Goal: Transaction & Acquisition: Purchase product/service

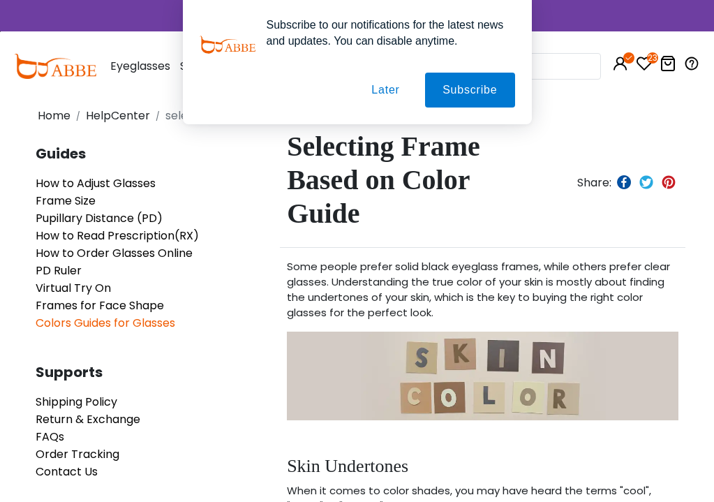
click at [387, 89] on button "Later" at bounding box center [385, 90] width 63 height 35
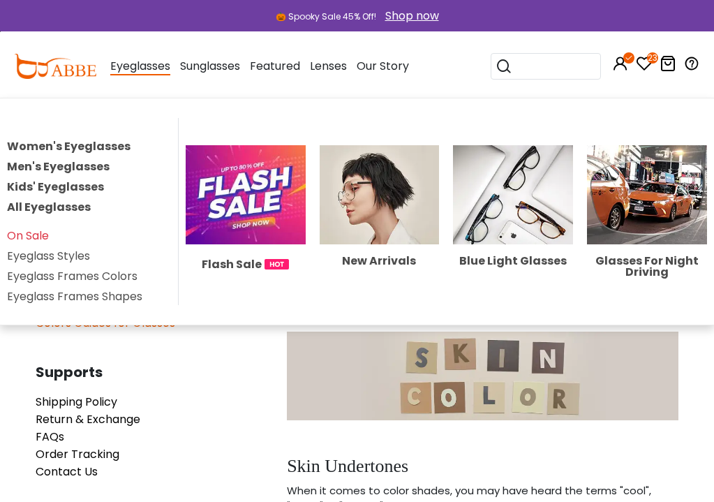
click at [112, 144] on link "Women's Eyeglasses" at bounding box center [69, 146] width 124 height 16
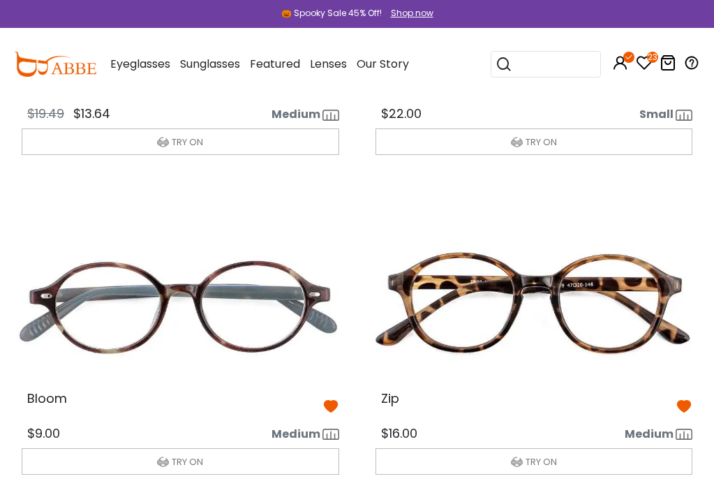
scroll to position [329, 0]
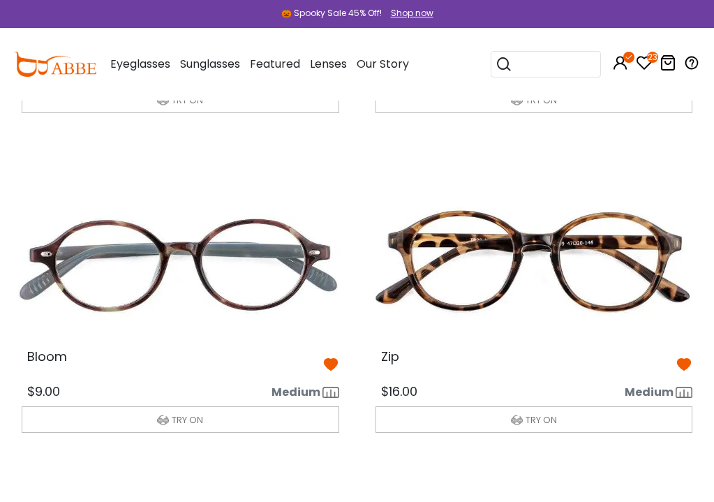
click at [294, 271] on img at bounding box center [180, 265] width 340 height 170
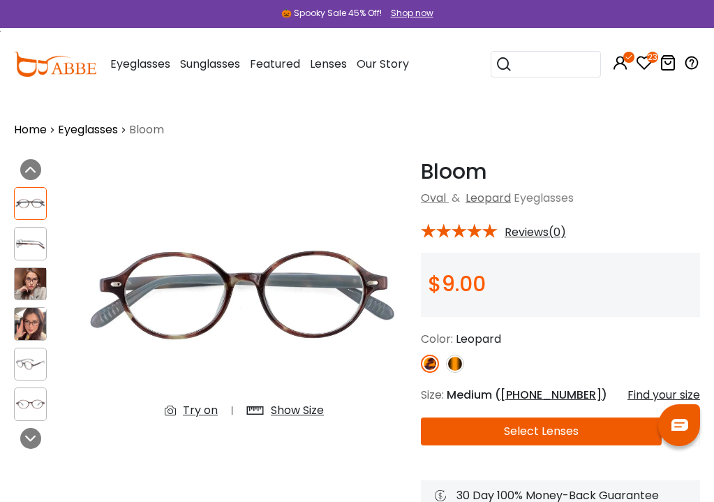
click at [455, 362] on img at bounding box center [455, 363] width 18 height 18
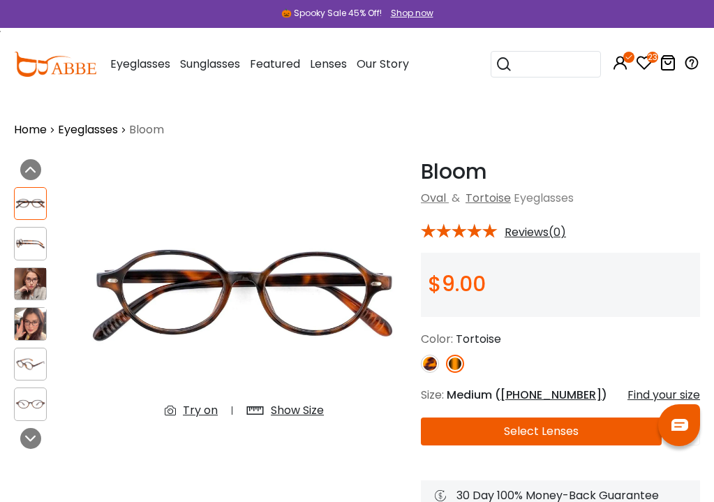
click at [431, 364] on img at bounding box center [430, 363] width 18 height 18
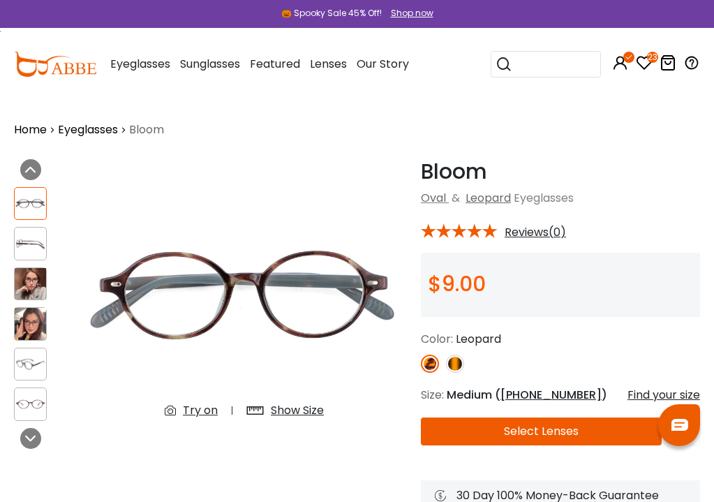
click at [36, 248] on img at bounding box center [30, 244] width 31 height 16
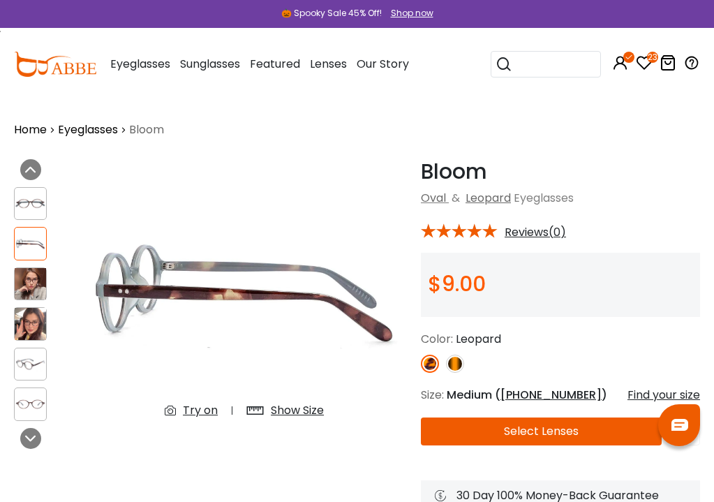
click at [195, 410] on div "Try on" at bounding box center [200, 410] width 35 height 17
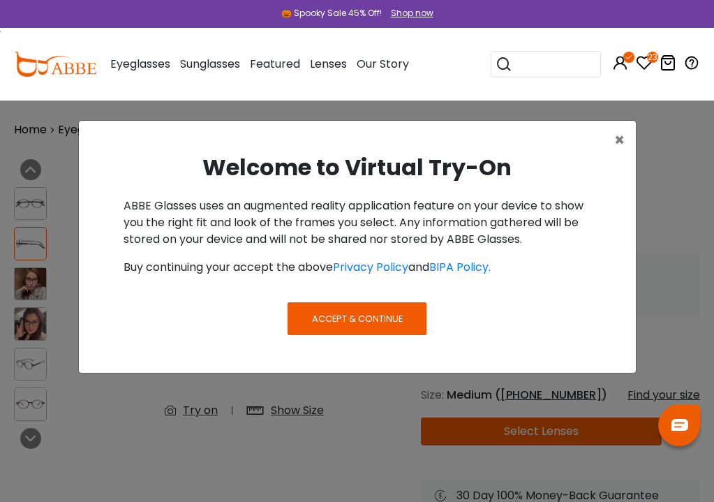
click at [382, 324] on span "Accept & Continue" at bounding box center [357, 318] width 91 height 13
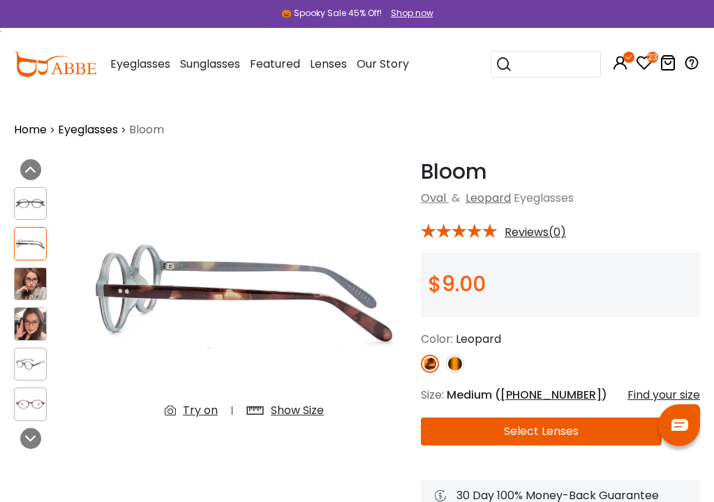
click at [199, 410] on div "Try on" at bounding box center [200, 410] width 35 height 17
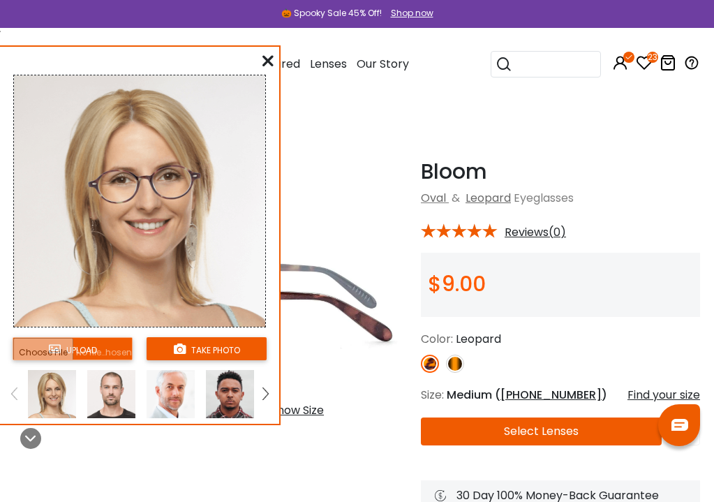
click at [232, 346] on button "take photo" at bounding box center [207, 348] width 120 height 23
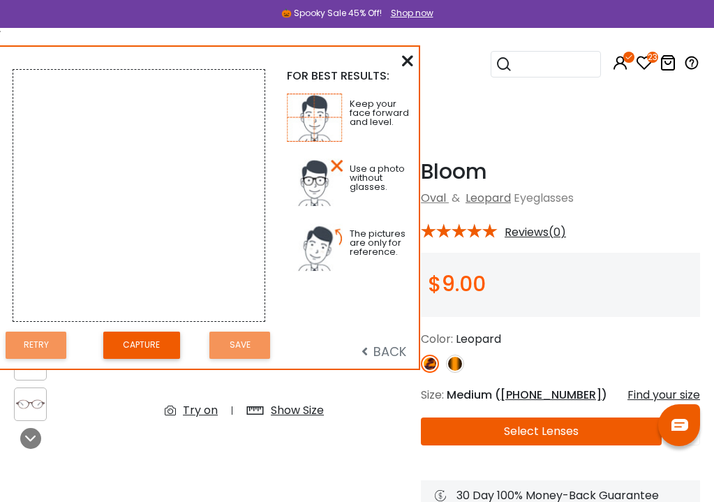
click at [154, 336] on button "Capture" at bounding box center [141, 344] width 77 height 27
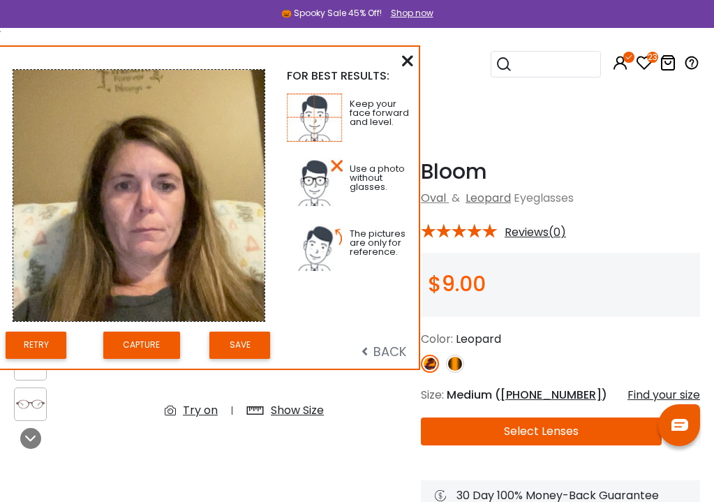
click at [240, 344] on button "Save" at bounding box center [239, 344] width 61 height 27
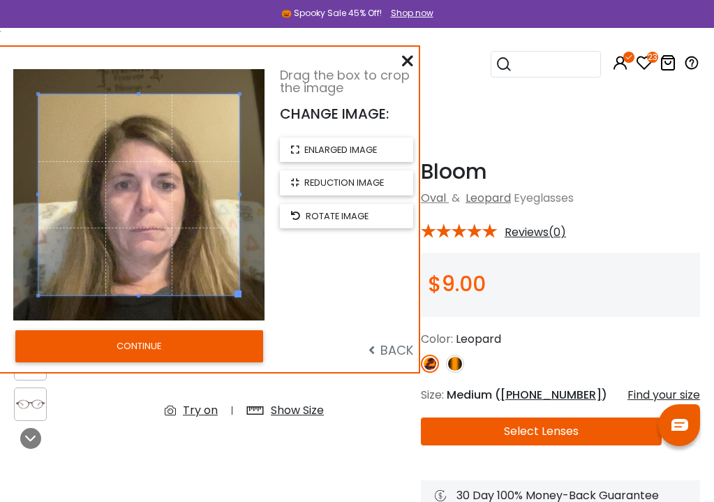
click at [223, 345] on button "CONTINUE" at bounding box center [139, 346] width 248 height 32
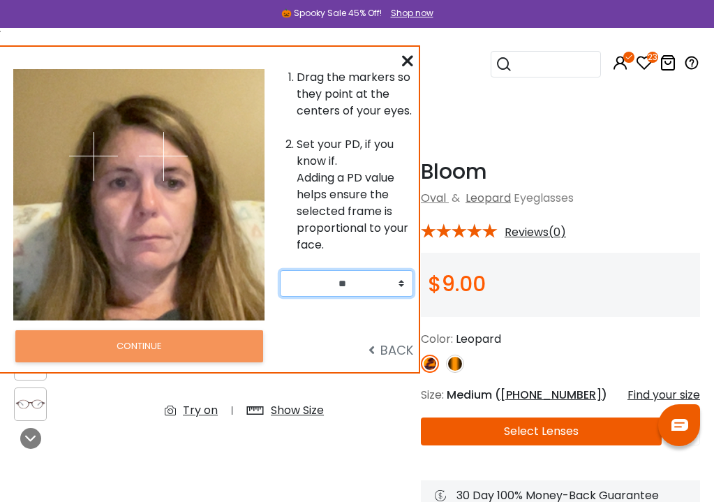
select select "**"
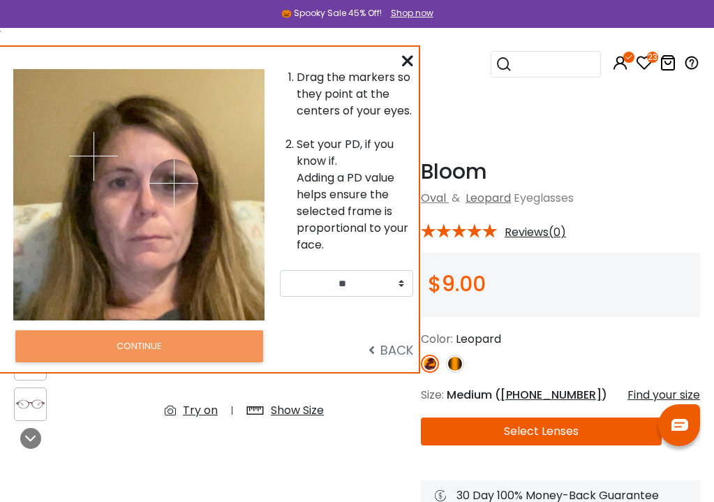
drag, startPoint x: 161, startPoint y: 151, endPoint x: 175, endPoint y: 183, distance: 34.4
click at [175, 183] on img at bounding box center [173, 183] width 49 height 49
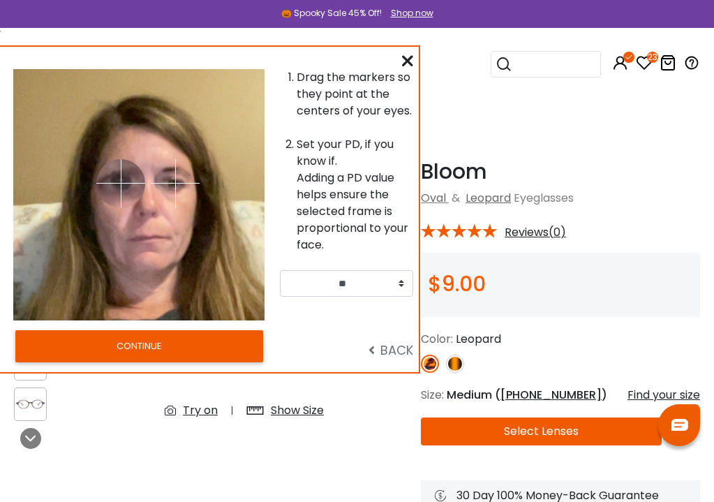
drag, startPoint x: 93, startPoint y: 157, endPoint x: 121, endPoint y: 183, distance: 37.5
click at [121, 183] on img at bounding box center [120, 183] width 49 height 49
click at [174, 347] on button "CONTINUE" at bounding box center [139, 346] width 248 height 32
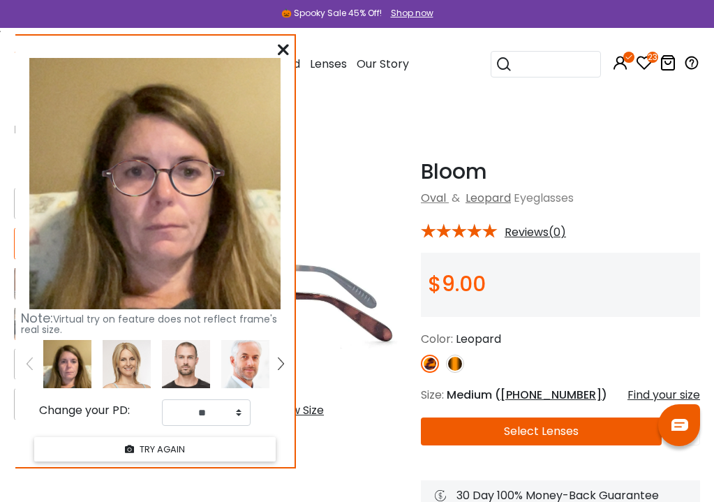
drag, startPoint x: 181, startPoint y: 181, endPoint x: 197, endPoint y: 170, distance: 19.0
click at [197, 170] on img at bounding box center [163, 177] width 134 height 67
click at [284, 45] on icon at bounding box center [283, 49] width 11 height 11
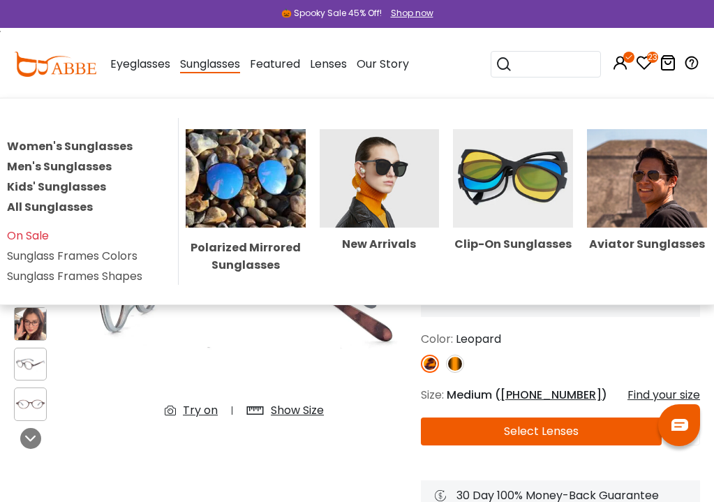
click at [484, 169] on img at bounding box center [513, 178] width 120 height 99
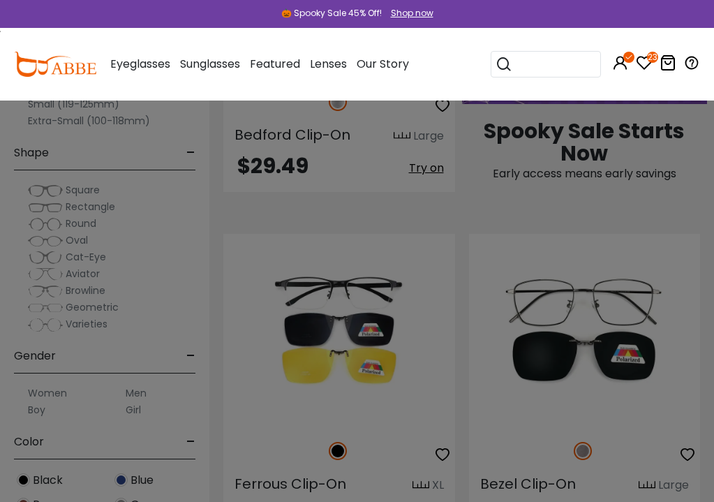
scroll to position [1570, 0]
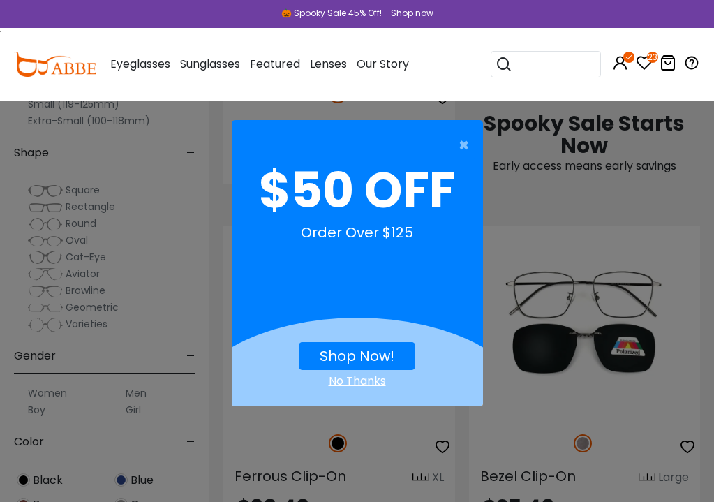
click at [369, 382] on div "No Thanks" at bounding box center [357, 381] width 251 height 17
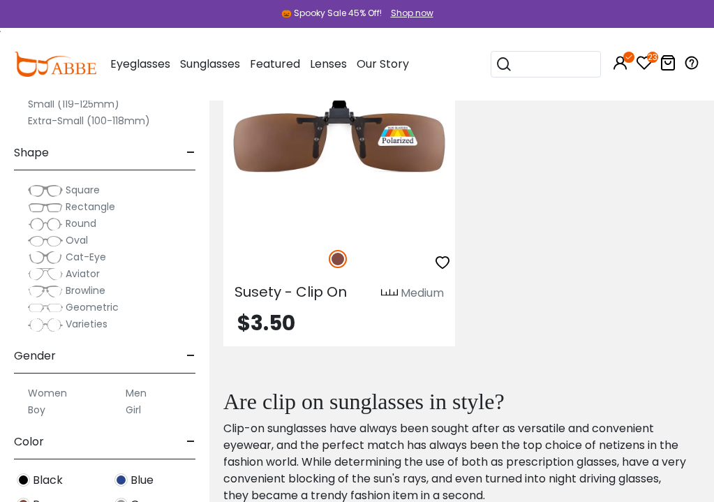
scroll to position [5251, 0]
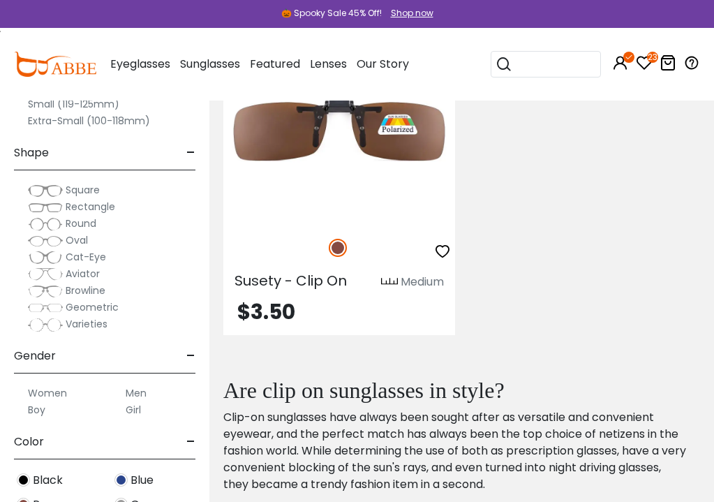
click at [645, 59] on icon at bounding box center [644, 62] width 17 height 17
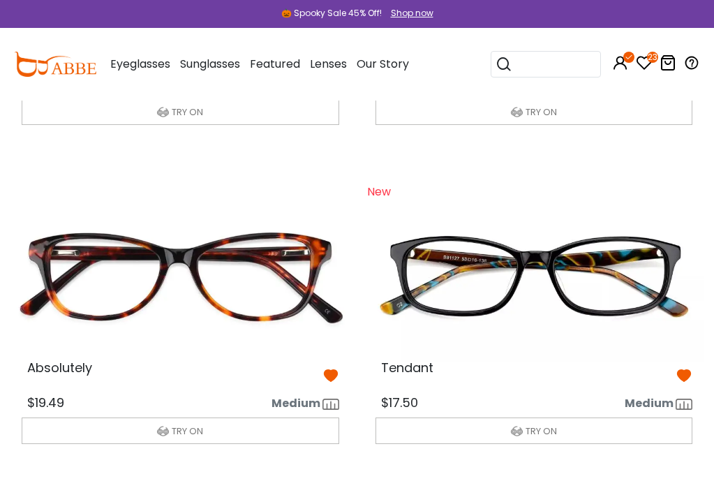
scroll to position [1275, 0]
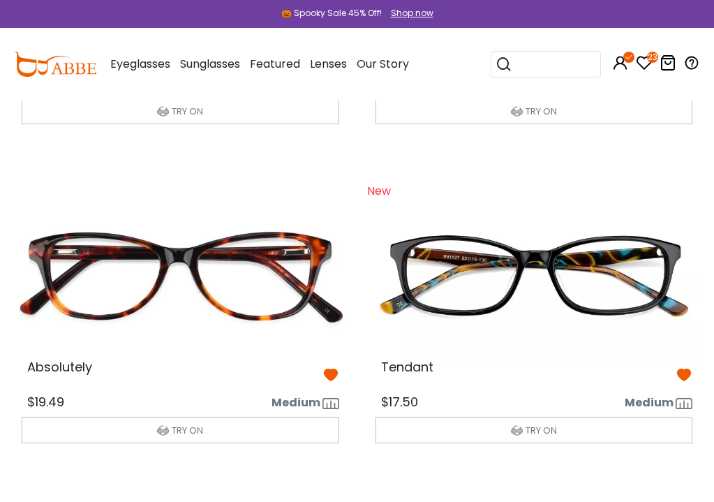
click at [569, 250] on img at bounding box center [534, 276] width 340 height 170
drag, startPoint x: 652, startPoint y: 186, endPoint x: 664, endPoint y: 242, distance: 57.6
click at [664, 242] on div "New Tendant $17.50 Medium TRY ON" at bounding box center [534, 314] width 340 height 280
click at [682, 182] on div "New Tendant $17.50 Medium TRY ON" at bounding box center [534, 314] width 340 height 280
click at [671, 477] on div "New Tendant $17.50 Medium" at bounding box center [534, 328] width 354 height 308
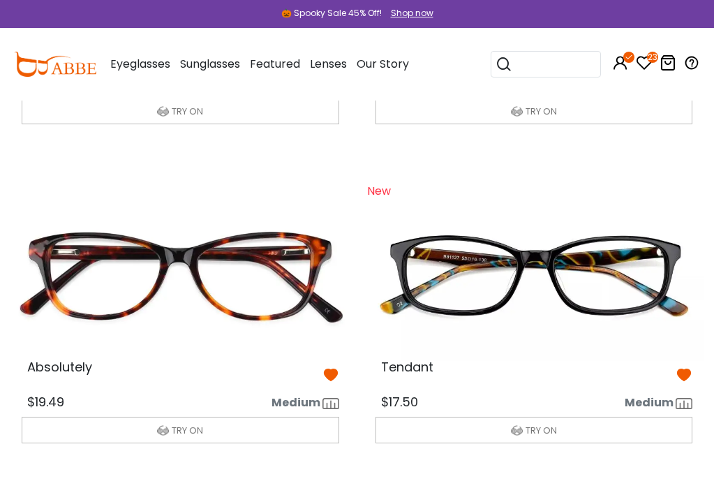
click at [671, 477] on div "New Tendant $17.50 Medium" at bounding box center [534, 328] width 354 height 308
click at [641, 57] on icon at bounding box center [644, 62] width 17 height 17
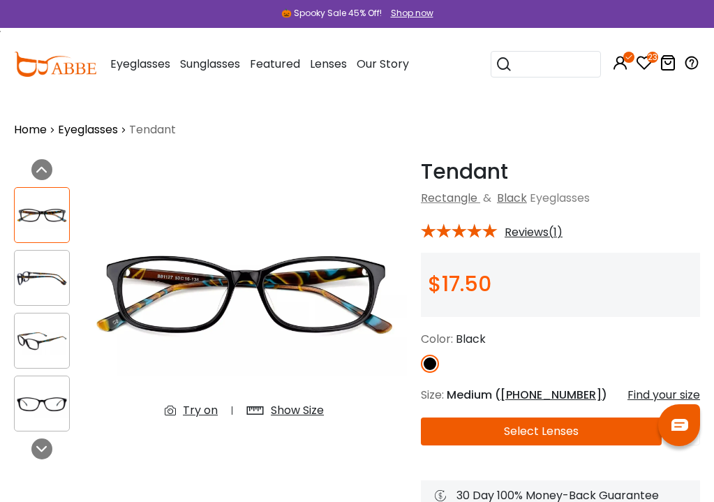
click at [59, 288] on img at bounding box center [42, 277] width 54 height 27
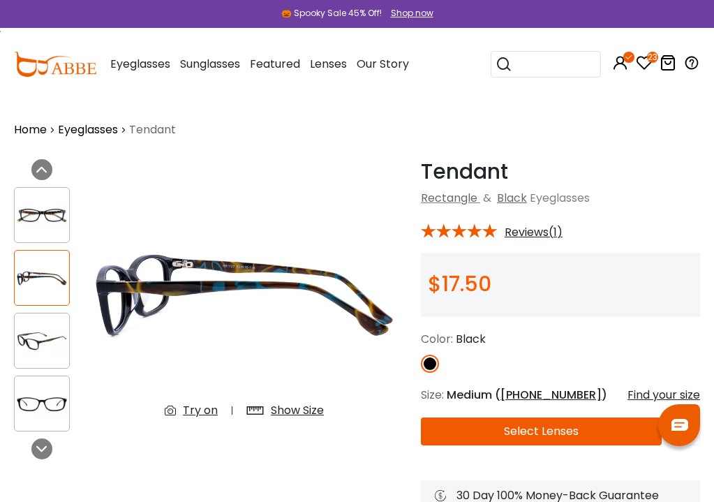
click at [45, 334] on img at bounding box center [42, 340] width 54 height 27
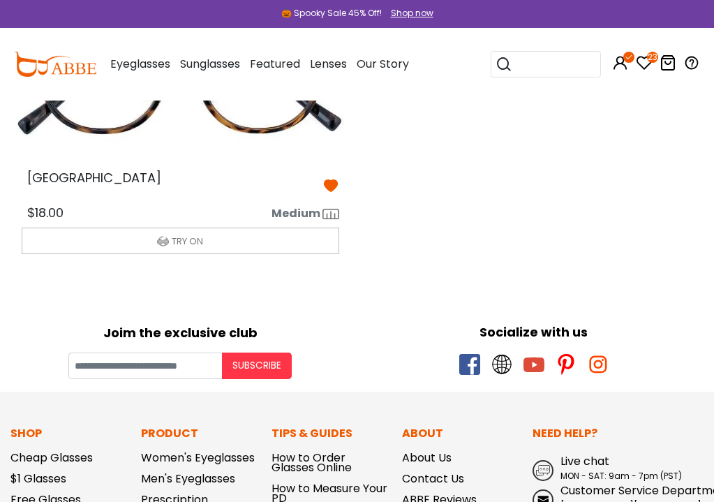
scroll to position [3698, 0]
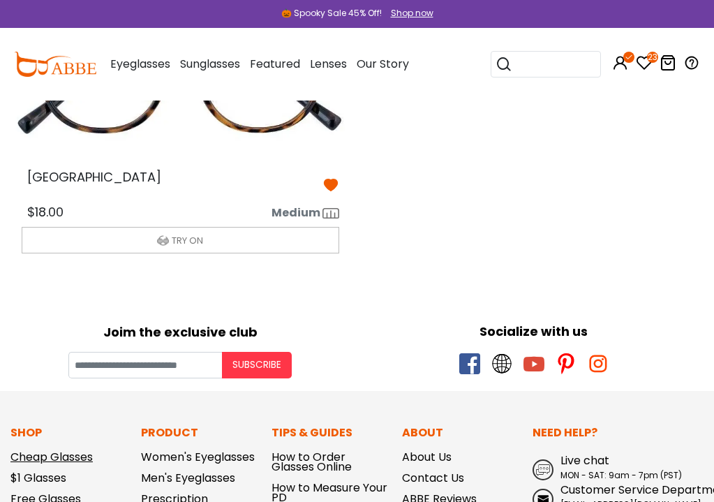
click at [89, 454] on link "Cheap Glasses" at bounding box center [51, 457] width 82 height 16
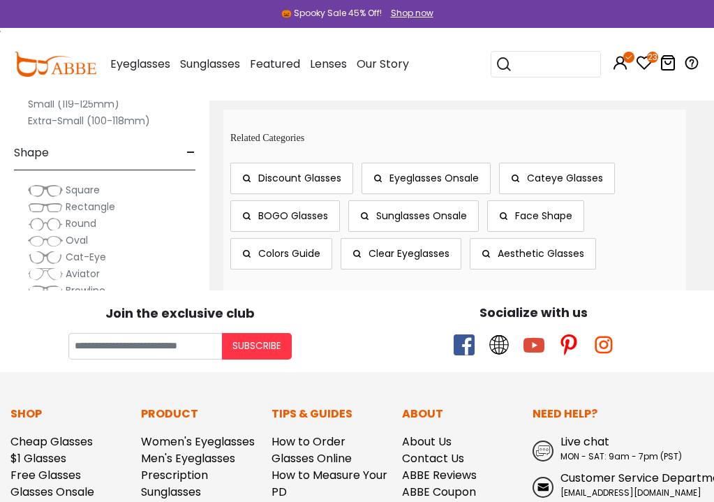
scroll to position [12305, 0]
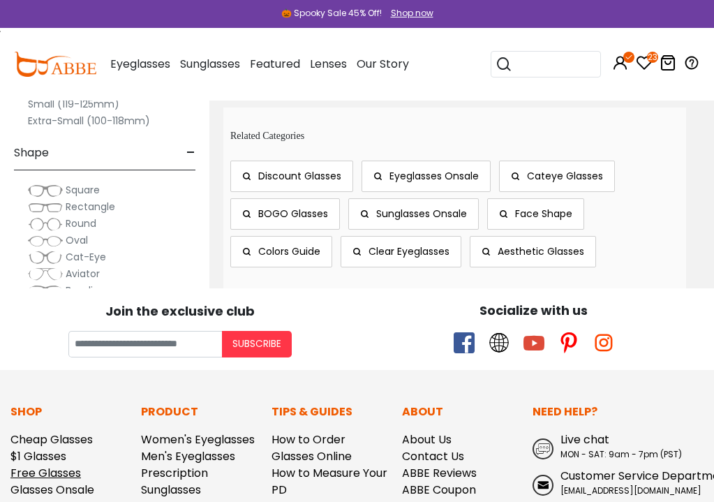
click at [57, 465] on link "Free Glasses" at bounding box center [45, 473] width 70 height 16
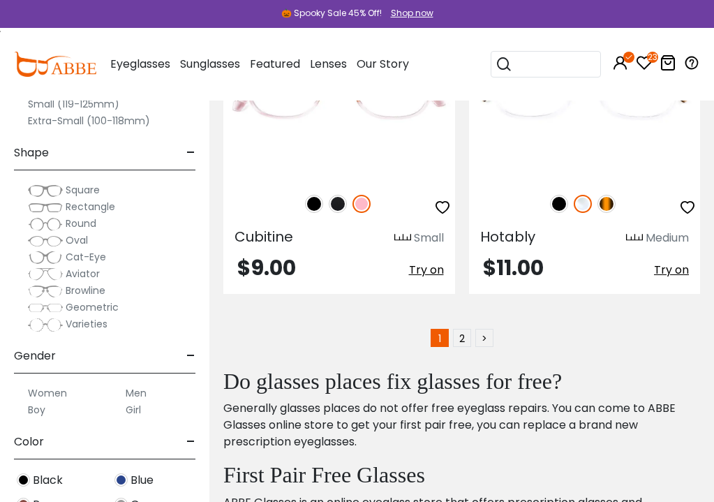
scroll to position [10422, 0]
click at [460, 333] on link "2" at bounding box center [462, 337] width 18 height 18
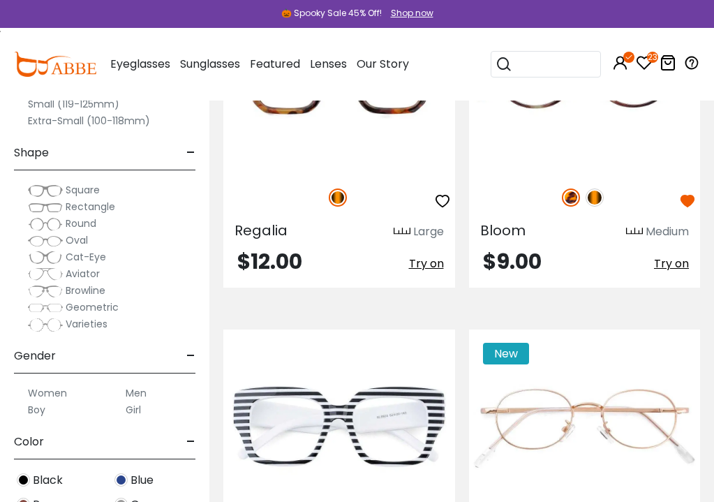
scroll to position [8698, 0]
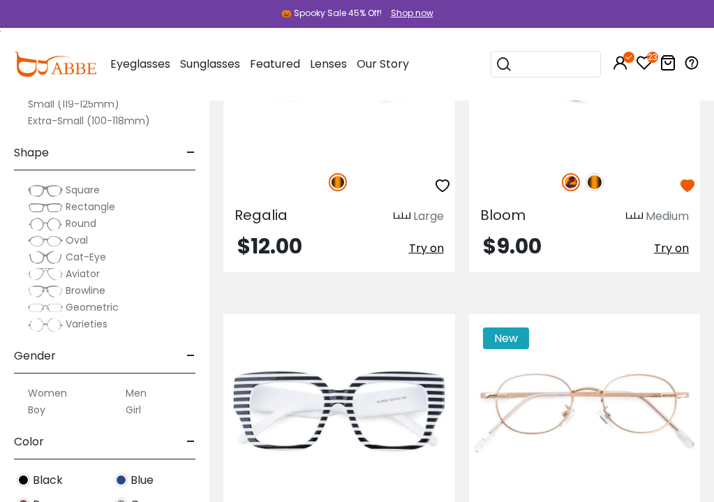
click at [598, 151] on img at bounding box center [585, 61] width 232 height 193
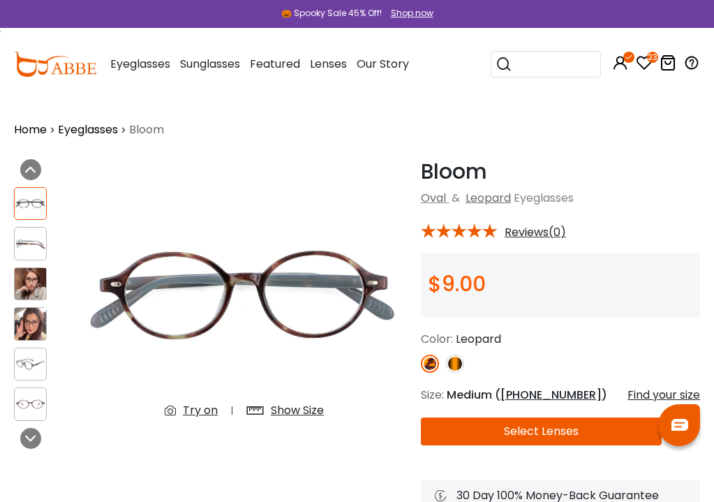
click at [456, 362] on img at bounding box center [455, 363] width 18 height 18
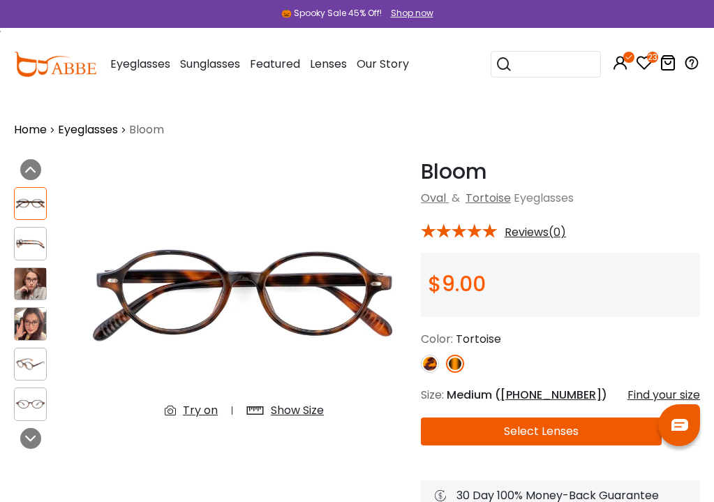
click at [431, 362] on img at bounding box center [430, 363] width 18 height 18
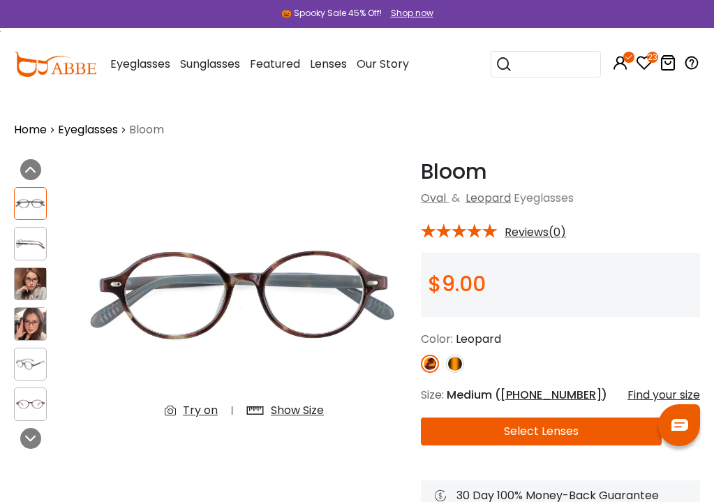
click at [517, 428] on button "Select Lenses" at bounding box center [541, 431] width 241 height 28
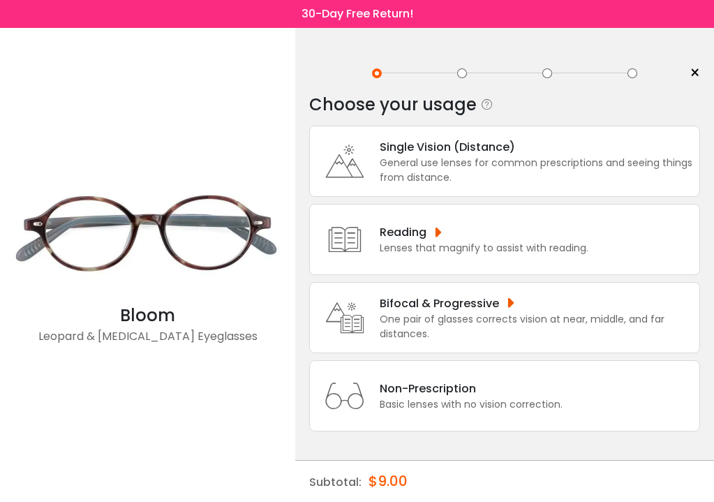
click at [512, 170] on div "General use lenses for common prescriptions and seeing things from distance." at bounding box center [536, 170] width 313 height 29
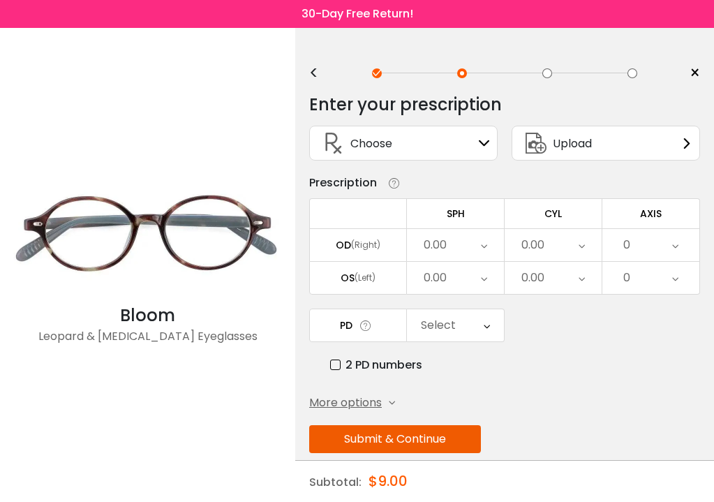
click at [485, 325] on icon at bounding box center [487, 325] width 6 height 32
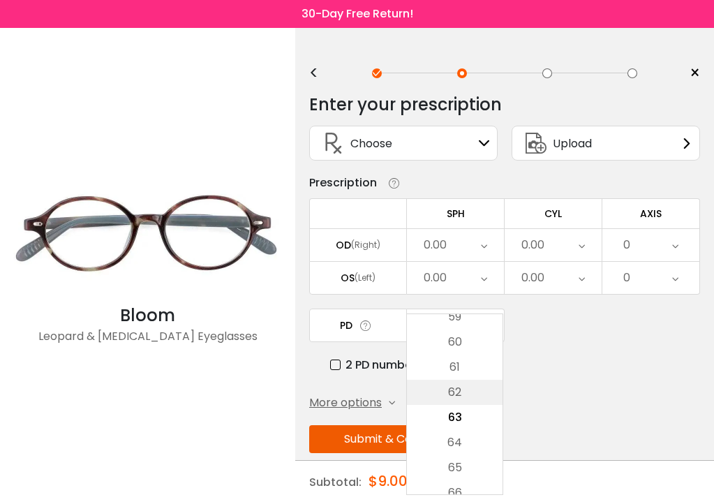
click at [470, 393] on li "62" at bounding box center [455, 392] width 96 height 25
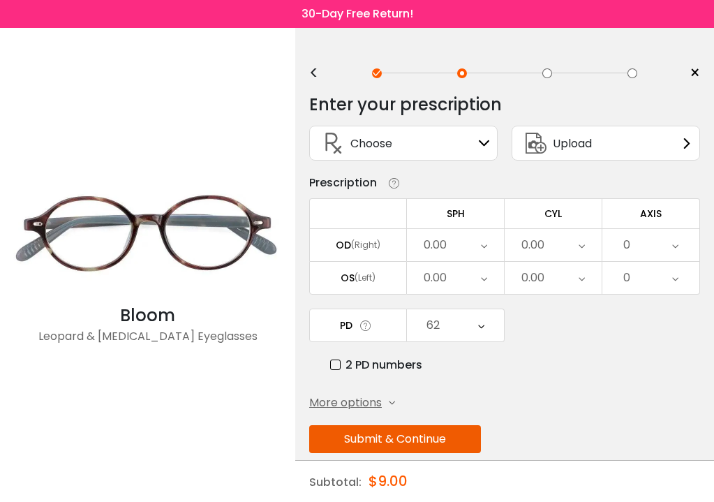
click at [481, 250] on icon at bounding box center [484, 245] width 6 height 32
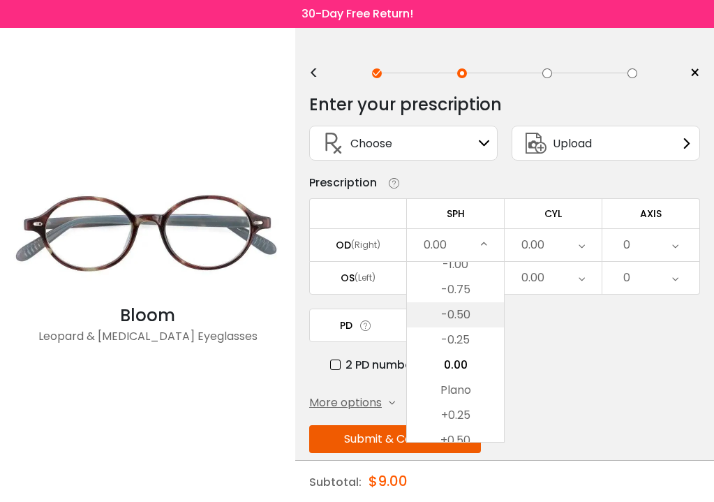
click at [462, 319] on li "-0.50" at bounding box center [455, 314] width 97 height 25
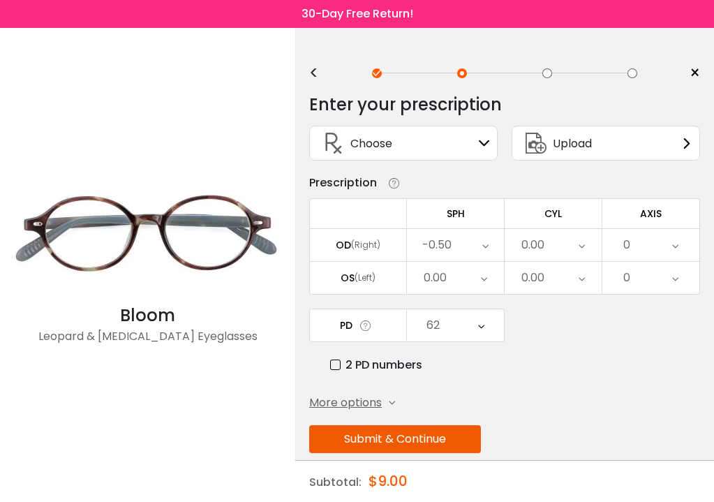
click at [481, 283] on icon at bounding box center [484, 278] width 6 height 32
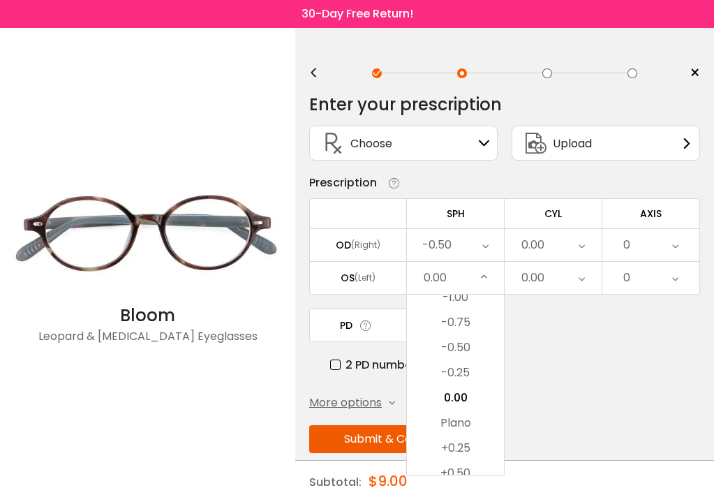
drag, startPoint x: 465, startPoint y: 347, endPoint x: 498, endPoint y: 303, distance: 55.3
click at [465, 346] on li "-0.50" at bounding box center [455, 347] width 97 height 25
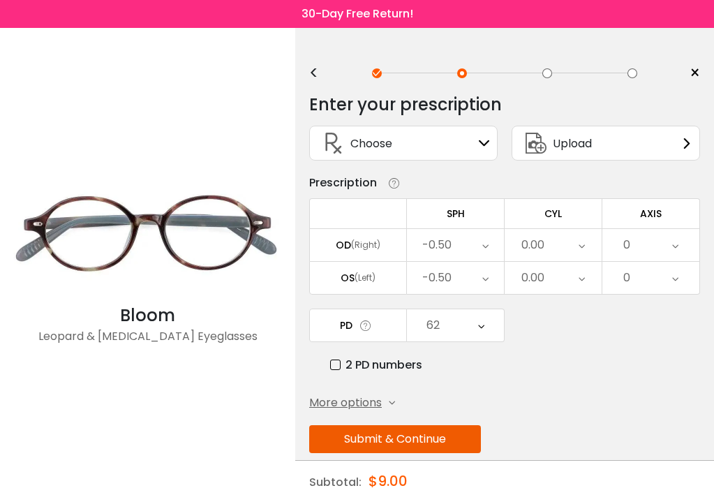
click at [553, 248] on div "0.00" at bounding box center [552, 245] width 97 height 32
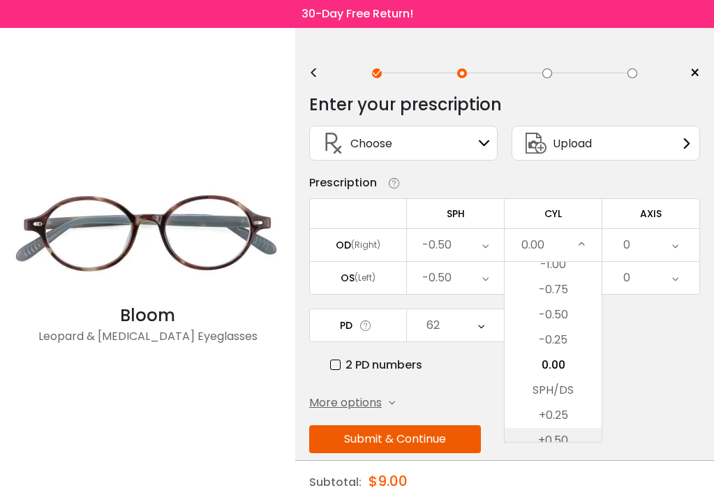
click at [562, 440] on li "+0.50" at bounding box center [552, 440] width 97 height 25
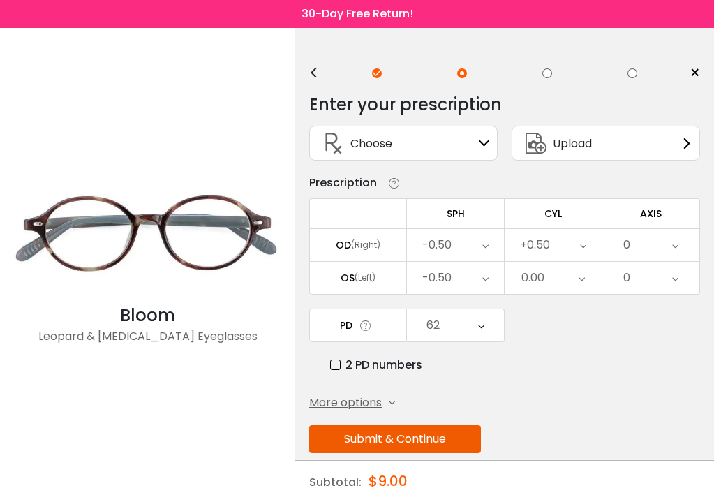
click at [587, 280] on div "0.00" at bounding box center [552, 278] width 97 height 32
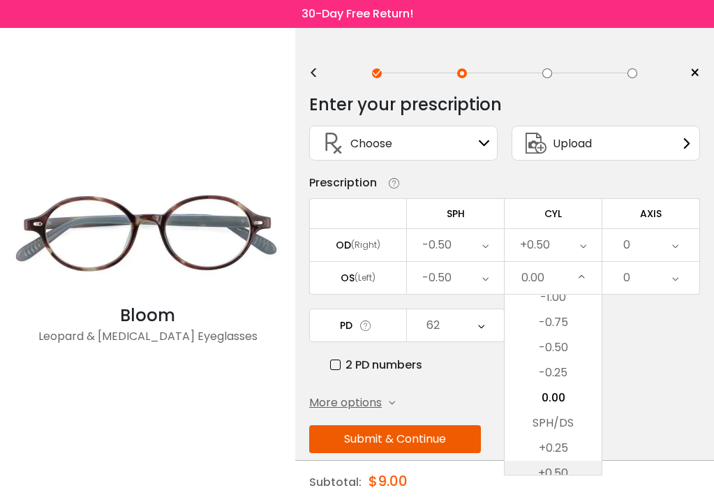
click at [568, 470] on li "+0.50" at bounding box center [552, 473] width 97 height 25
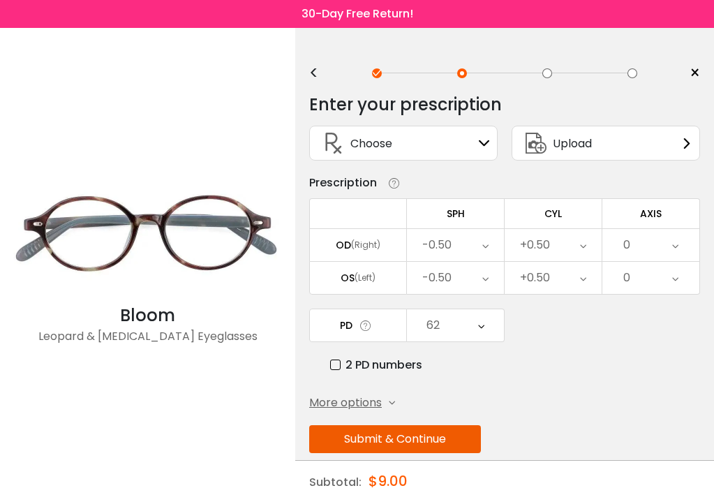
click at [675, 257] on icon at bounding box center [675, 245] width 6 height 32
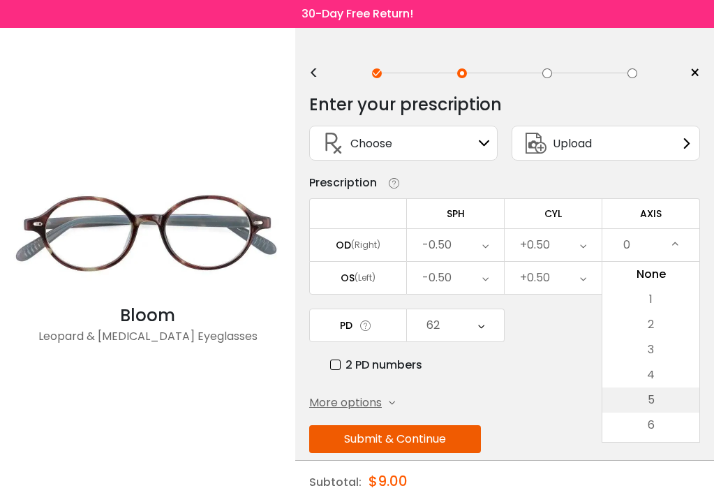
click at [657, 403] on li "5" at bounding box center [650, 399] width 97 height 25
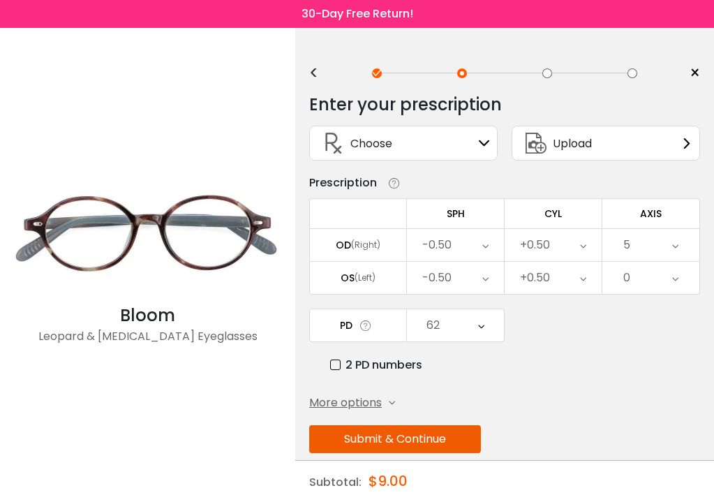
click at [676, 284] on icon at bounding box center [675, 278] width 6 height 32
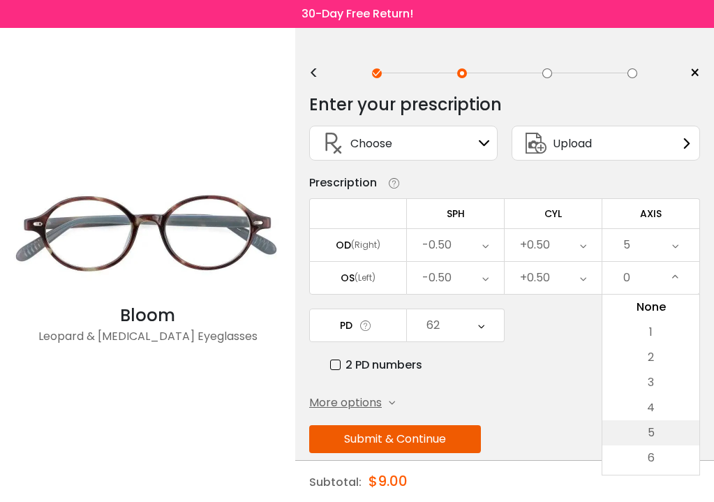
click at [672, 424] on li "5" at bounding box center [650, 432] width 97 height 25
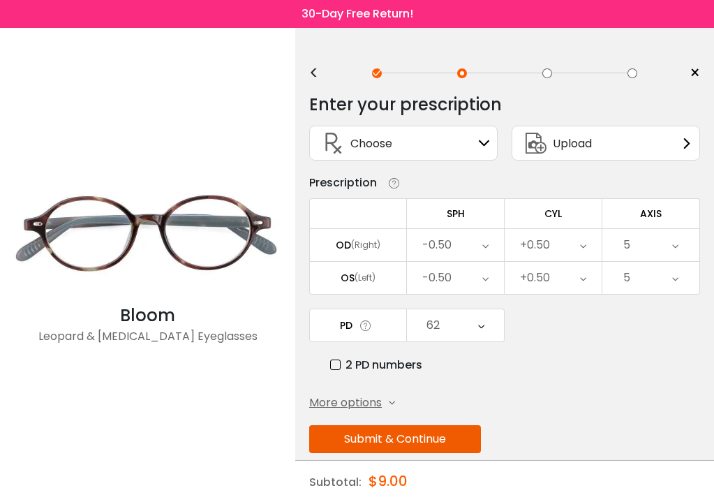
click at [440, 435] on button "Submit & Continue" at bounding box center [395, 439] width 172 height 28
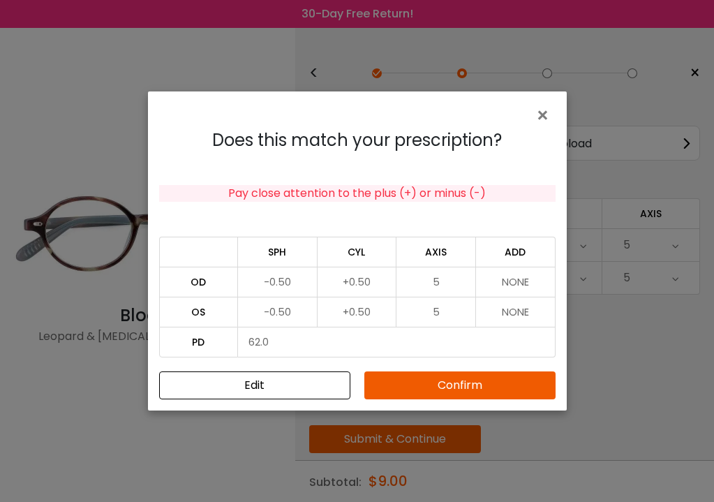
click at [443, 383] on button "Confirm" at bounding box center [459, 385] width 191 height 28
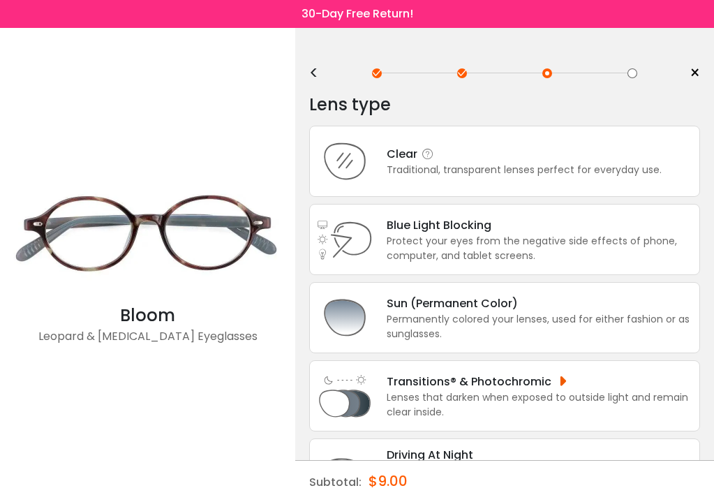
click at [456, 170] on div "Traditional, transparent lenses perfect for everyday use." at bounding box center [524, 170] width 275 height 15
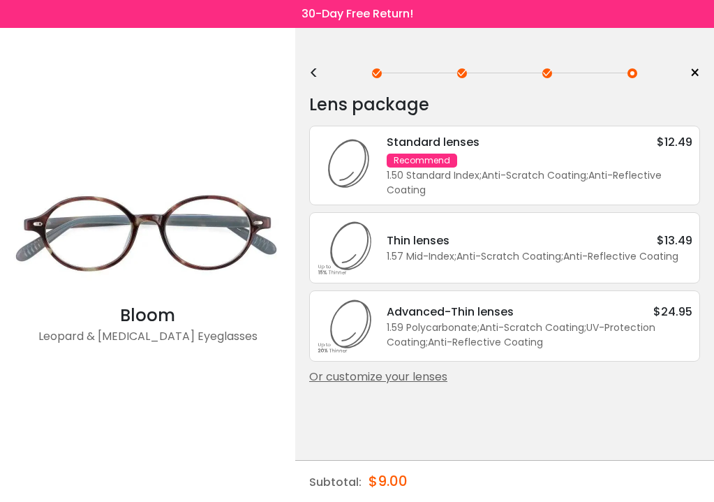
click at [560, 159] on div "Standard lenses $12.49 Recommend 1.50 Standard Index ; Anti-Scratch Coating ; A…" at bounding box center [533, 165] width 320 height 64
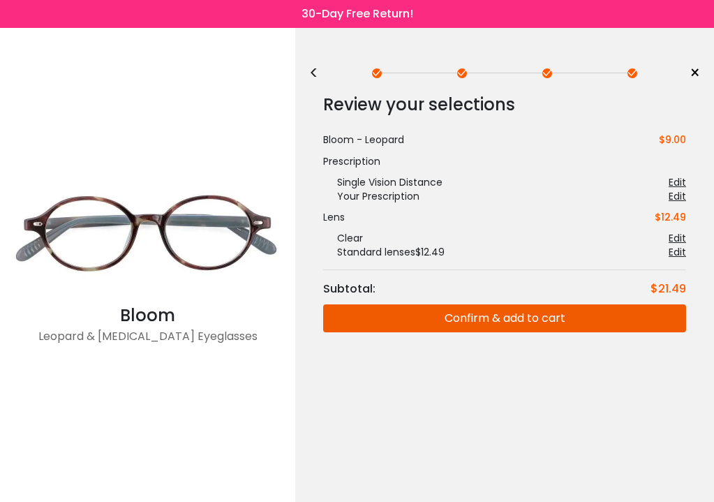
click at [529, 318] on button "Confirm & add to cart" at bounding box center [504, 318] width 363 height 28
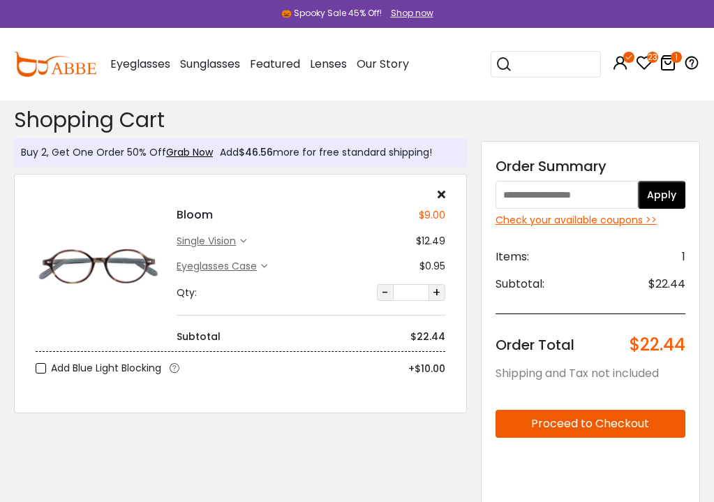
click at [592, 223] on div "Check your available coupons >>" at bounding box center [590, 220] width 190 height 15
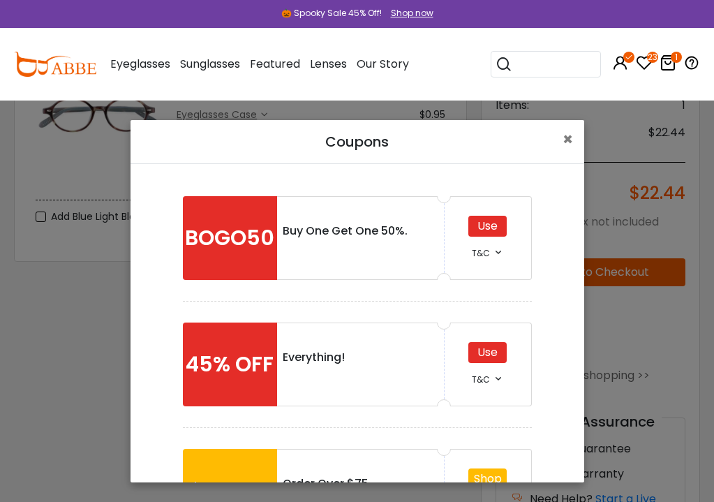
scroll to position [152, 0]
drag, startPoint x: 575, startPoint y: 196, endPoint x: 575, endPoint y: 264, distance: 68.4
drag, startPoint x: 574, startPoint y: 280, endPoint x: 565, endPoint y: 342, distance: 62.8
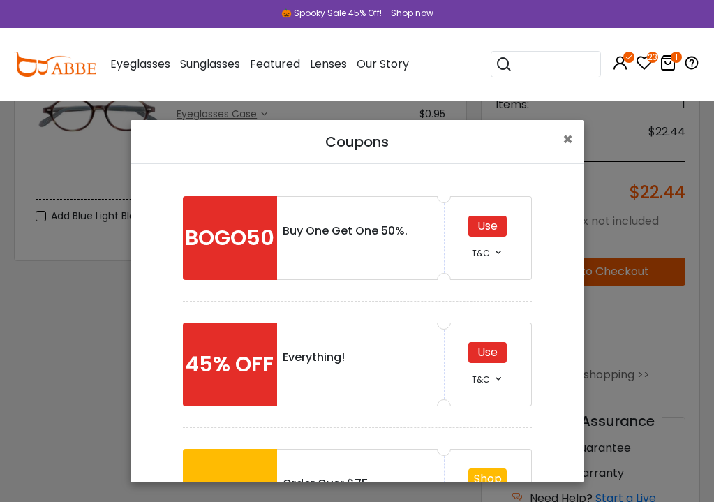
drag, startPoint x: 564, startPoint y: 412, endPoint x: 564, endPoint y: 426, distance: 14.0
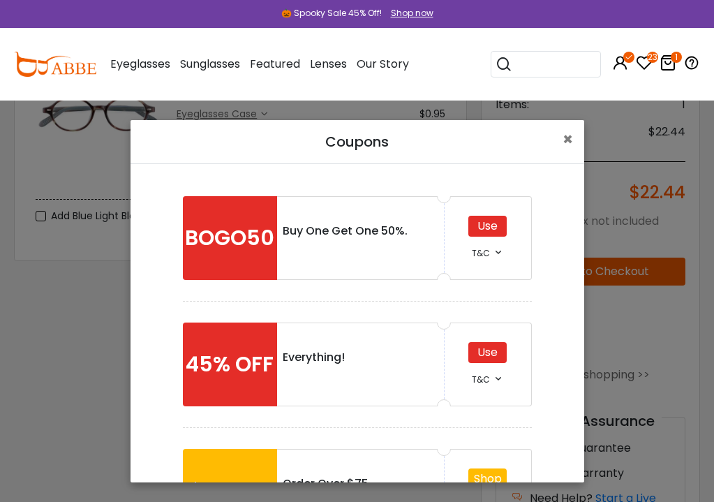
drag, startPoint x: 407, startPoint y: 415, endPoint x: 406, endPoint y: 356, distance: 59.3
click at [406, 356] on div "45% OFF Everything! Use T&C *• Offer not includes shipping. *• Cannot be combin…" at bounding box center [357, 364] width 349 height 126
click at [566, 140] on span "×" at bounding box center [567, 139] width 10 height 23
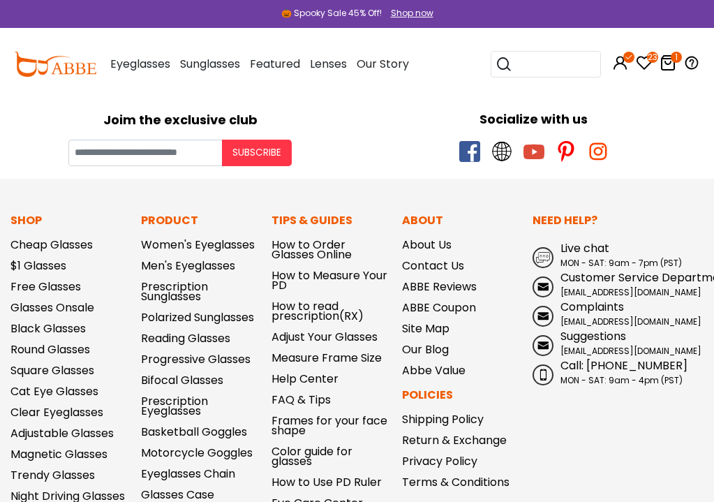
scroll to position [901, 0]
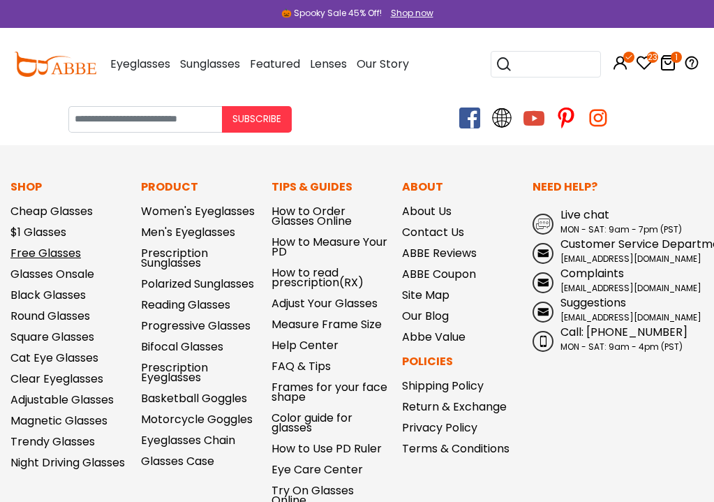
click at [59, 252] on link "Free Glasses" at bounding box center [45, 253] width 70 height 16
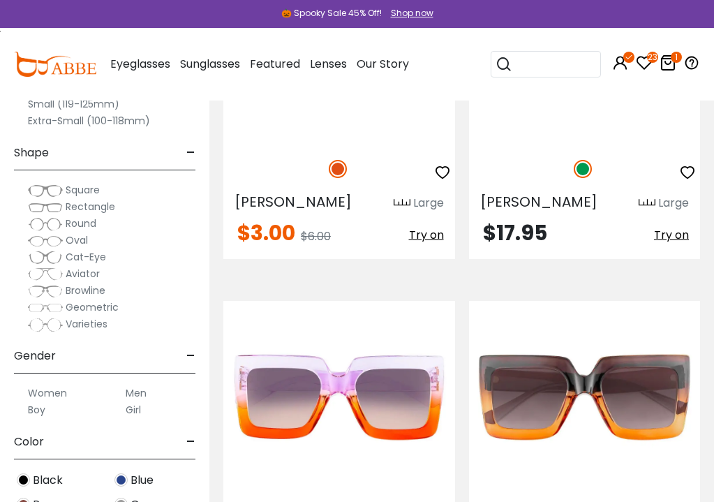
scroll to position [6975, 0]
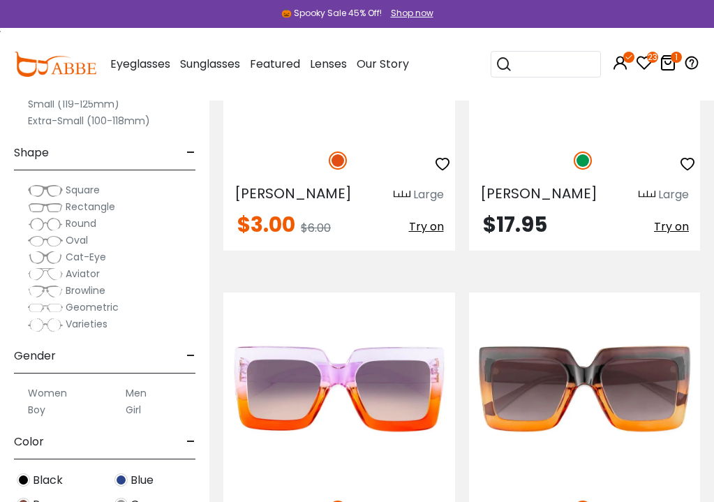
click at [668, 63] on icon at bounding box center [667, 62] width 17 height 17
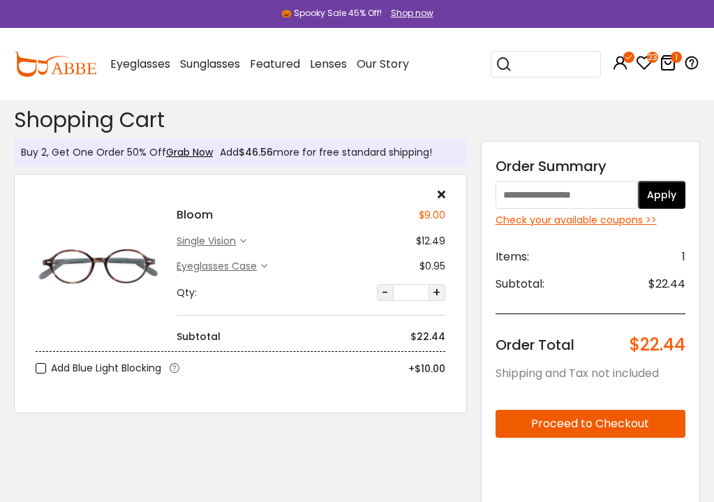
click at [545, 218] on div "Check your available coupons >>" at bounding box center [590, 220] width 190 height 15
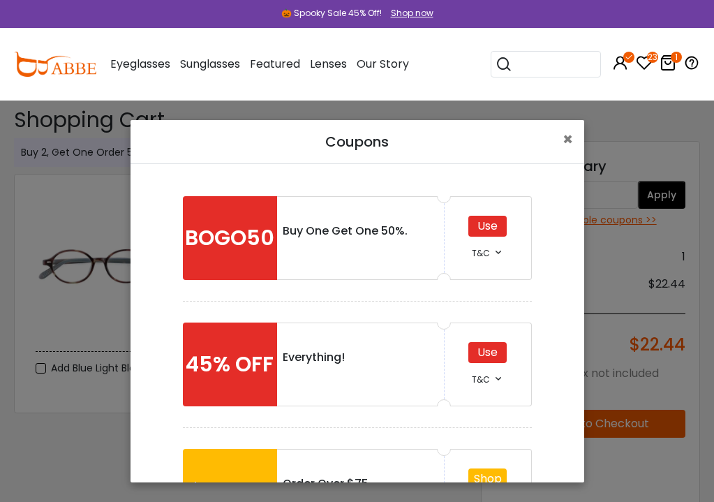
click at [485, 353] on div "Use" at bounding box center [487, 352] width 38 height 21
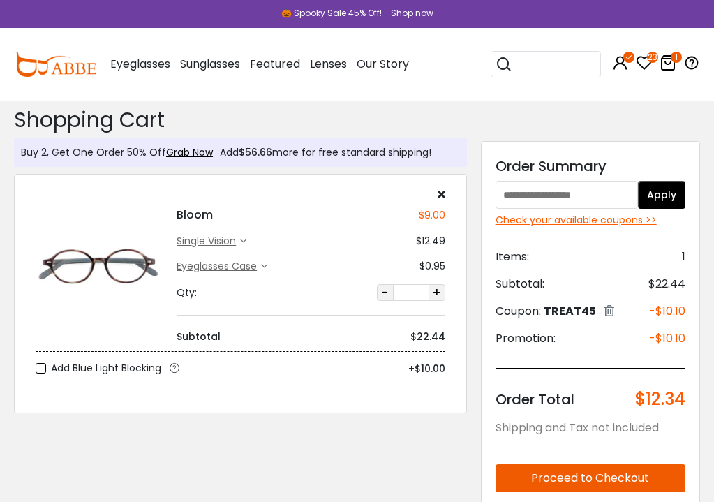
click at [588, 219] on div "Check your available coupons >>" at bounding box center [590, 220] width 190 height 15
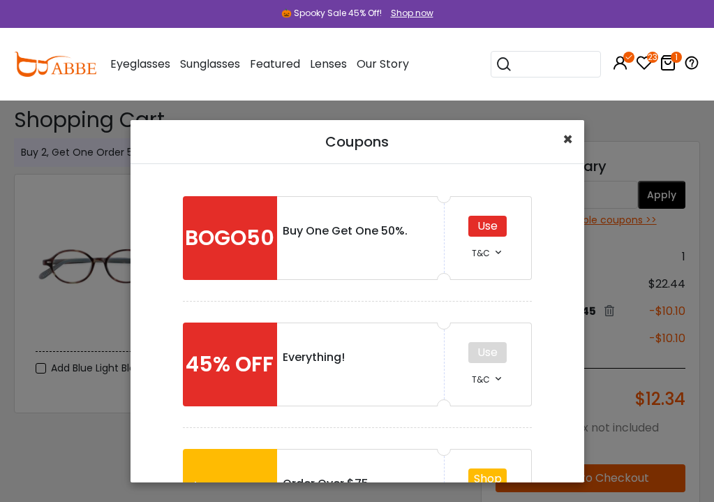
click at [567, 140] on span "×" at bounding box center [567, 139] width 10 height 23
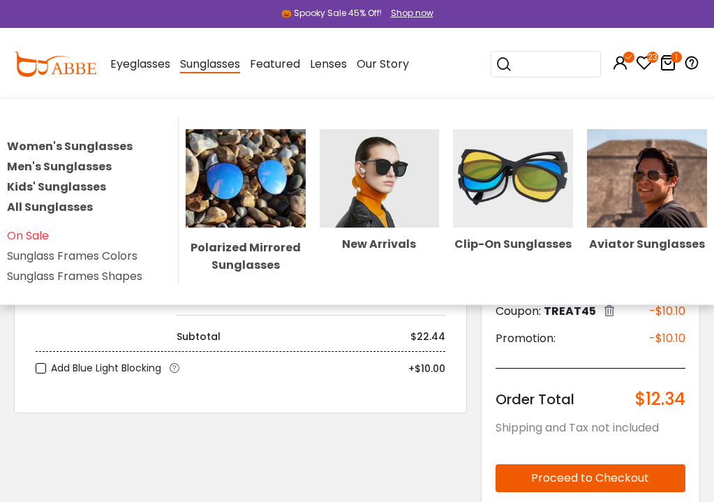
click at [101, 145] on link "Women's Sunglasses" at bounding box center [70, 146] width 126 height 16
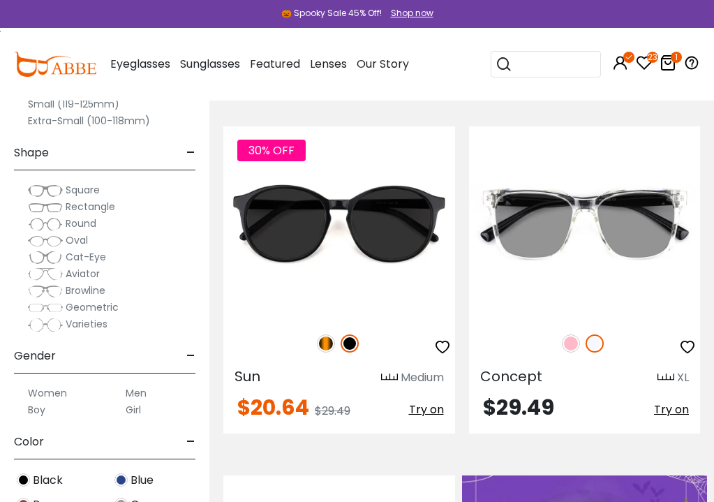
scroll to position [756, 0]
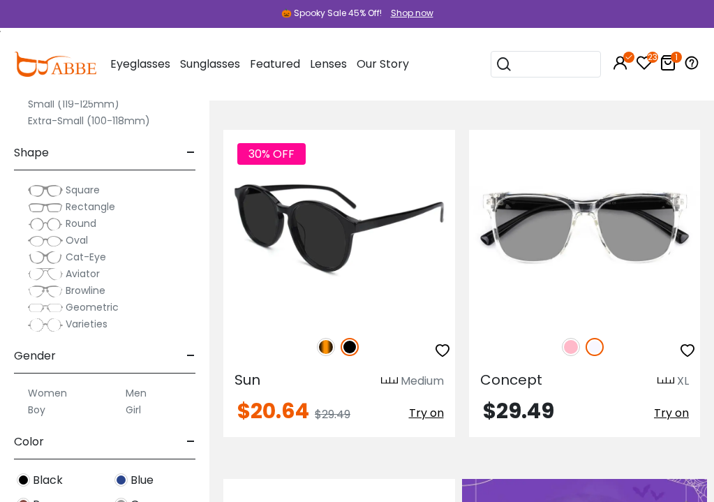
click at [326, 346] on img at bounding box center [326, 347] width 18 height 18
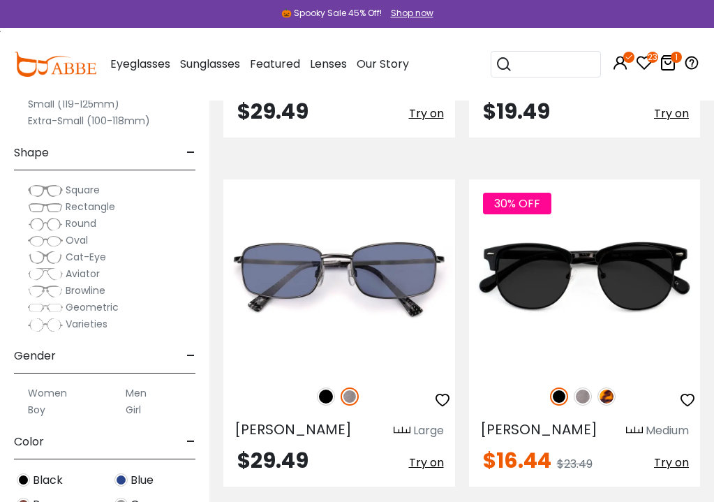
scroll to position [6646, 0]
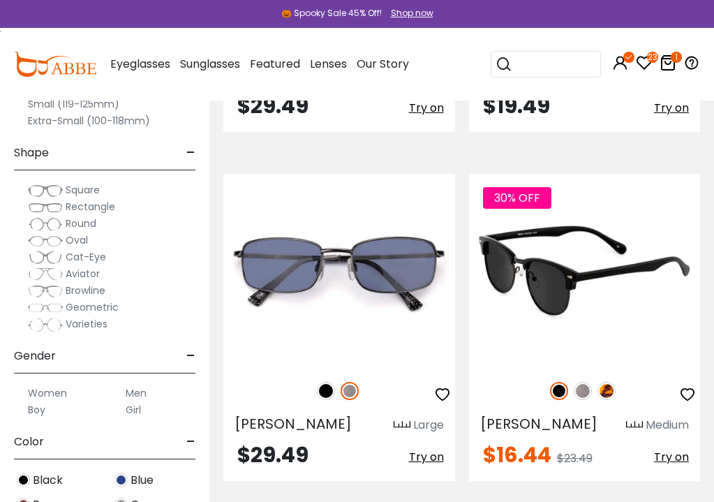
click at [604, 388] on img at bounding box center [606, 391] width 18 height 18
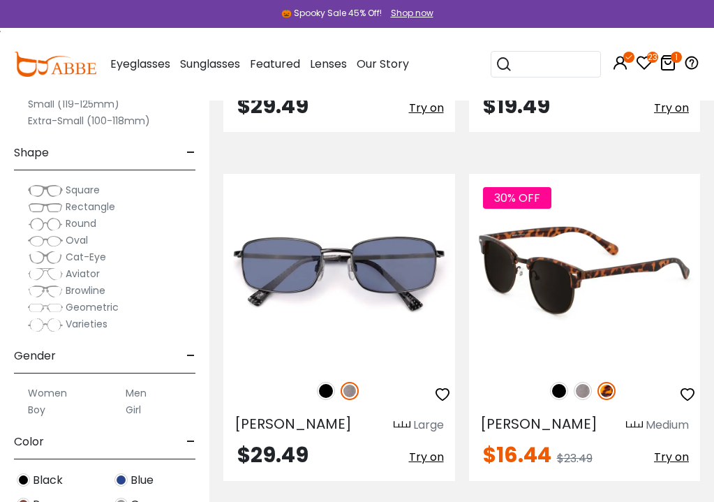
click at [588, 391] on img at bounding box center [583, 391] width 18 height 18
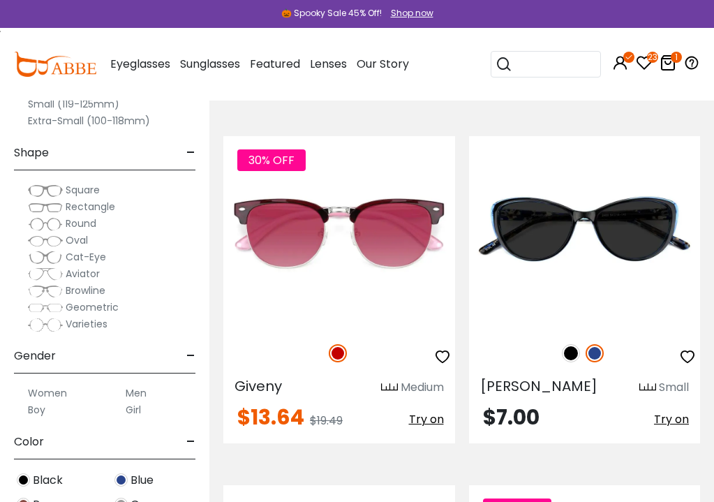
scroll to position [9182, 0]
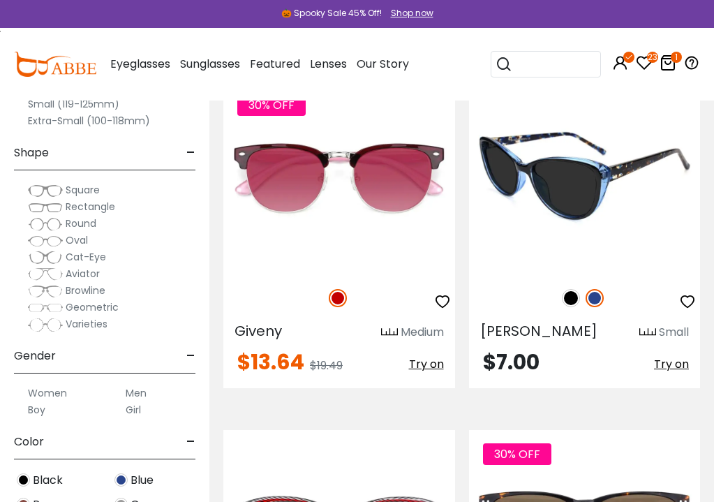
click at [572, 297] on img at bounding box center [571, 298] width 18 height 18
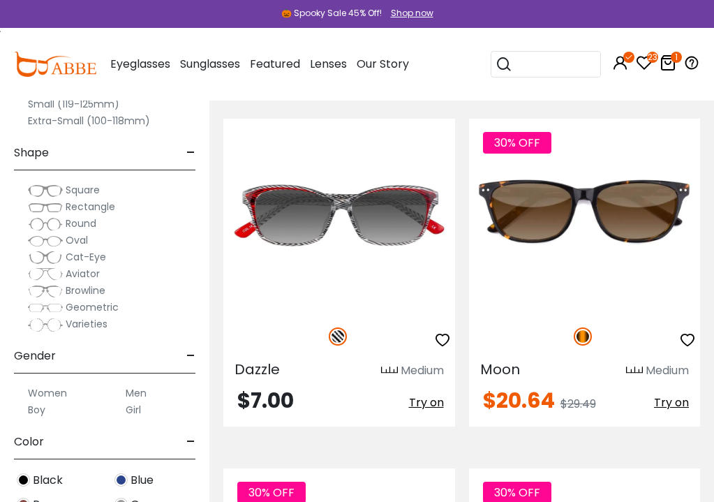
scroll to position [9498, 0]
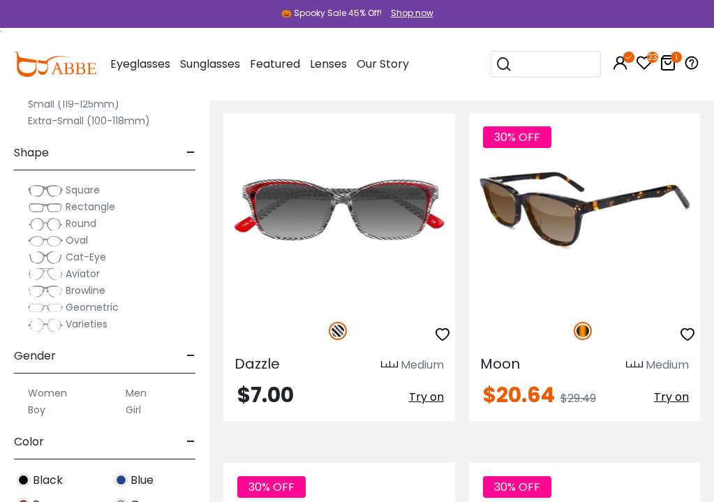
click at [574, 274] on img at bounding box center [585, 209] width 232 height 193
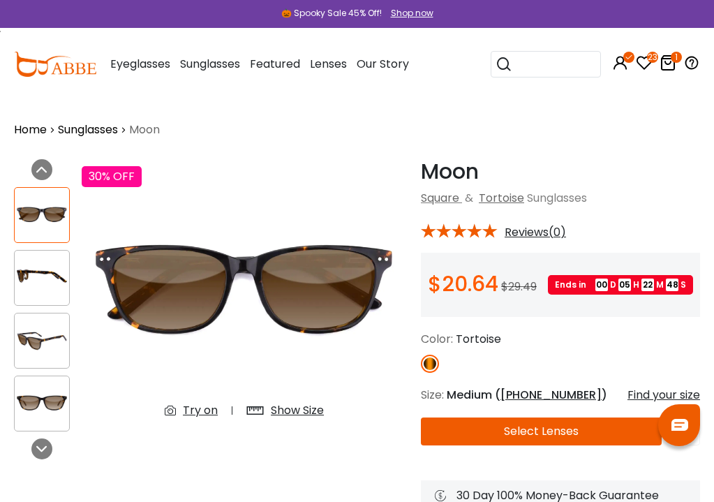
click at [515, 427] on button "Select Lenses" at bounding box center [541, 431] width 241 height 28
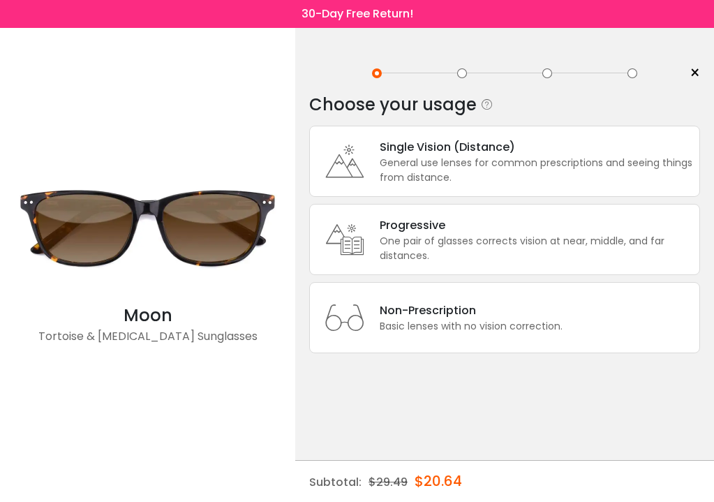
click at [532, 170] on div "General use lenses for common prescriptions and seeing things from distance." at bounding box center [536, 170] width 313 height 29
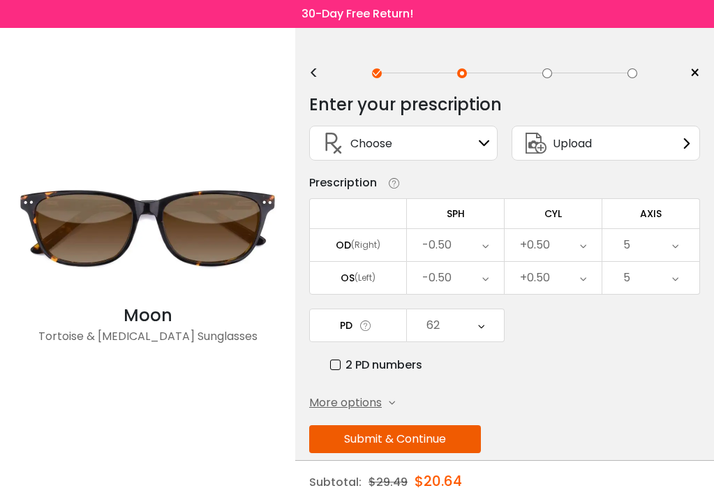
click at [436, 440] on button "Submit & Continue" at bounding box center [395, 439] width 172 height 28
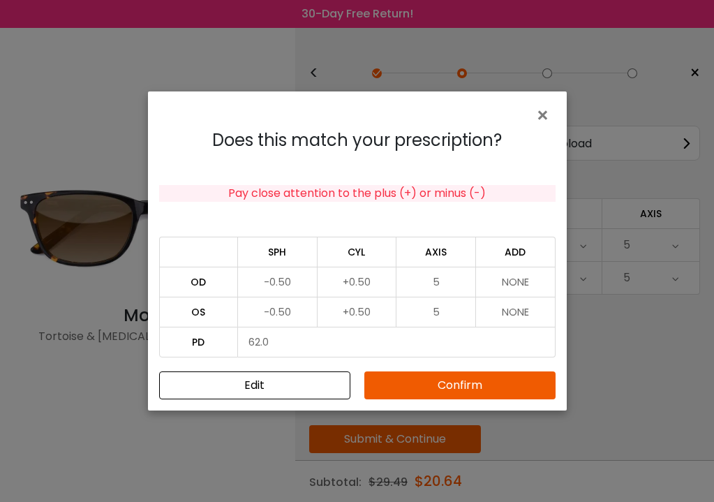
click at [458, 388] on button "Confirm" at bounding box center [459, 385] width 191 height 28
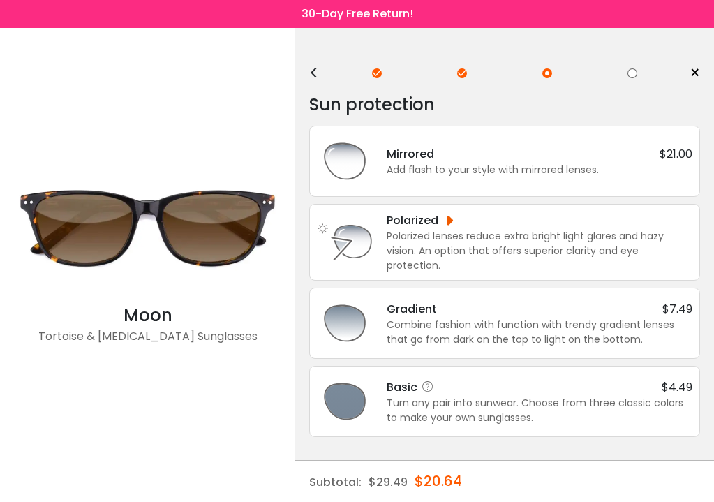
click at [558, 396] on div "Turn any pair into sunwear. Choose from three classic colors to make your own s…" at bounding box center [540, 410] width 306 height 29
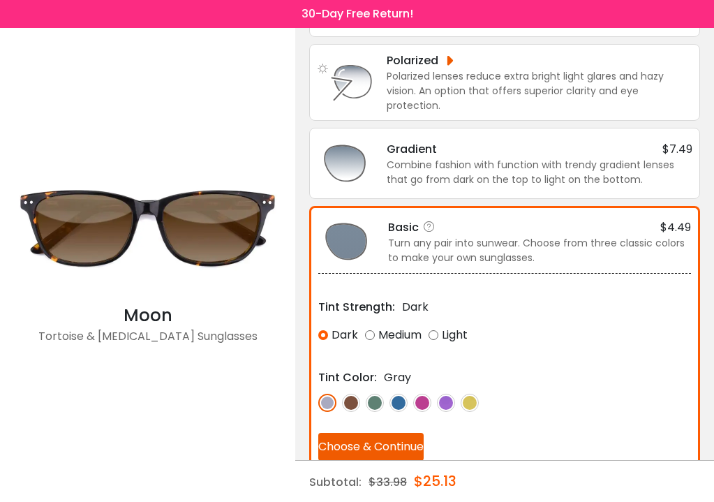
scroll to position [161, 0]
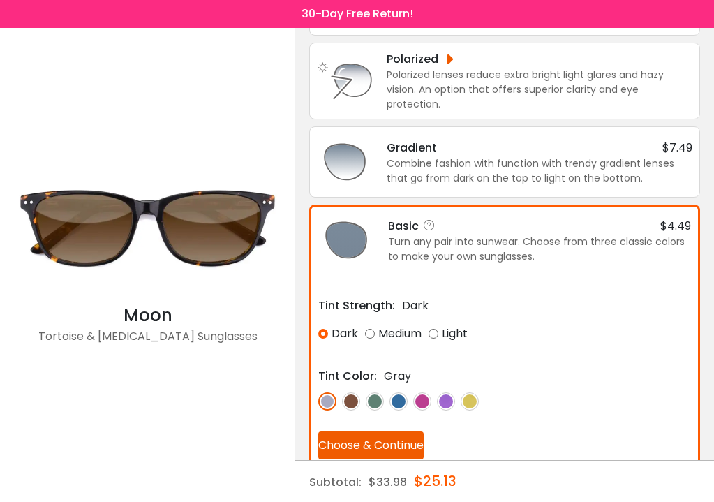
click at [351, 397] on img at bounding box center [351, 401] width 18 height 18
click at [370, 329] on div "Medium" at bounding box center [393, 333] width 57 height 25
click at [323, 330] on div "Dark" at bounding box center [338, 333] width 40 height 25
click at [368, 329] on div "Medium" at bounding box center [393, 333] width 57 height 25
click at [375, 438] on button "Choose & Continue" at bounding box center [370, 445] width 105 height 28
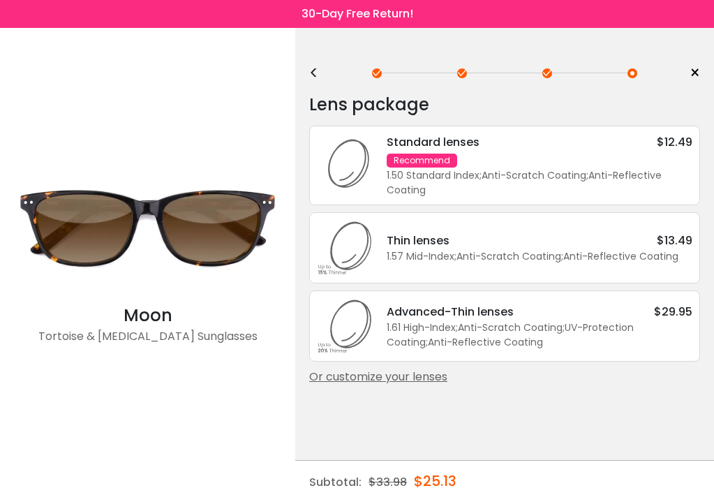
scroll to position [0, 0]
click at [475, 136] on div "Standard lenses" at bounding box center [433, 141] width 93 height 17
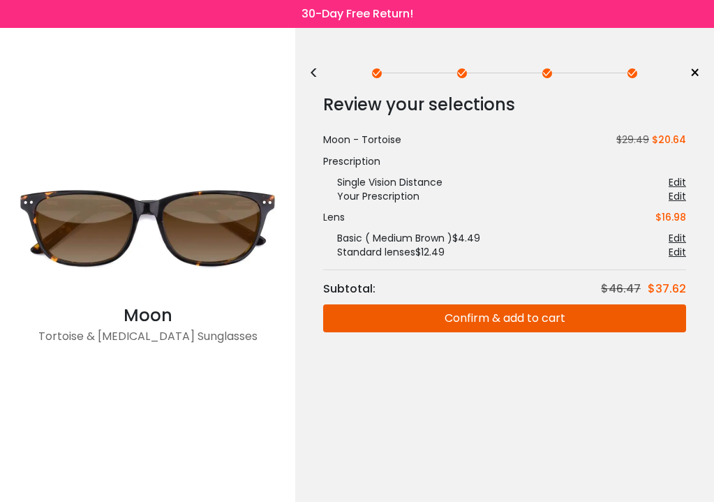
click at [529, 310] on button "Confirm & add to cart" at bounding box center [504, 318] width 363 height 28
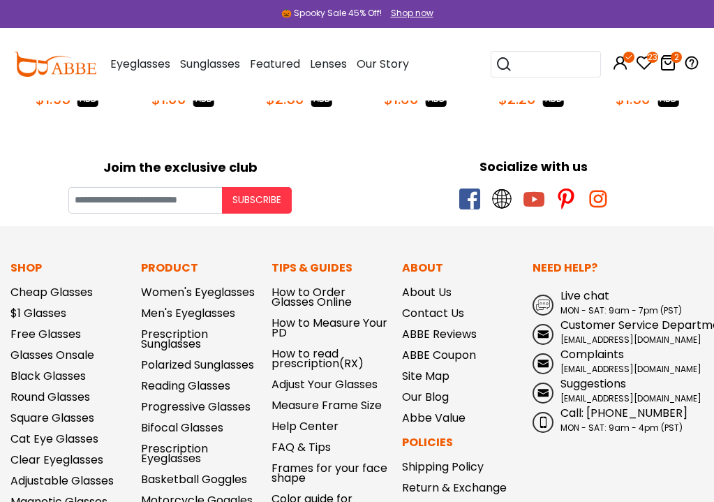
scroll to position [886, 0]
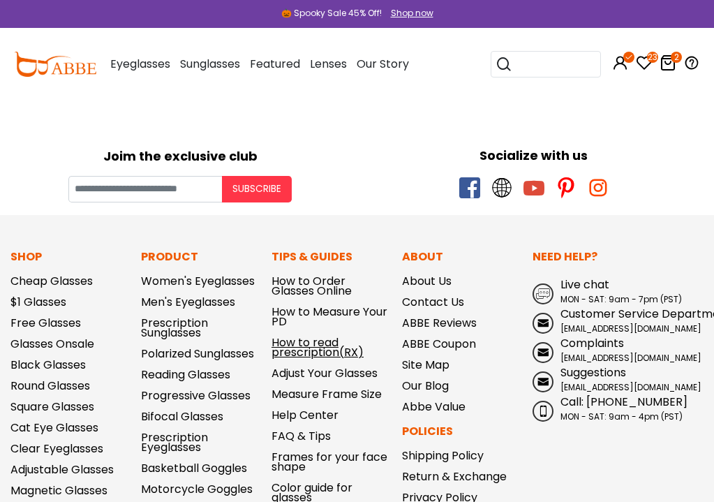
click at [318, 358] on link "How to read prescription(RX)" at bounding box center [317, 347] width 92 height 26
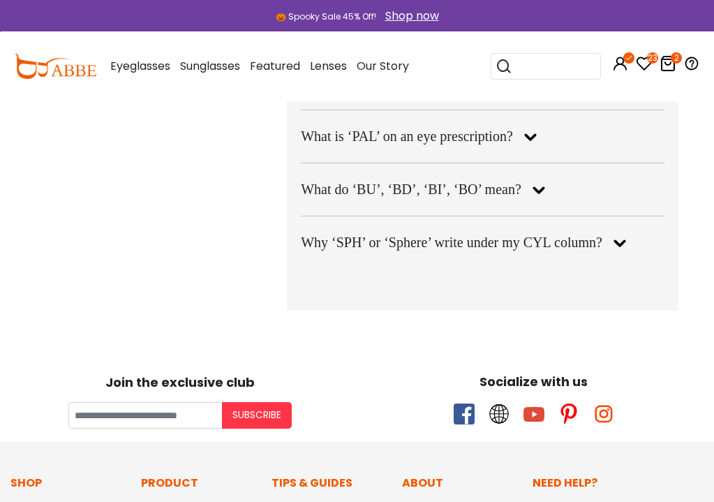
scroll to position [2742, 0]
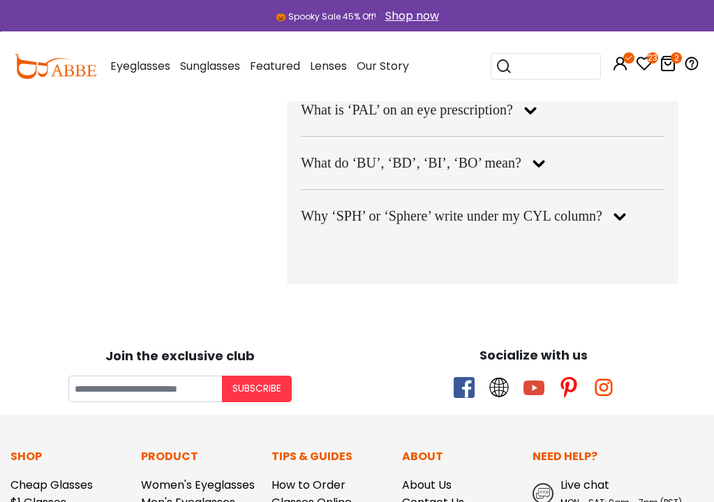
click at [36, 494] on link "$1 Glasses" at bounding box center [38, 502] width 56 height 16
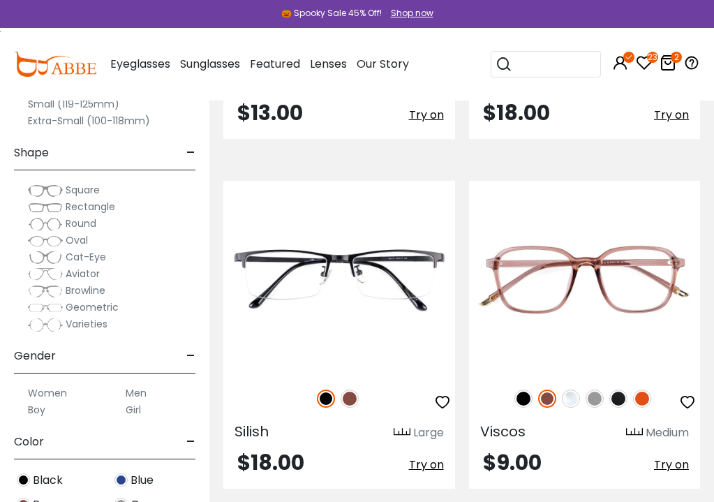
scroll to position [3157, 0]
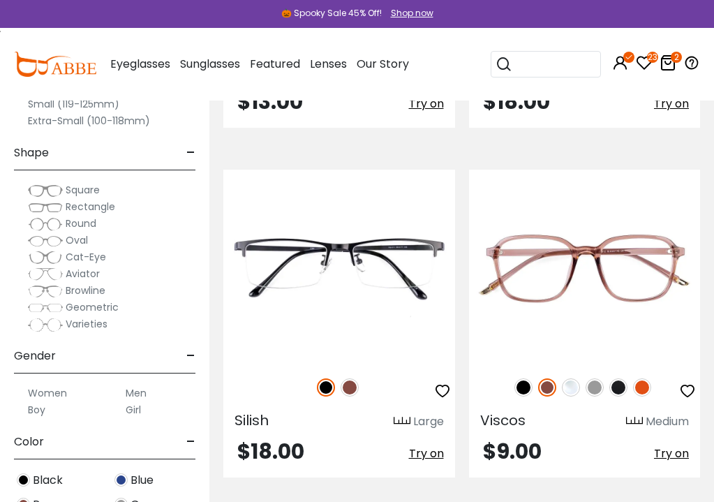
click at [668, 59] on icon at bounding box center [667, 62] width 17 height 17
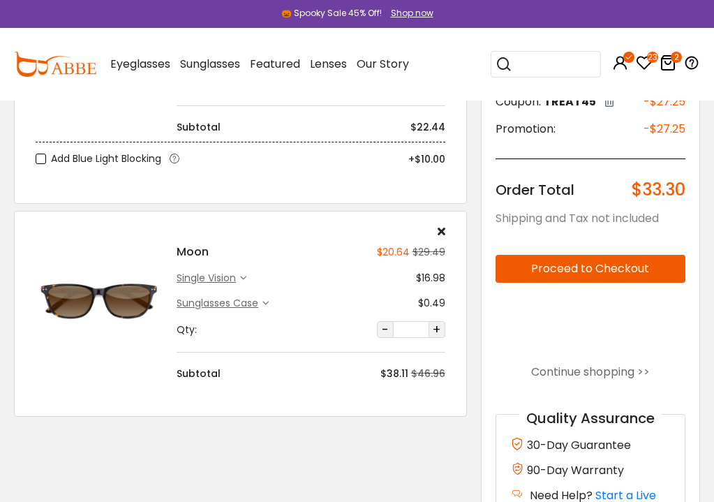
scroll to position [210, 0]
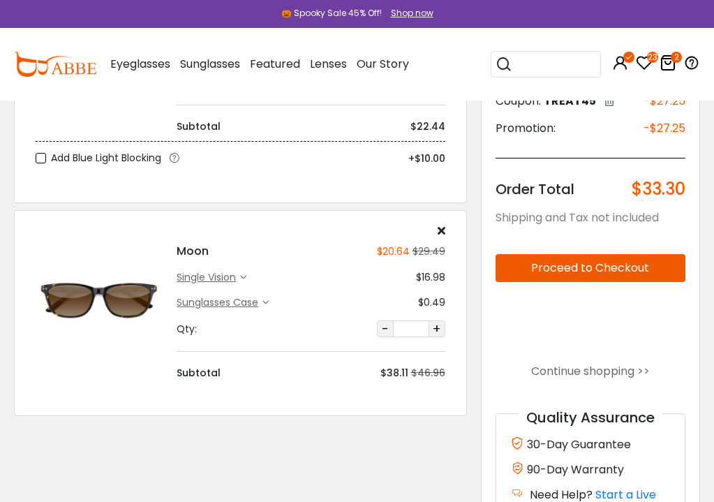
click at [43, 158] on label "Add Blue Light Blocking" at bounding box center [99, 157] width 126 height 17
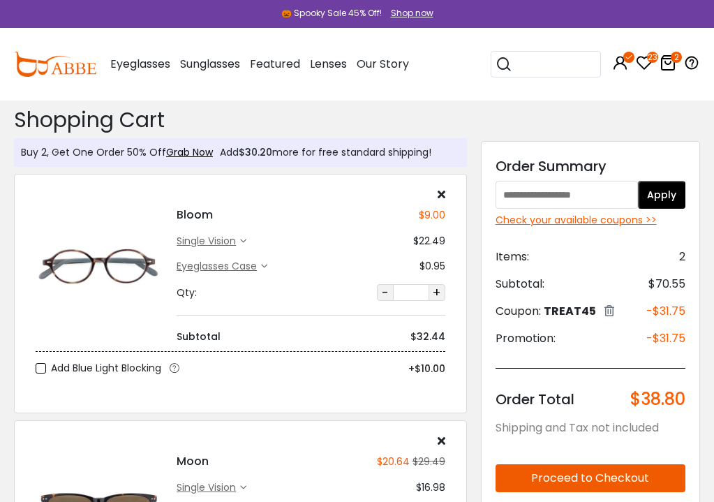
click at [235, 238] on div "single vision" at bounding box center [208, 241] width 63 height 15
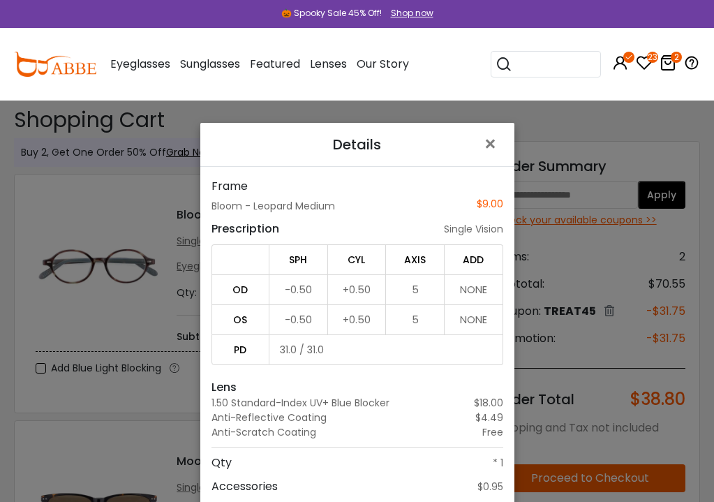
click at [313, 280] on td "-0.50" at bounding box center [298, 289] width 59 height 30
click at [310, 294] on td "-0.50" at bounding box center [298, 289] width 59 height 30
click at [488, 142] on span "×" at bounding box center [493, 144] width 20 height 30
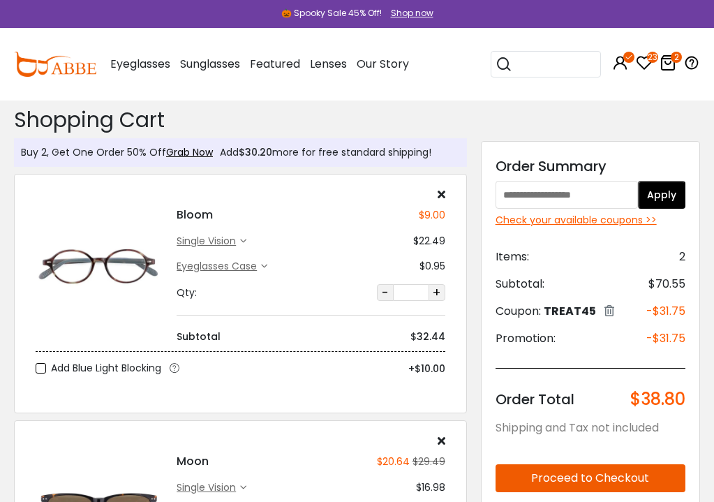
click at [243, 264] on div "Eyeglasses Case" at bounding box center [219, 266] width 84 height 15
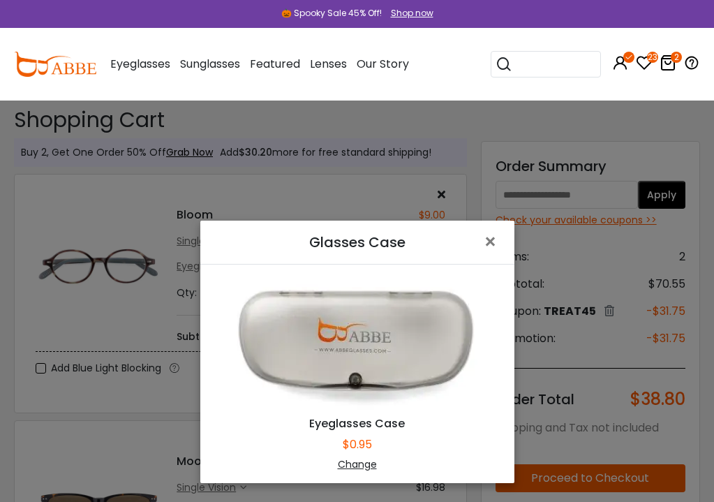
click at [355, 465] on div "Change" at bounding box center [357, 464] width 279 height 15
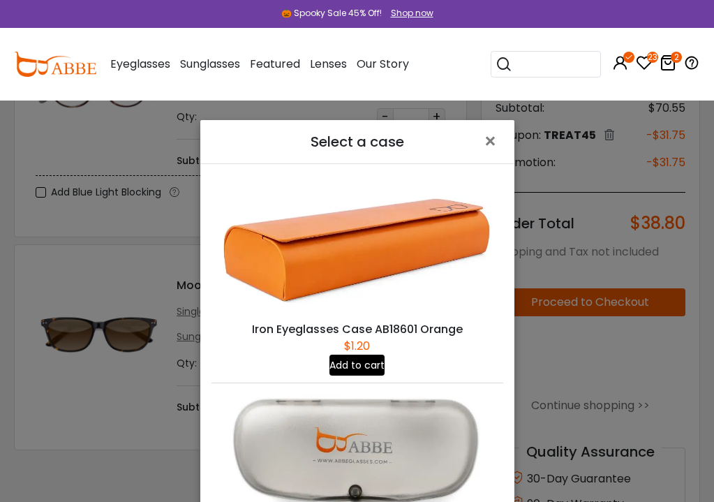
scroll to position [177, 0]
click at [489, 139] on span "×" at bounding box center [493, 141] width 20 height 30
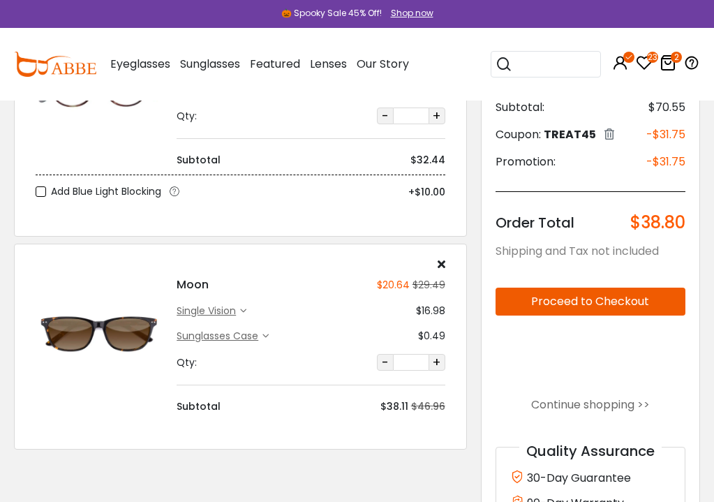
click at [230, 309] on div "single vision" at bounding box center [208, 311] width 63 height 15
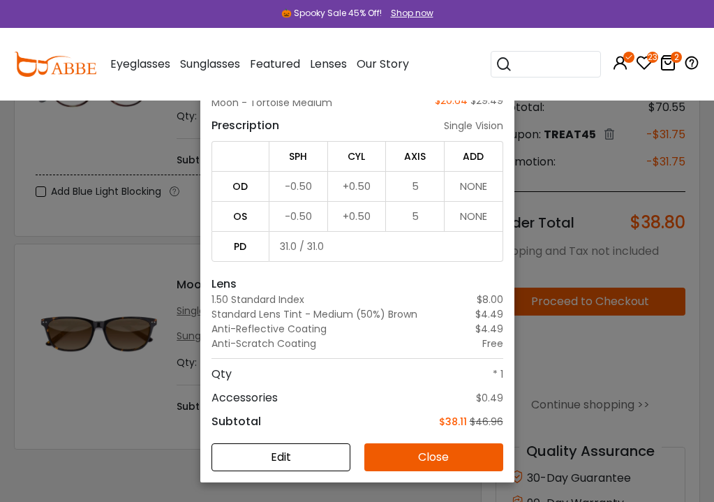
scroll to position [100, 0]
click at [299, 453] on button "Edit" at bounding box center [280, 457] width 139 height 28
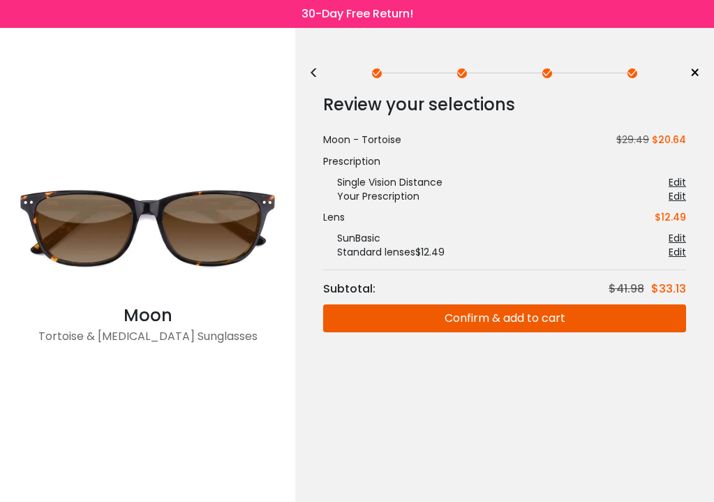
click at [676, 182] on div "Edit" at bounding box center [676, 182] width 17 height 14
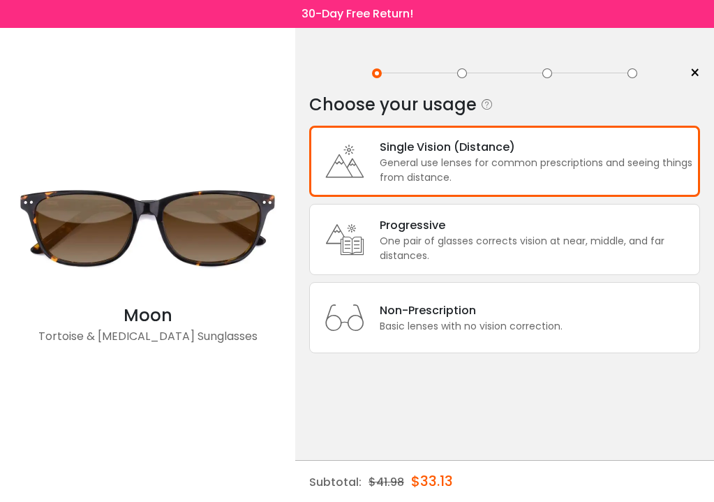
click at [633, 167] on div "General use lenses for common prescriptions and seeing things from distance." at bounding box center [536, 170] width 313 height 29
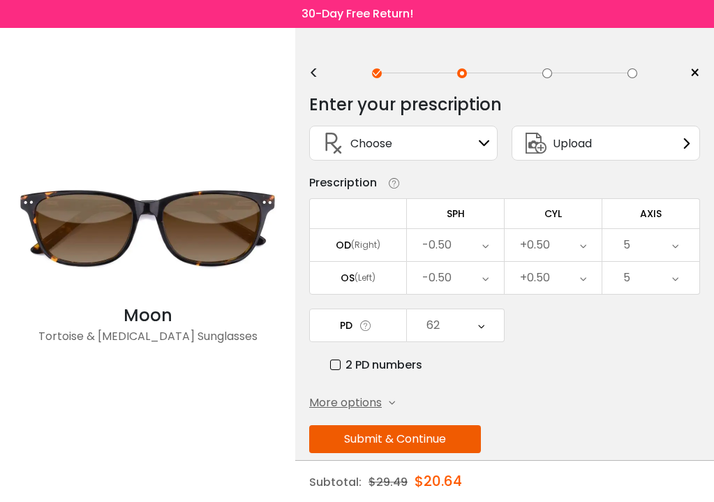
click at [483, 248] on icon at bounding box center [485, 245] width 6 height 32
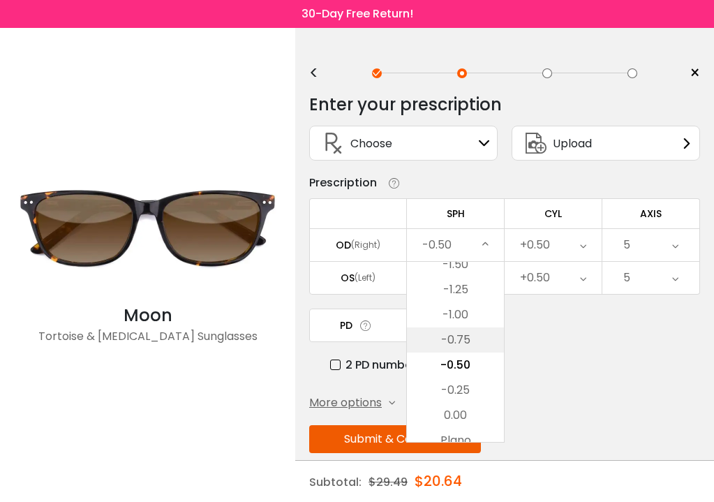
click at [460, 338] on li "-0.75" at bounding box center [455, 339] width 97 height 25
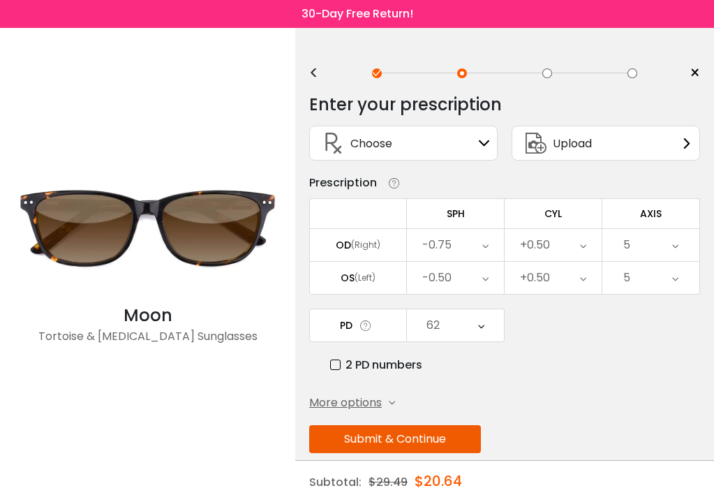
click at [474, 284] on div "-0.50" at bounding box center [455, 278] width 97 height 32
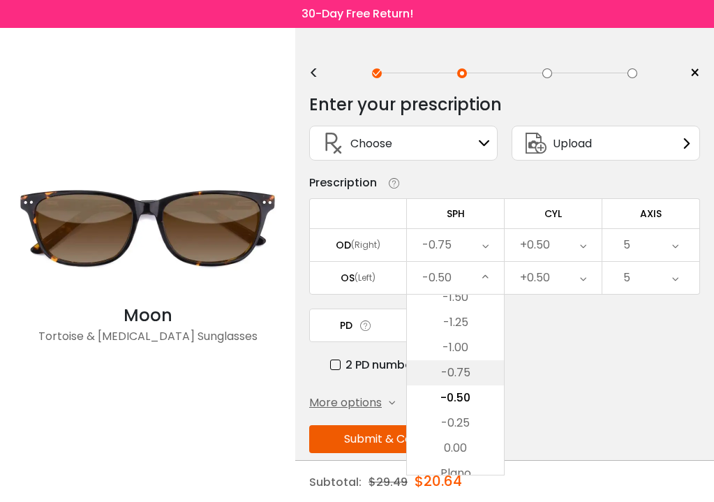
click at [465, 374] on li "-0.75" at bounding box center [455, 372] width 97 height 25
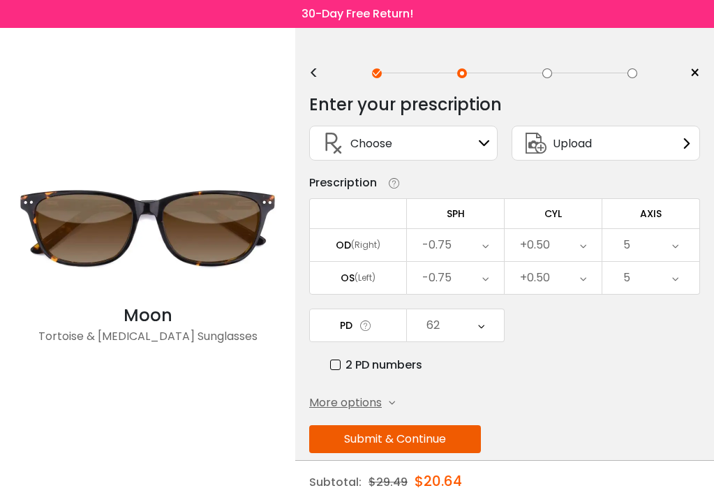
click at [576, 246] on div "+0.50" at bounding box center [552, 245] width 97 height 32
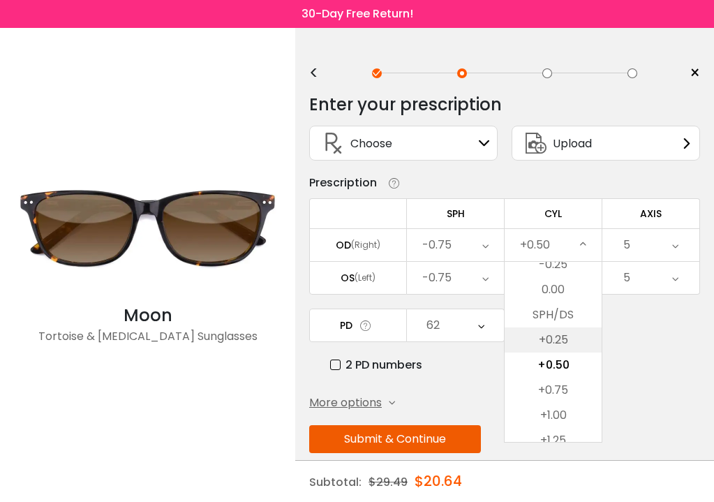
click at [562, 341] on li "+0.25" at bounding box center [552, 339] width 97 height 25
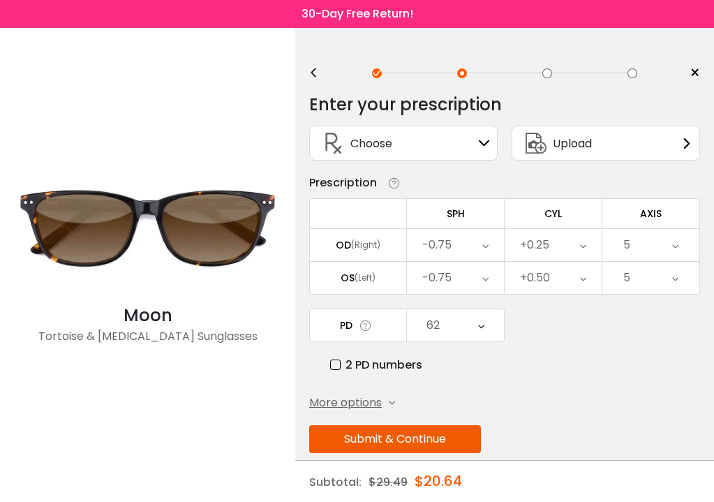
click at [578, 282] on div "+0.50" at bounding box center [552, 278] width 97 height 32
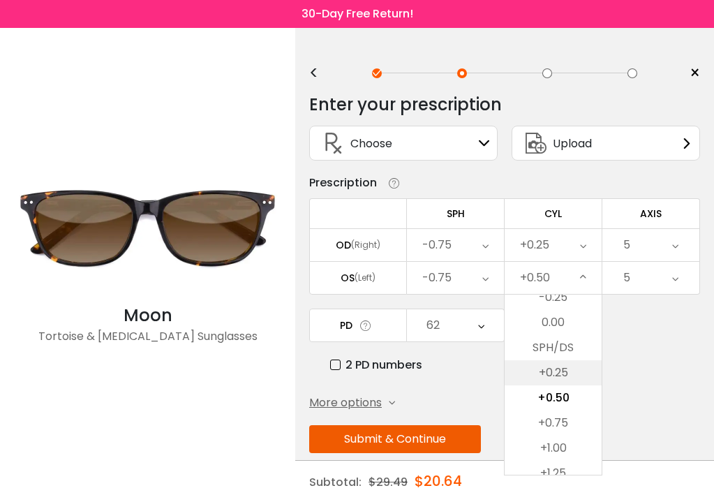
click at [559, 376] on li "+0.25" at bounding box center [552, 372] width 97 height 25
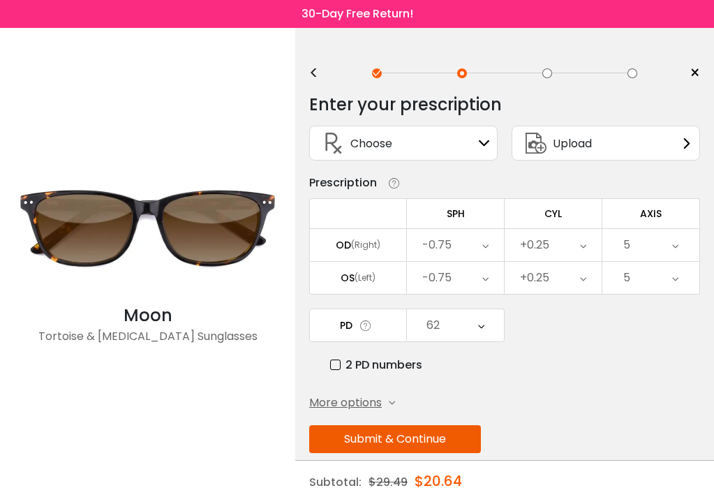
click at [675, 244] on icon at bounding box center [675, 245] width 6 height 32
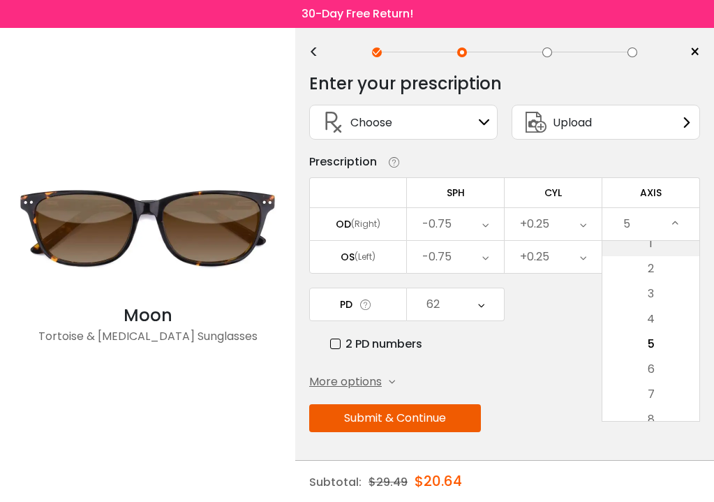
scroll to position [24, 0]
click at [691, 320] on li "4" at bounding box center [650, 318] width 97 height 25
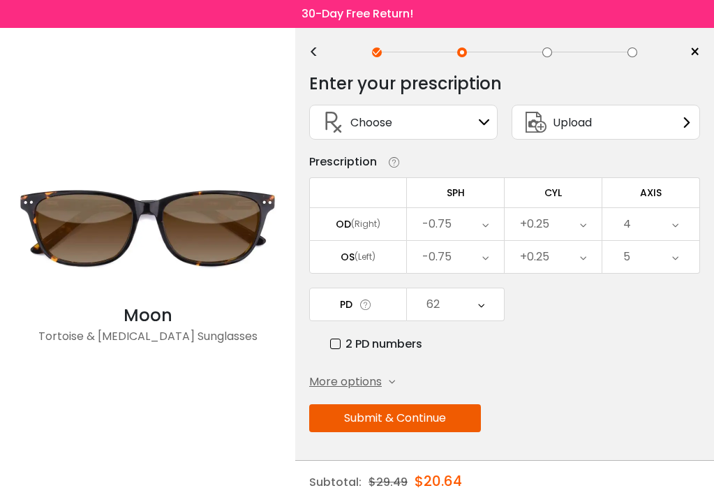
click at [676, 223] on icon at bounding box center [675, 224] width 6 height 32
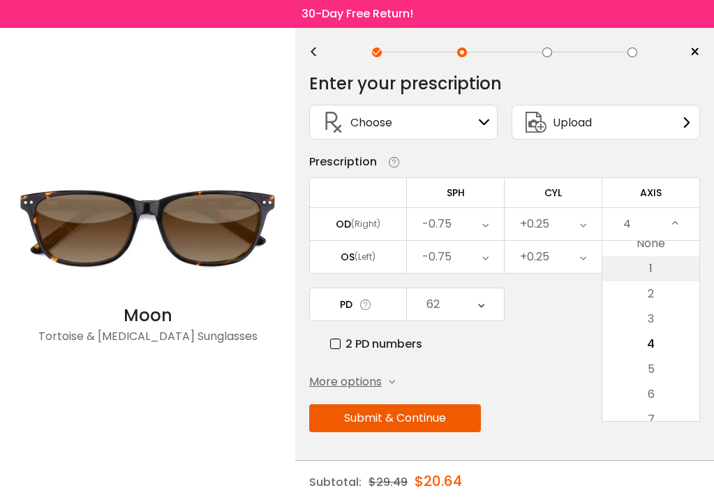
click at [683, 274] on li "1" at bounding box center [650, 268] width 97 height 25
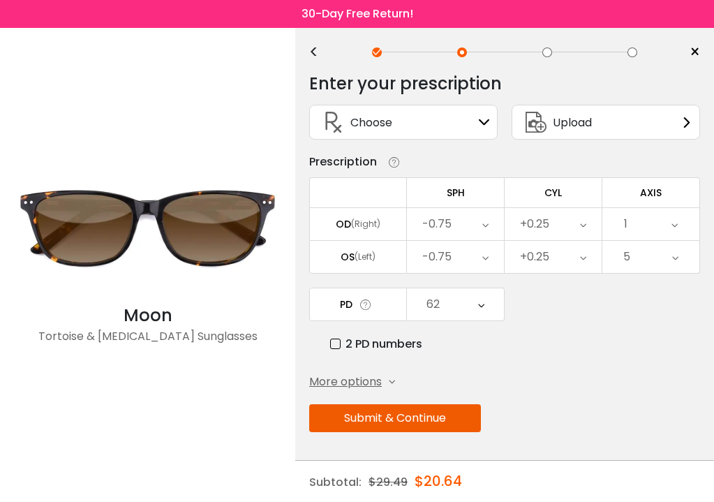
click at [677, 225] on icon at bounding box center [674, 224] width 6 height 32
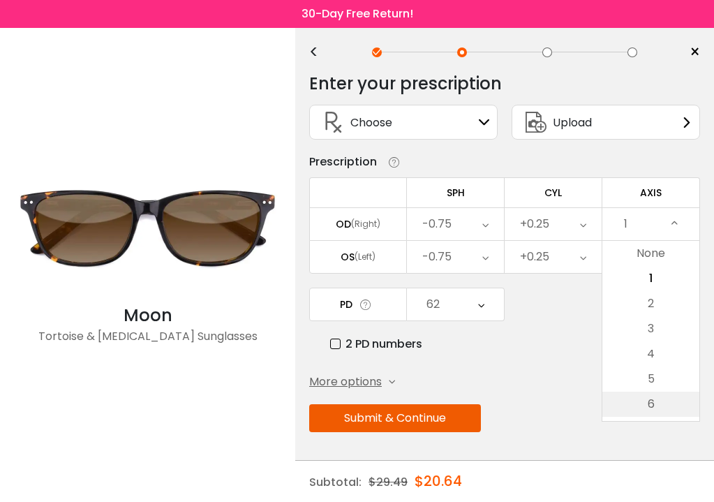
scroll to position [24, 0]
drag, startPoint x: 665, startPoint y: 308, endPoint x: 675, endPoint y: 417, distance: 108.6
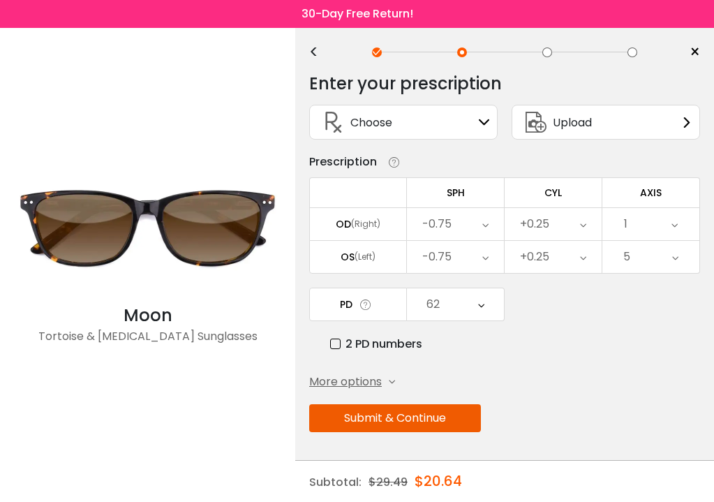
click at [654, 223] on div "1" at bounding box center [650, 224] width 97 height 32
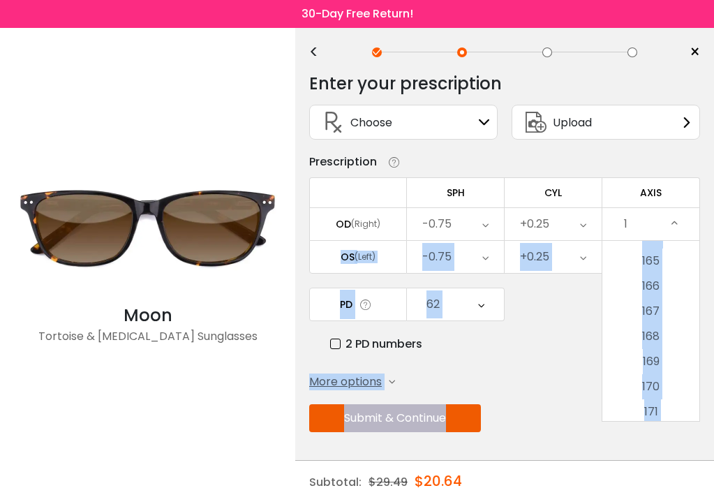
scroll to position [4180, 0]
drag, startPoint x: 656, startPoint y: 280, endPoint x: 666, endPoint y: 442, distance: 161.5
click at [666, 442] on div "Enter your prescription SPH (Sphere) Lens strength needed to correct your visio…" at bounding box center [504, 282] width 391 height 439
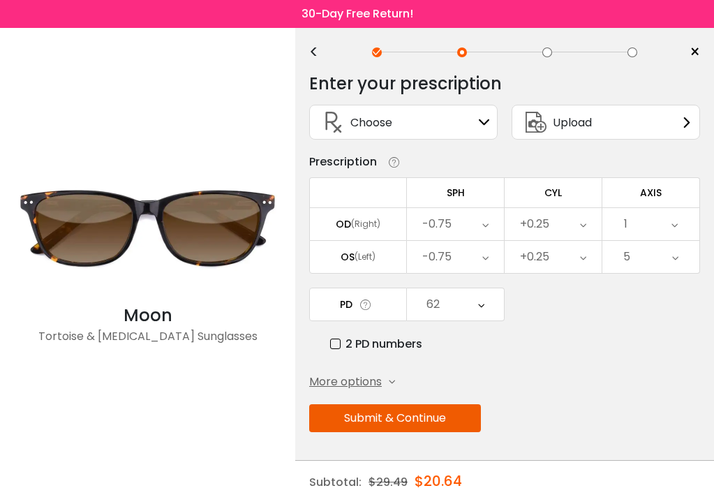
click at [652, 227] on div "1" at bounding box center [650, 224] width 97 height 32
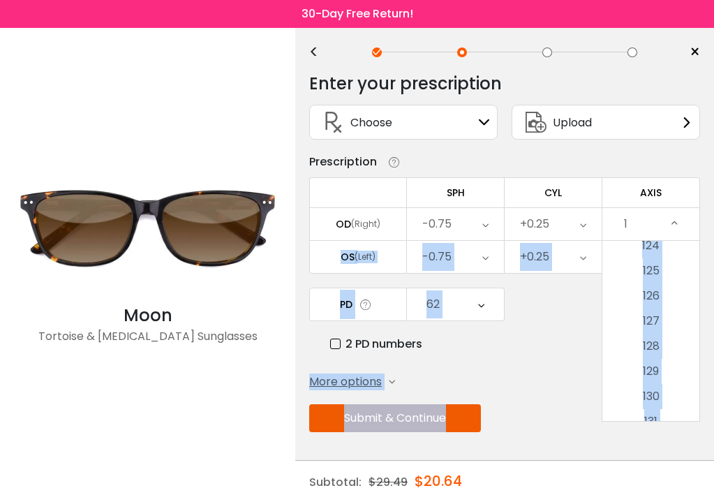
scroll to position [3198, 0]
drag, startPoint x: 659, startPoint y: 276, endPoint x: 671, endPoint y: 439, distance: 163.0
click at [671, 439] on div "Enter your prescription SPH (Sphere) Lens strength needed to correct your visio…" at bounding box center [504, 282] width 391 height 439
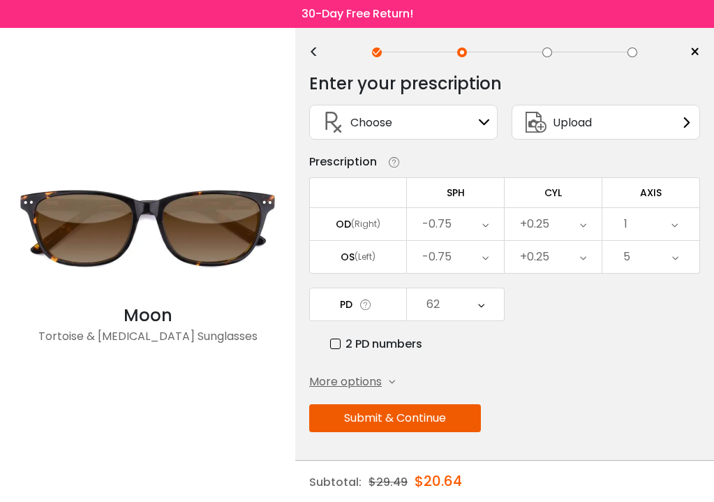
click at [659, 393] on div "Enter your prescription SPH (Sphere) Lens strength needed to correct your visio…" at bounding box center [504, 282] width 391 height 439
click at [675, 258] on icon at bounding box center [675, 257] width 6 height 32
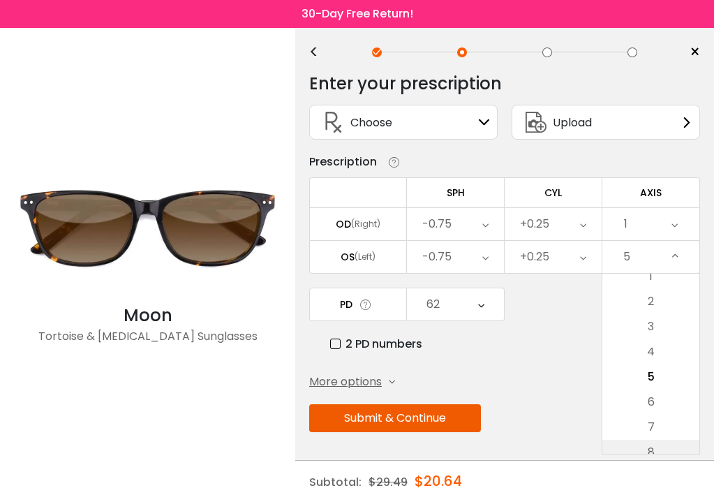
click at [670, 448] on li "8" at bounding box center [650, 452] width 97 height 25
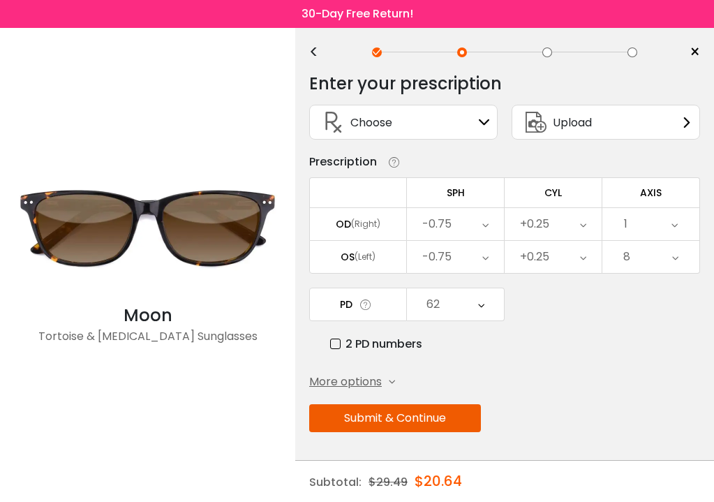
click at [676, 257] on icon at bounding box center [675, 257] width 6 height 32
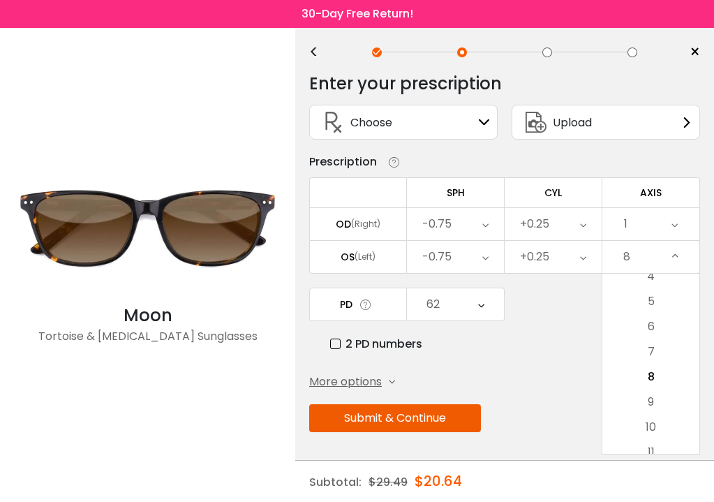
scroll to position [24, 0]
click at [675, 447] on li "11" at bounding box center [650, 452] width 97 height 25
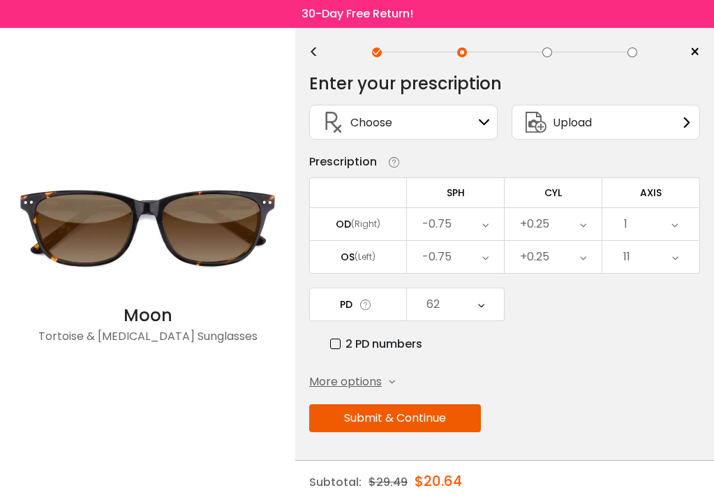
click at [672, 251] on icon at bounding box center [675, 257] width 6 height 32
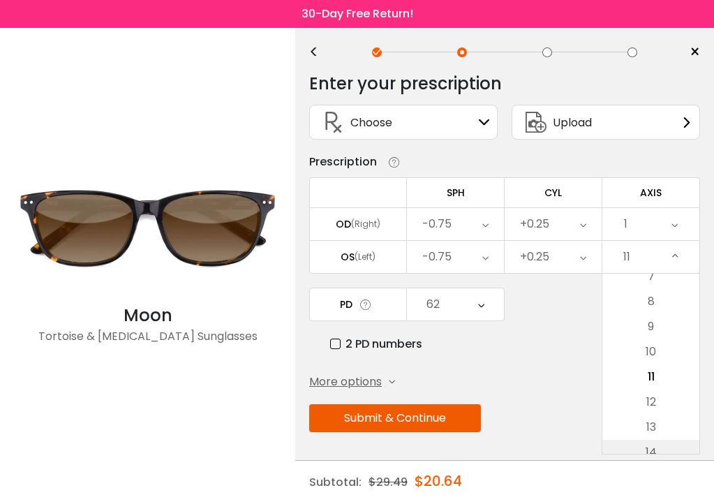
click at [659, 451] on li "14" at bounding box center [650, 452] width 97 height 25
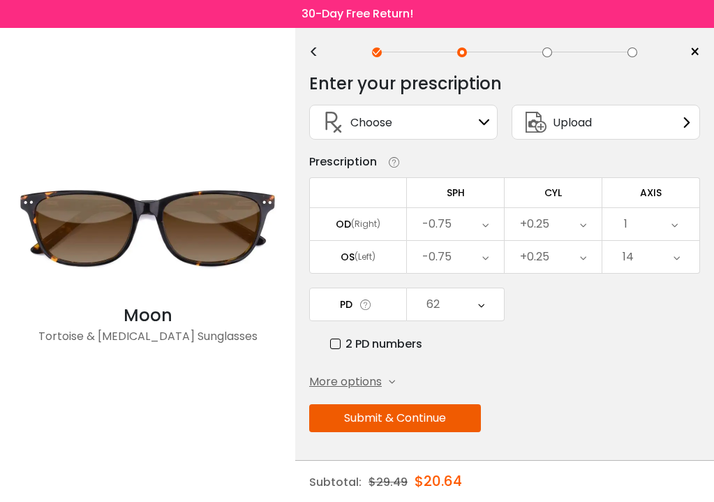
click at [671, 260] on div "14" at bounding box center [650, 257] width 97 height 32
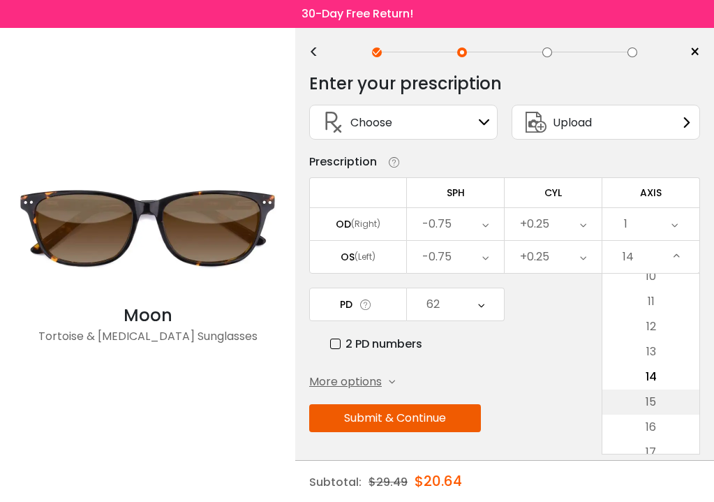
click at [654, 401] on li "15" at bounding box center [650, 401] width 97 height 25
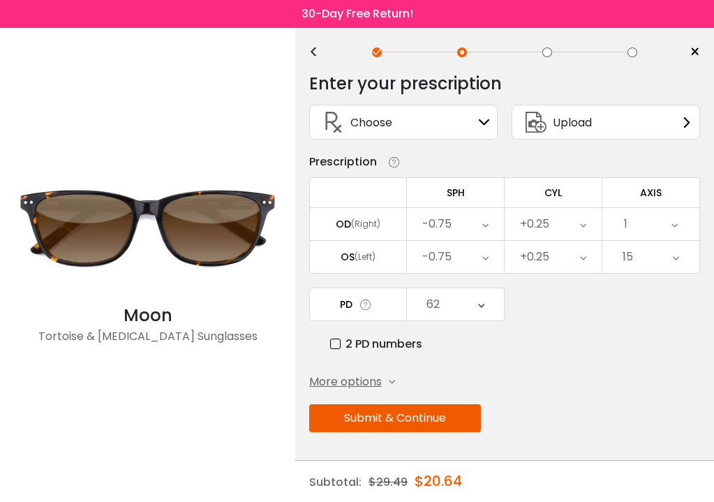
click at [673, 218] on icon at bounding box center [674, 224] width 6 height 32
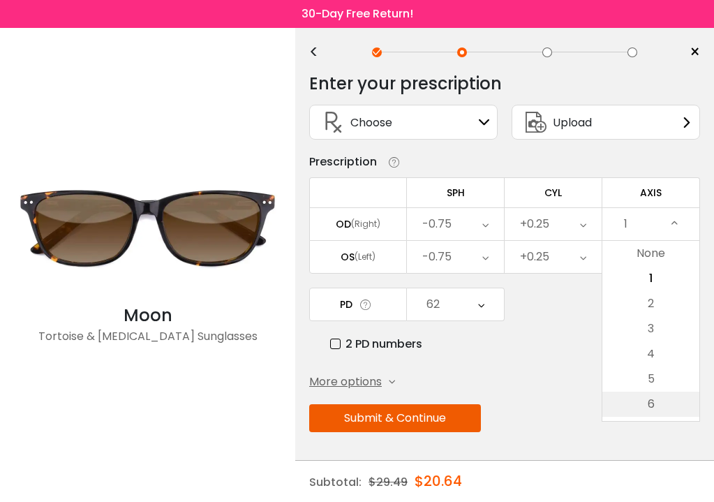
click at [672, 405] on li "6" at bounding box center [650, 403] width 97 height 25
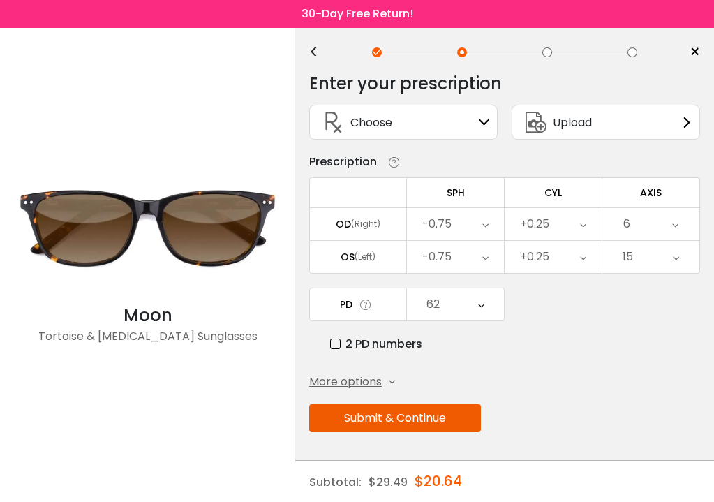
click at [673, 217] on icon at bounding box center [675, 224] width 6 height 32
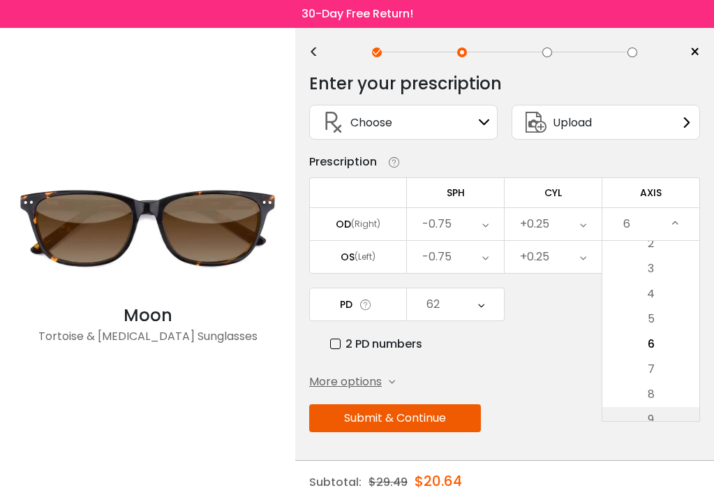
click at [682, 412] on li "9" at bounding box center [650, 419] width 97 height 25
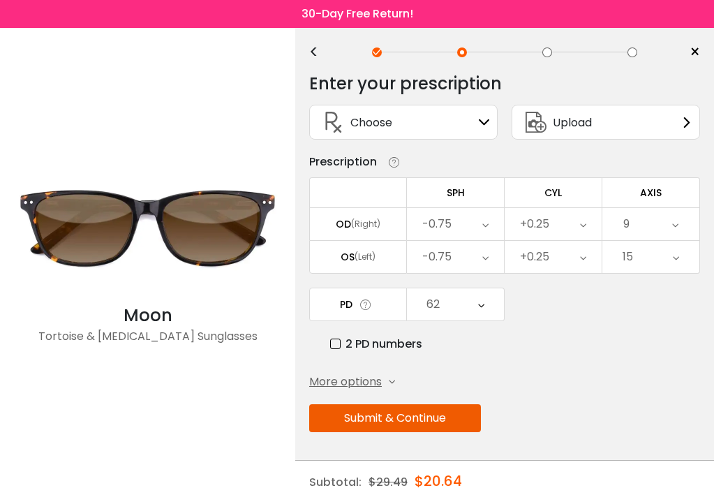
click at [674, 222] on icon at bounding box center [675, 224] width 6 height 32
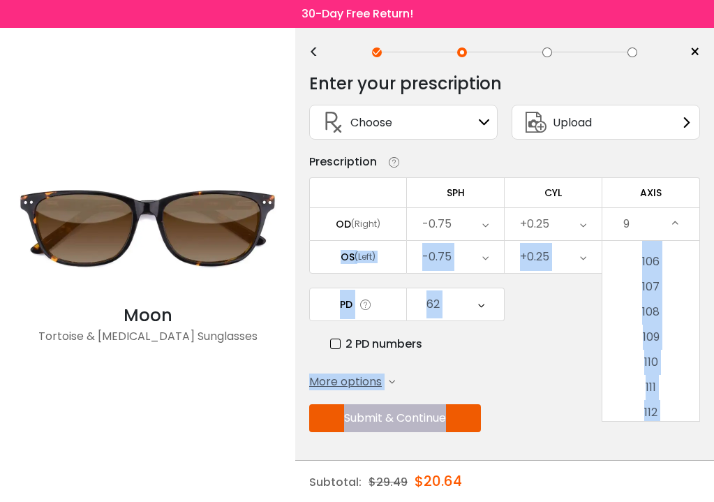
scroll to position [0, 0]
drag, startPoint x: 668, startPoint y: 304, endPoint x: 679, endPoint y: 437, distance: 133.7
click at [679, 437] on div "Enter your prescription SPH (Sphere) Lens strength needed to correct your visio…" at bounding box center [504, 282] width 391 height 439
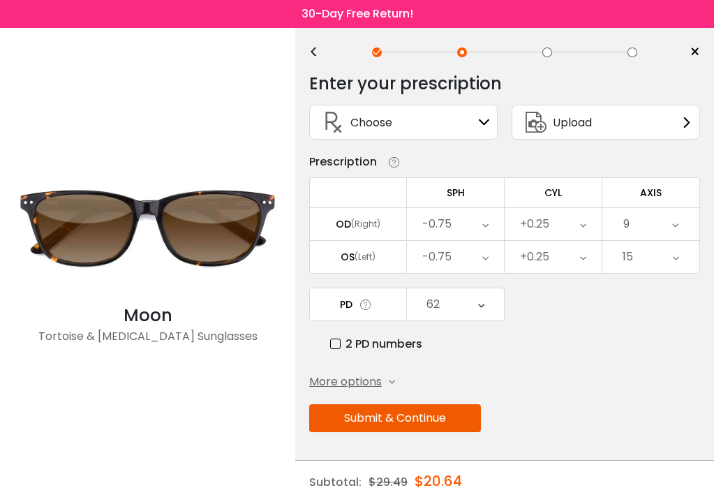
click at [680, 220] on div "9" at bounding box center [650, 224] width 97 height 32
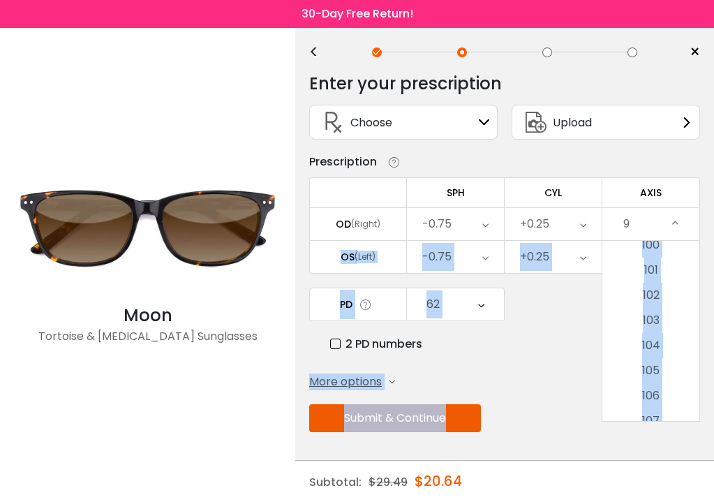
scroll to position [2537, 0]
drag, startPoint x: 677, startPoint y: 299, endPoint x: 678, endPoint y: 428, distance: 129.1
click at [678, 428] on div "Enter your prescription SPH (Sphere) Lens strength needed to correct your visio…" at bounding box center [504, 282] width 391 height 439
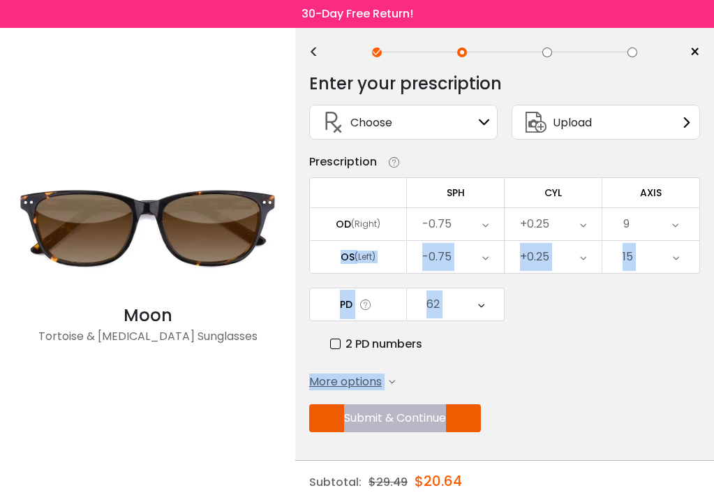
click at [678, 428] on div "Submit & Continue" at bounding box center [504, 418] width 391 height 28
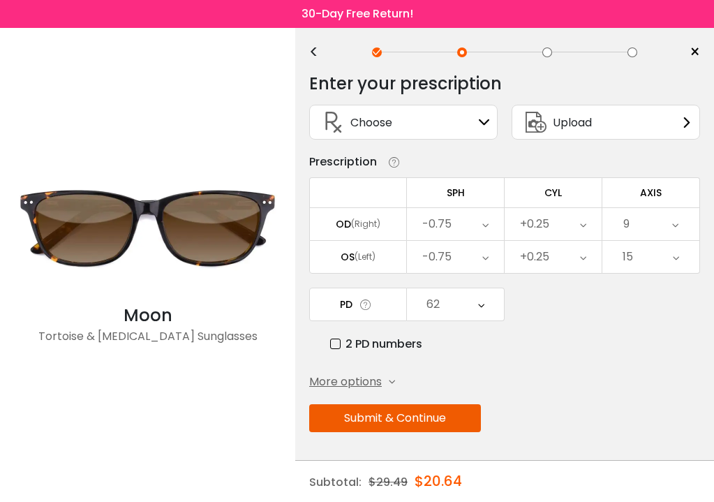
click at [678, 225] on icon at bounding box center [675, 224] width 6 height 32
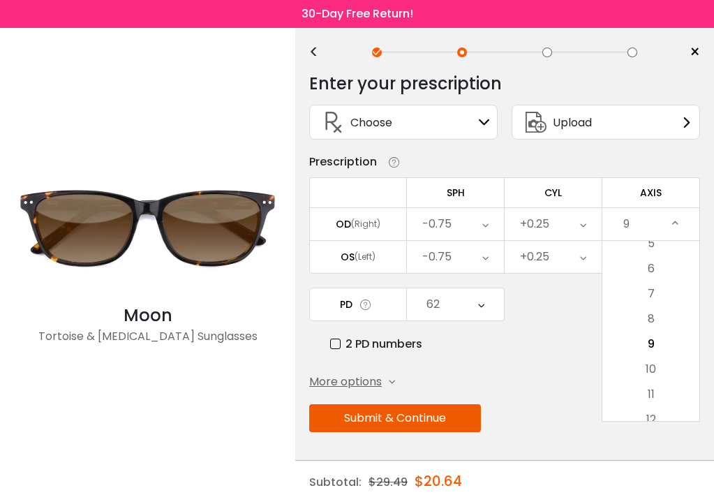
click at [661, 421] on div "Submit & Continue" at bounding box center [504, 418] width 391 height 28
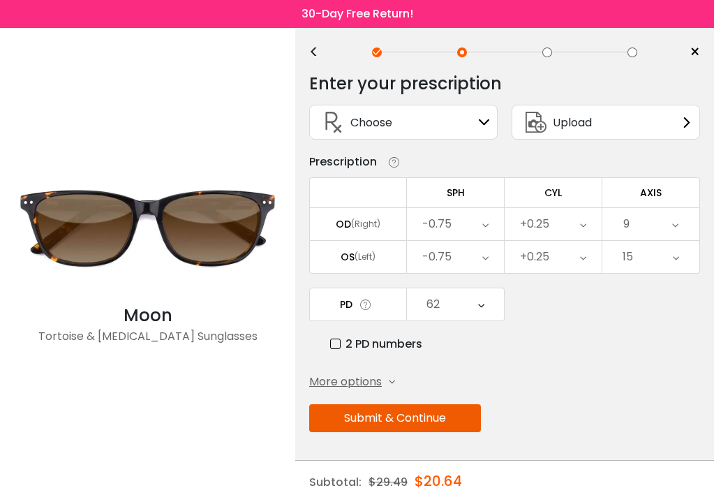
click at [648, 229] on div "9" at bounding box center [650, 224] width 97 height 32
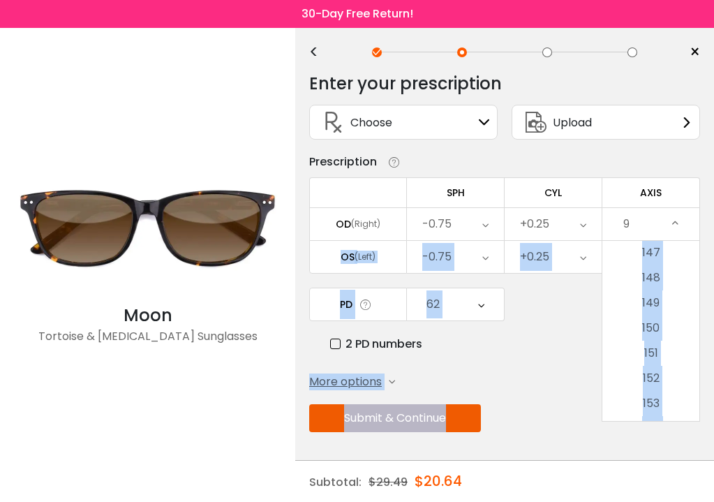
scroll to position [3718, 0]
drag, startPoint x: 668, startPoint y: 354, endPoint x: 671, endPoint y: 426, distance: 72.6
click at [671, 426] on div "Enter your prescription SPH (Sphere) Lens strength needed to correct your visio…" at bounding box center [504, 282] width 391 height 439
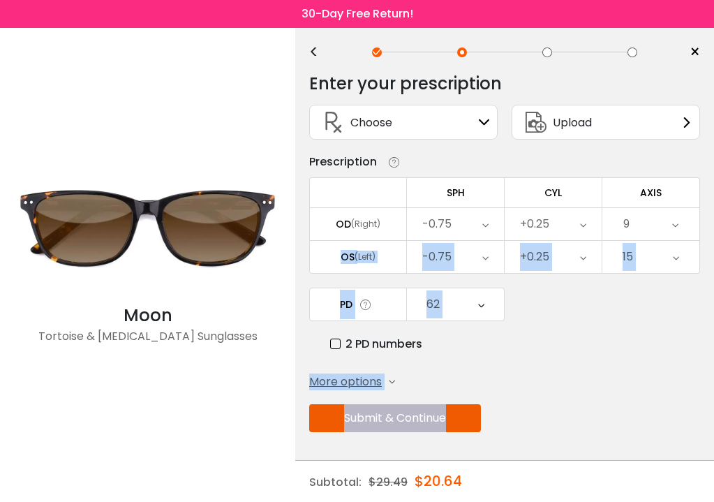
scroll to position [0, 0]
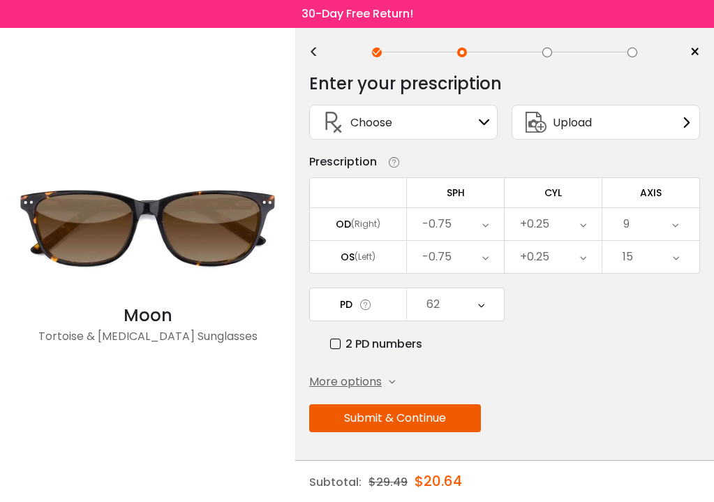
click at [661, 226] on div "9" at bounding box center [650, 224] width 97 height 32
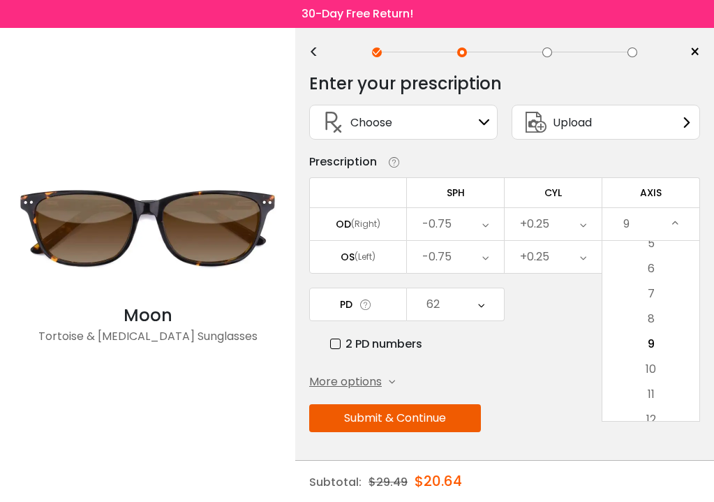
click at [283, 366] on div "Moon Tortoise & Acetate Sunglasses" at bounding box center [147, 265] width 279 height 204
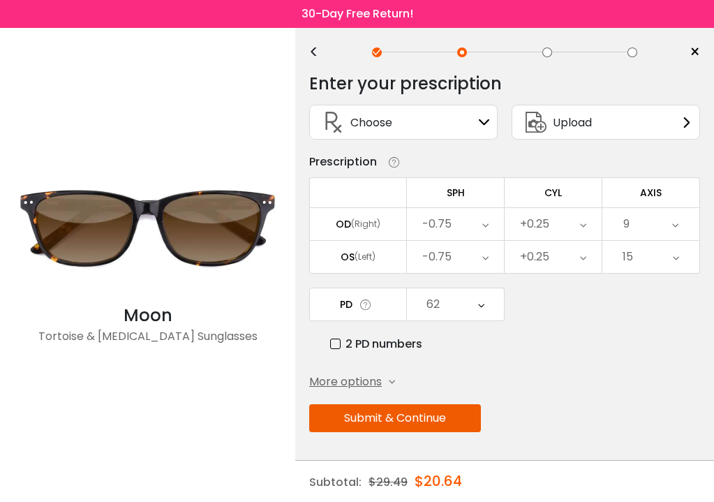
click at [654, 231] on div "9" at bounding box center [650, 224] width 97 height 32
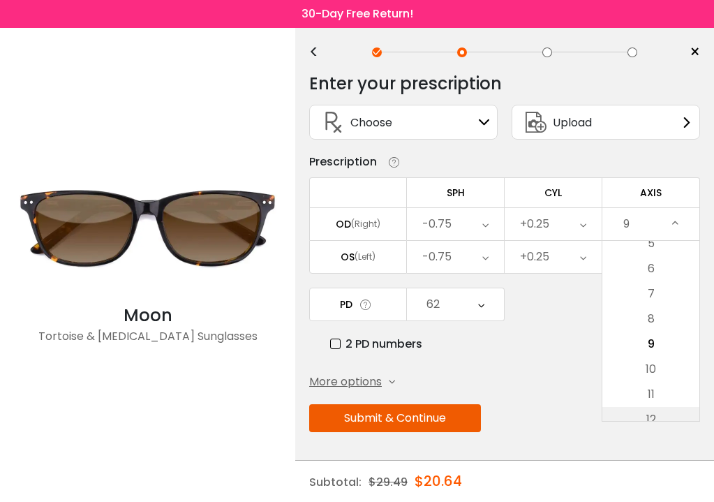
click at [654, 419] on li "12" at bounding box center [650, 419] width 97 height 25
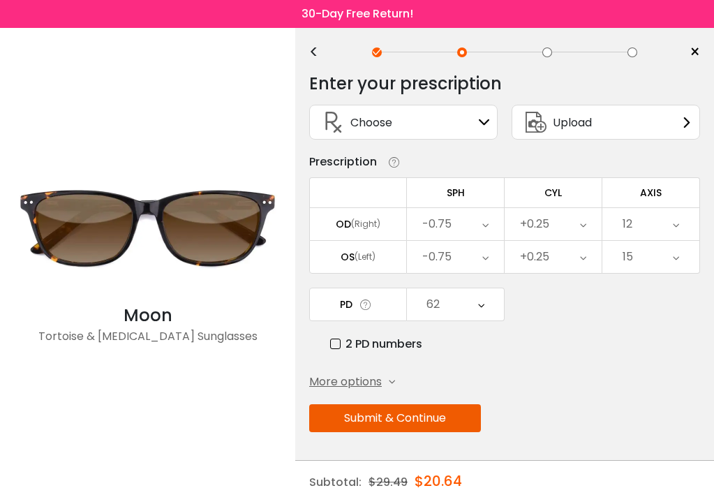
click at [675, 221] on icon at bounding box center [676, 224] width 6 height 32
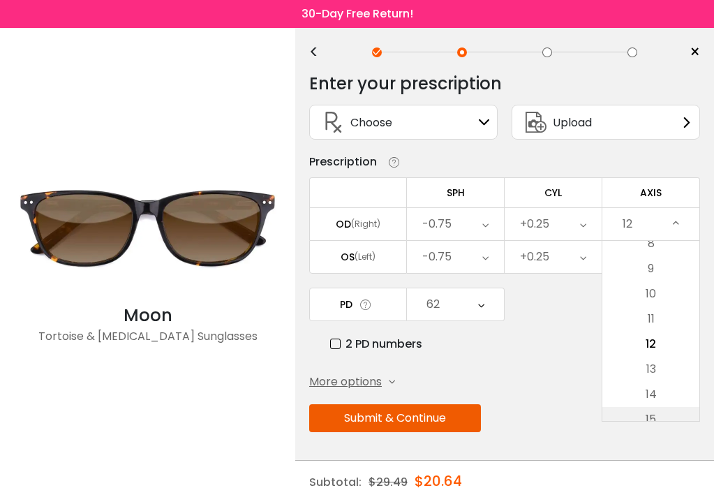
click at [657, 414] on li "15" at bounding box center [650, 419] width 97 height 25
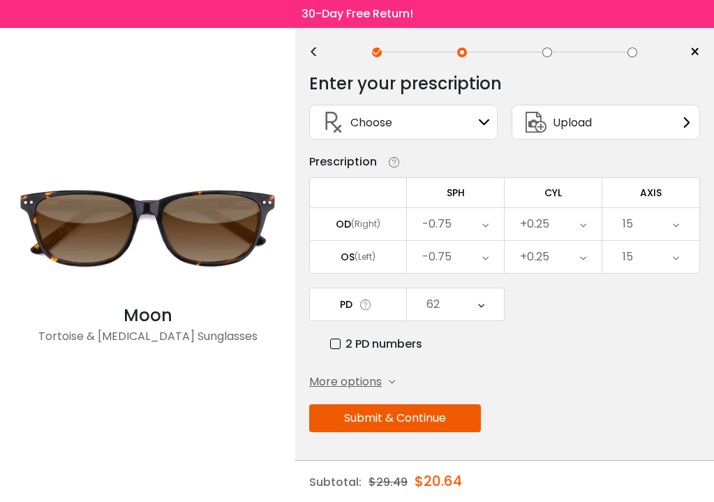
click at [675, 222] on icon at bounding box center [676, 224] width 6 height 32
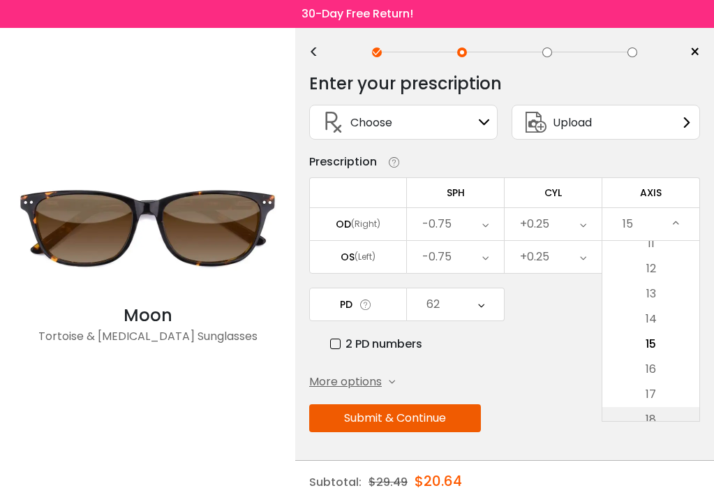
click at [667, 420] on li "18" at bounding box center [650, 419] width 97 height 25
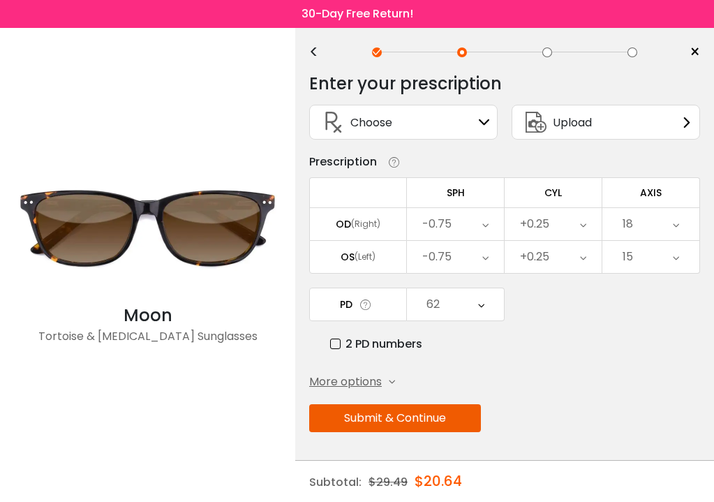
click at [676, 225] on icon at bounding box center [676, 224] width 6 height 32
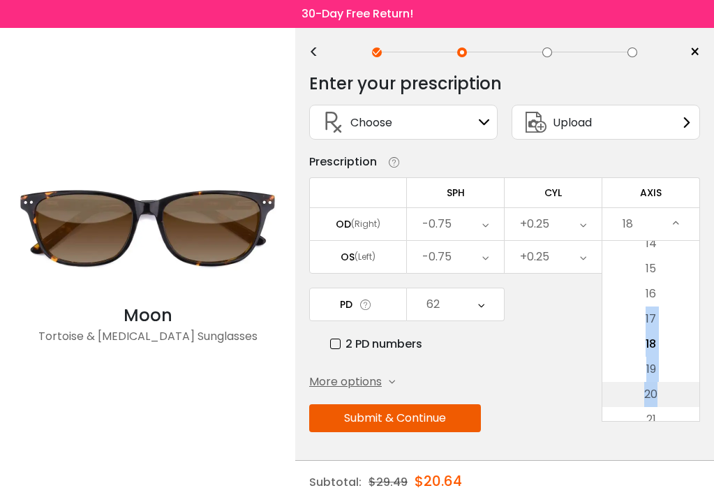
drag, startPoint x: 673, startPoint y: 292, endPoint x: 669, endPoint y: 396, distance: 104.0
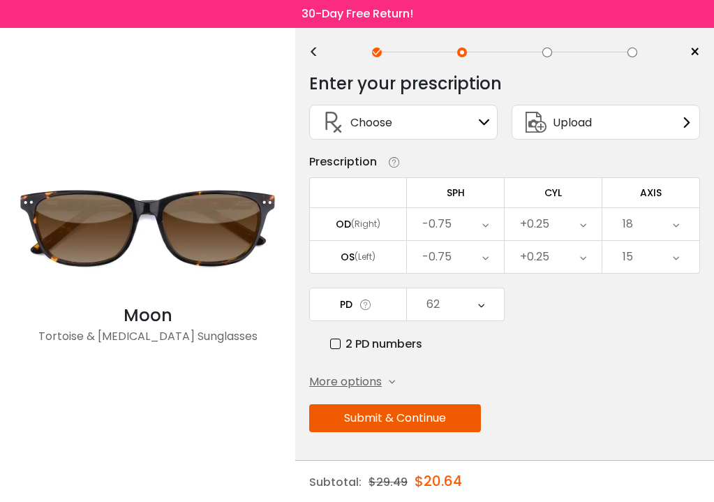
click at [676, 227] on icon at bounding box center [676, 224] width 6 height 32
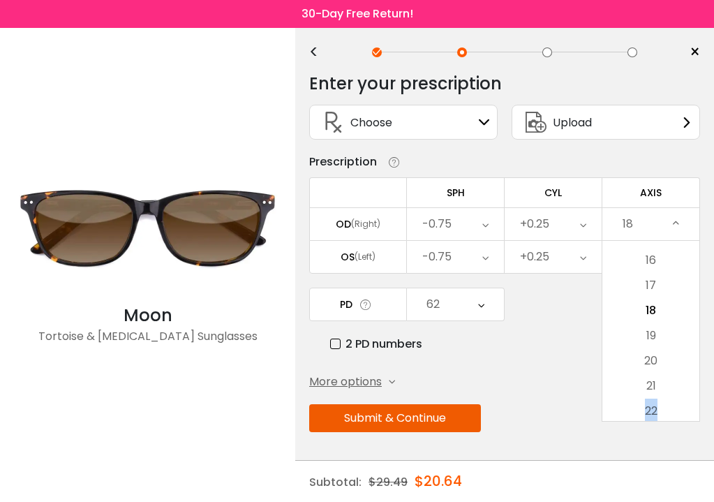
scroll to position [397, 0]
click at [674, 421] on div "Cancel AXIS OD Save None 1 2 3 4 5 6 7 8 9 10 11 12 13 14 15 16 17 18 19 20 21 …" at bounding box center [650, 330] width 98 height 181
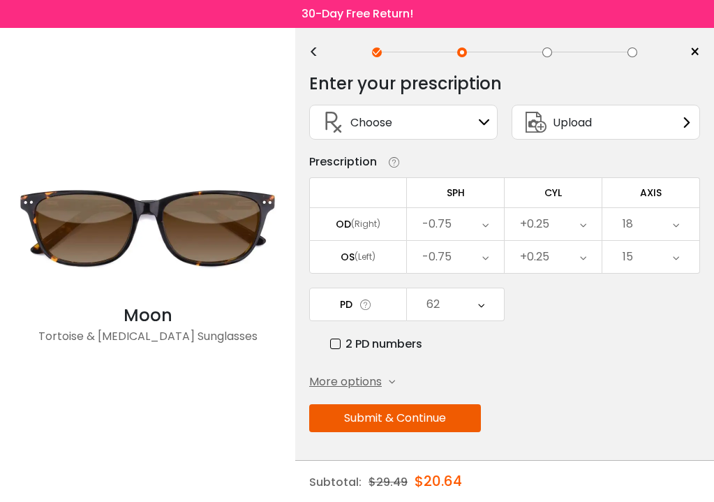
click at [671, 222] on div "18" at bounding box center [650, 224] width 97 height 32
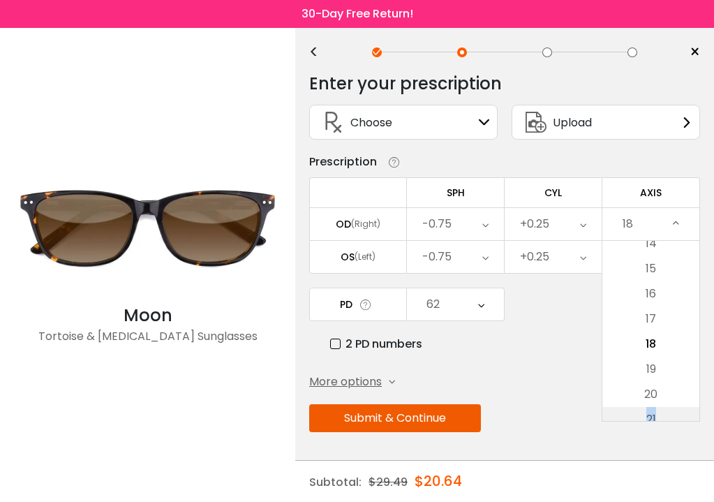
drag, startPoint x: 670, startPoint y: 384, endPoint x: 672, endPoint y: 414, distance: 30.1
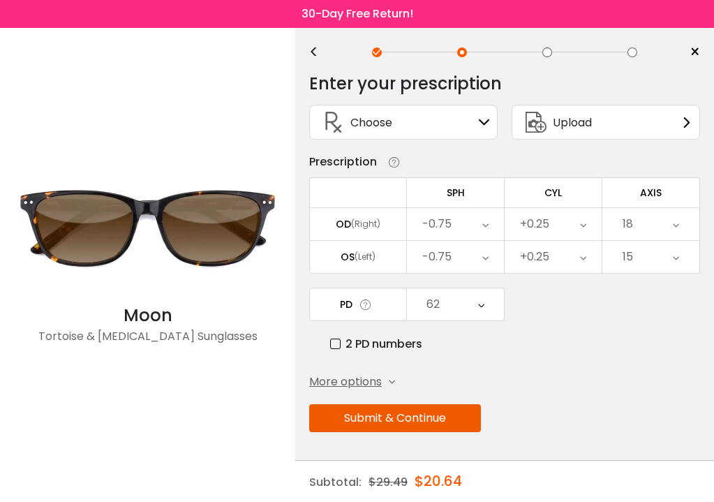
click at [673, 222] on icon at bounding box center [676, 224] width 6 height 32
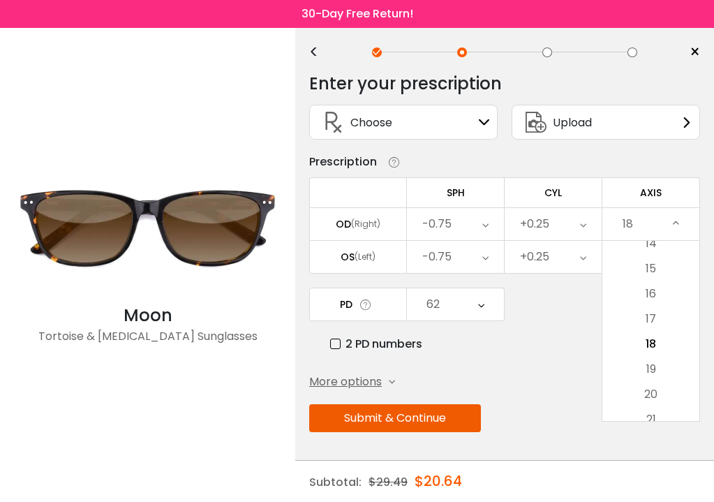
click at [679, 429] on div "Submit & Continue" at bounding box center [504, 418] width 391 height 28
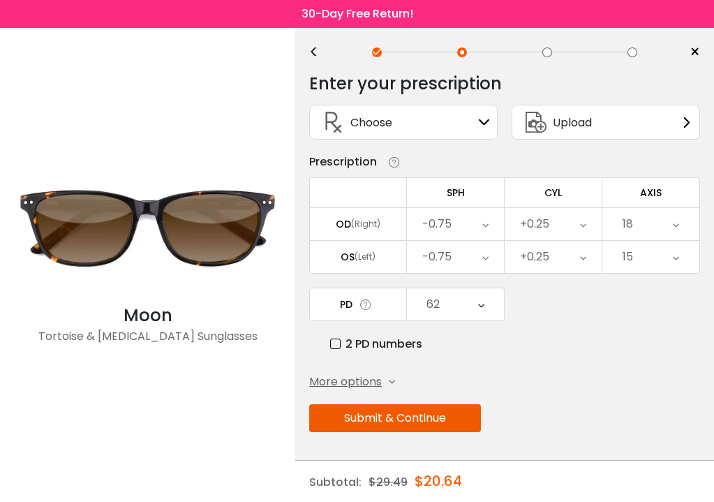
click at [673, 227] on icon at bounding box center [676, 224] width 6 height 32
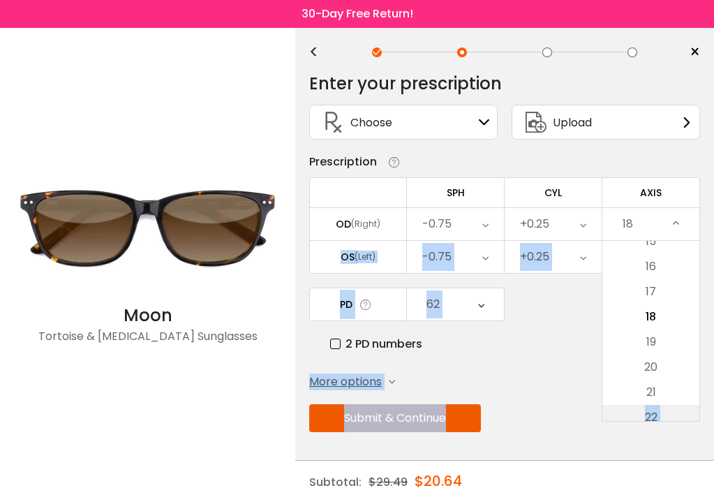
scroll to position [392, 0]
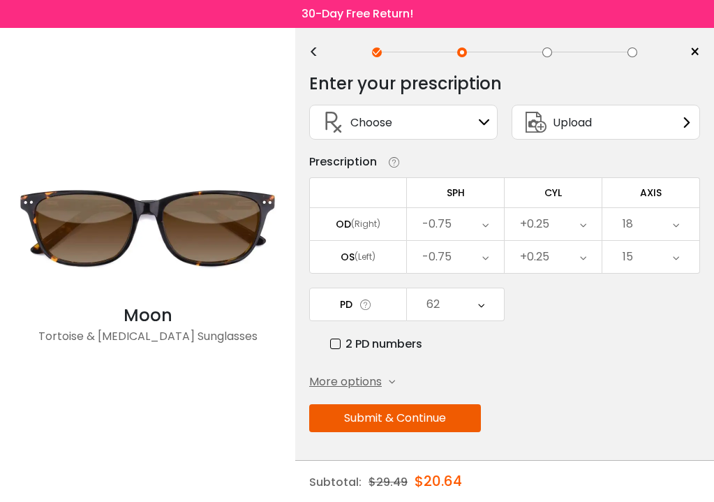
click at [668, 223] on div "18" at bounding box center [650, 224] width 97 height 32
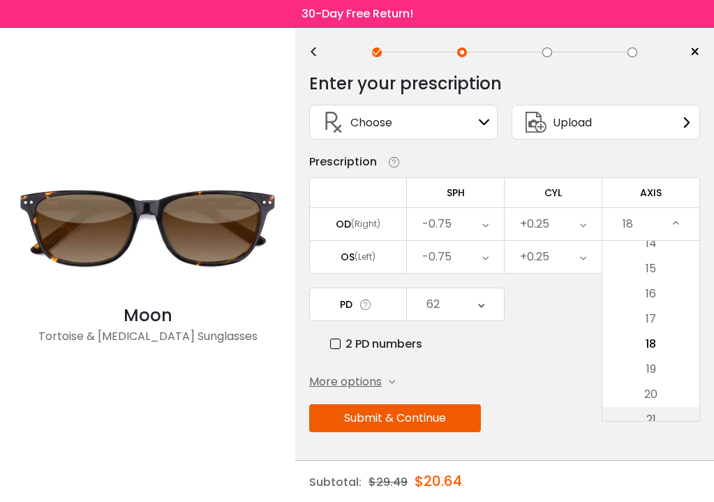
click at [664, 419] on li "21" at bounding box center [650, 419] width 97 height 25
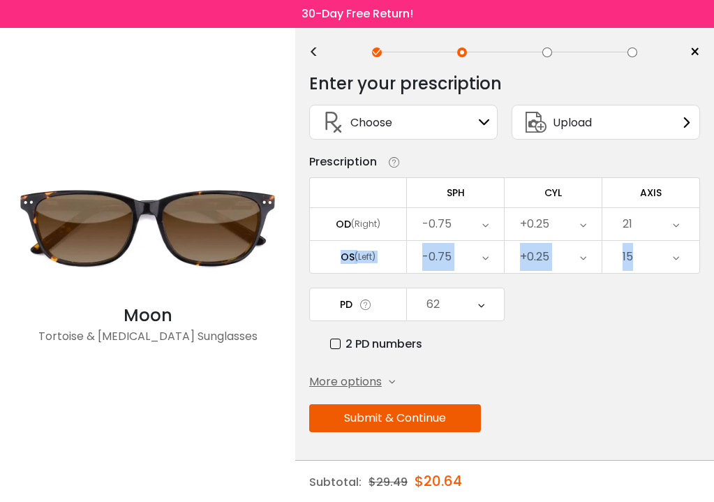
drag, startPoint x: 674, startPoint y: 223, endPoint x: 678, endPoint y: 274, distance: 51.1
click at [678, 274] on div "Enter your prescription SPH (Sphere) Lens strength needed to correct your visio…" at bounding box center [504, 282] width 391 height 439
click at [661, 374] on div "More options Add Prism Vertical (Δ) Base Direction Horizontal (Δ) Base Directio…" at bounding box center [504, 381] width 391 height 17
click at [676, 224] on icon at bounding box center [676, 224] width 6 height 32
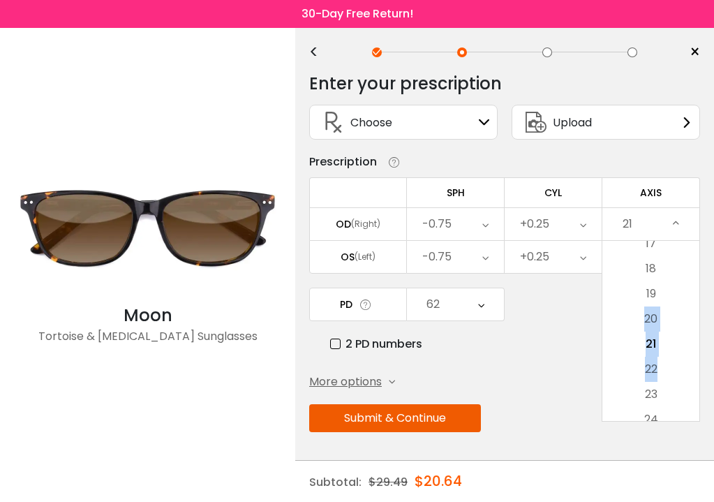
drag, startPoint x: 676, startPoint y: 287, endPoint x: 675, endPoint y: 380, distance: 92.8
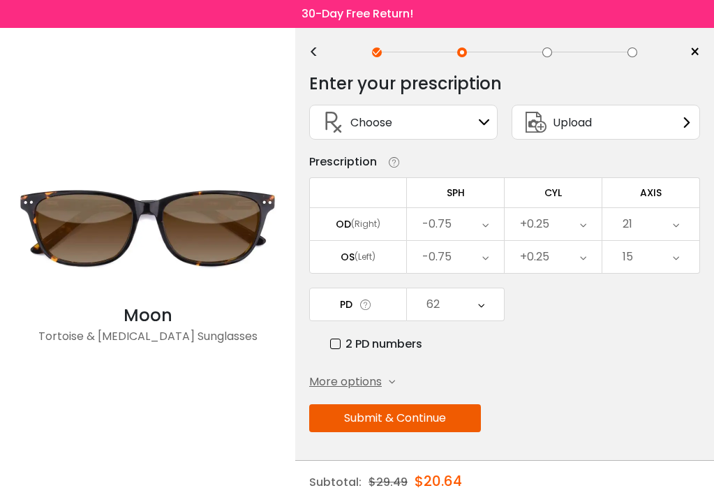
click at [489, 119] on icon at bounding box center [484, 122] width 11 height 11
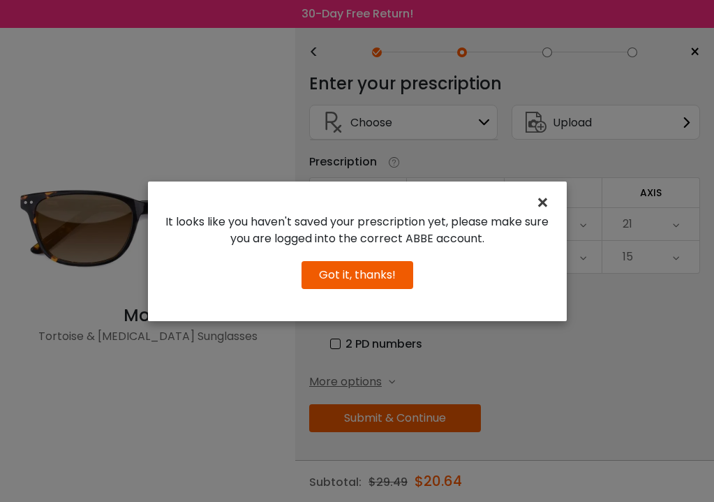
click at [542, 201] on span "×" at bounding box center [545, 203] width 20 height 30
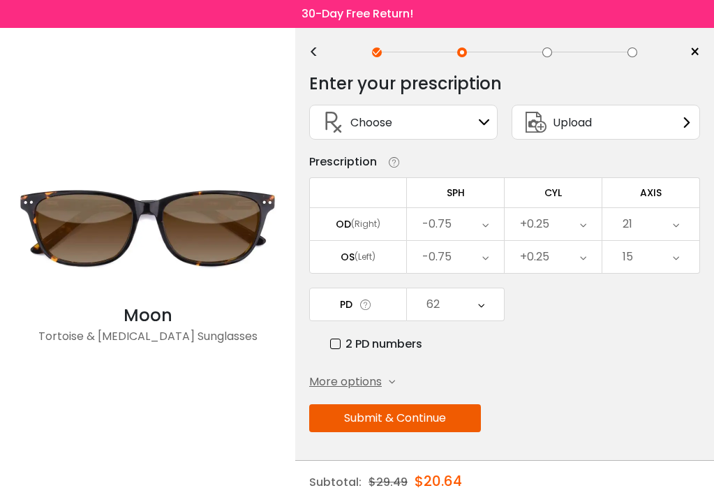
click at [380, 380] on span "More options" at bounding box center [345, 381] width 73 height 17
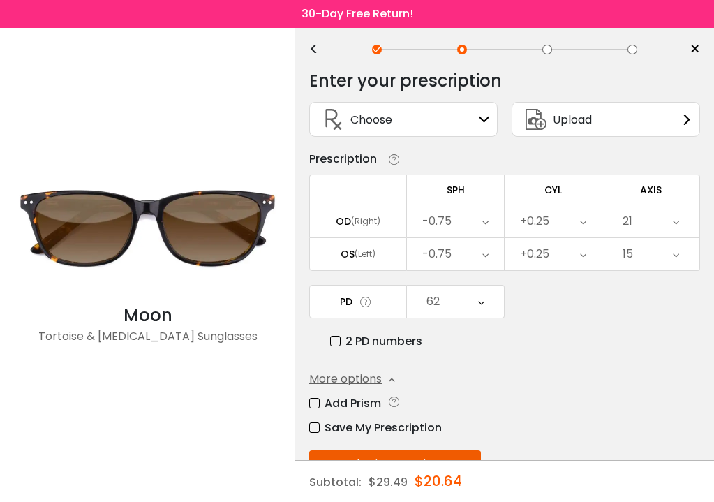
click at [674, 221] on icon at bounding box center [676, 221] width 6 height 32
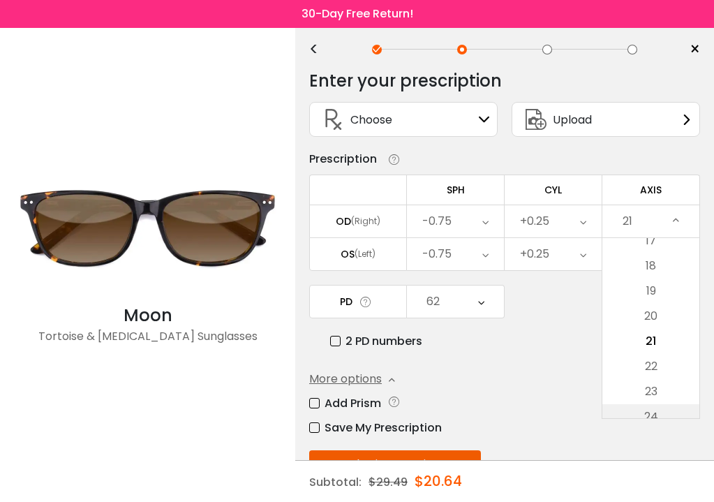
click at [658, 415] on li "24" at bounding box center [650, 416] width 97 height 25
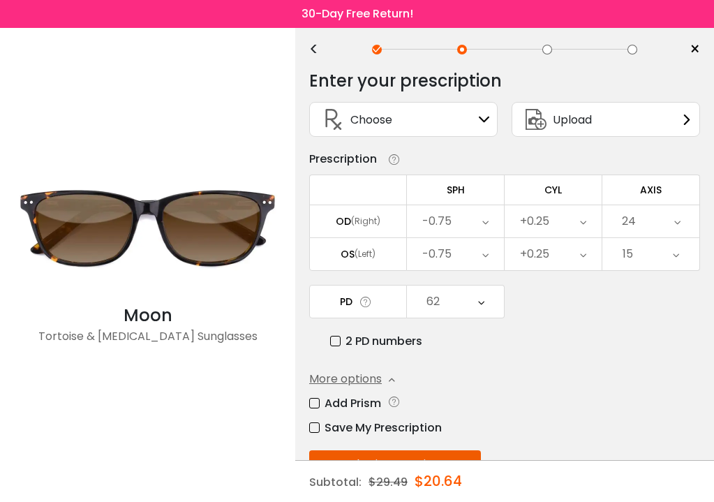
click at [680, 227] on div "24" at bounding box center [650, 221] width 97 height 32
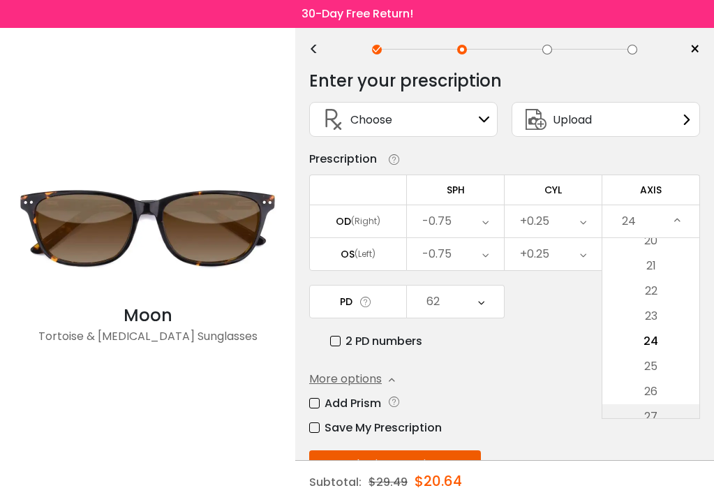
click at [660, 413] on li "27" at bounding box center [650, 416] width 97 height 25
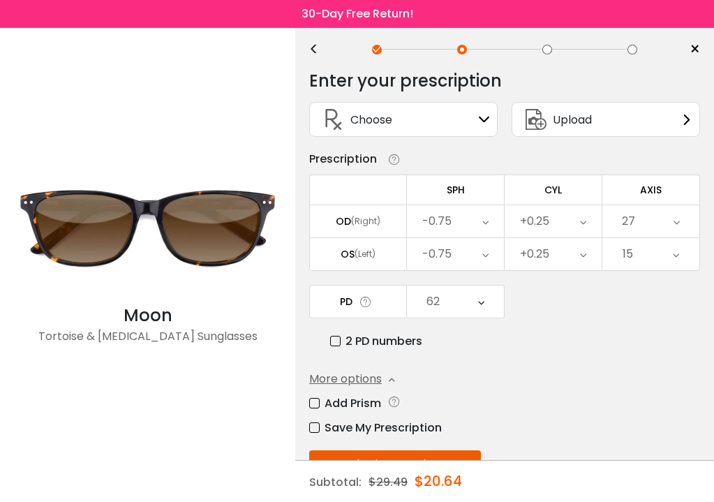
click at [679, 220] on icon at bounding box center [676, 221] width 6 height 32
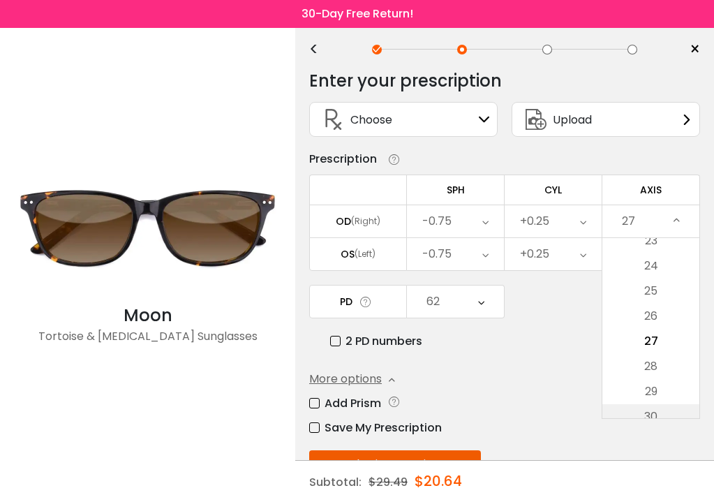
click at [673, 412] on li "30" at bounding box center [650, 416] width 97 height 25
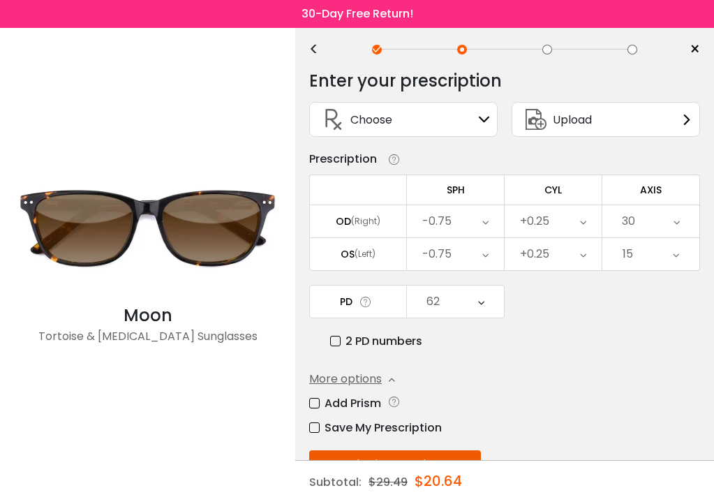
click at [673, 223] on div "30" at bounding box center [650, 221] width 97 height 32
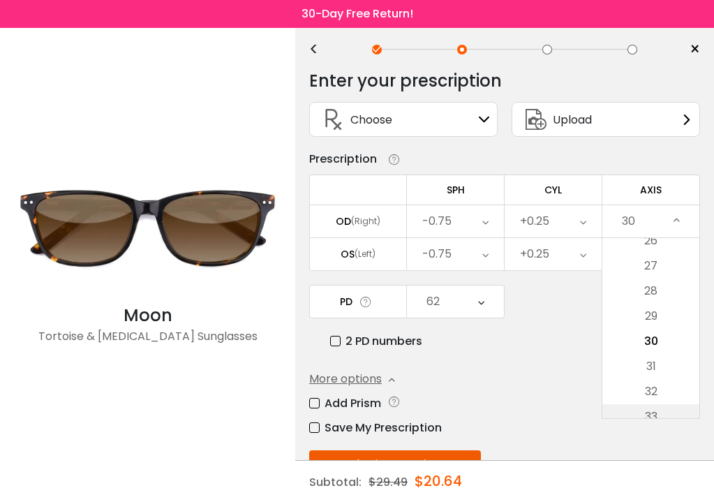
click at [666, 409] on li "33" at bounding box center [650, 416] width 97 height 25
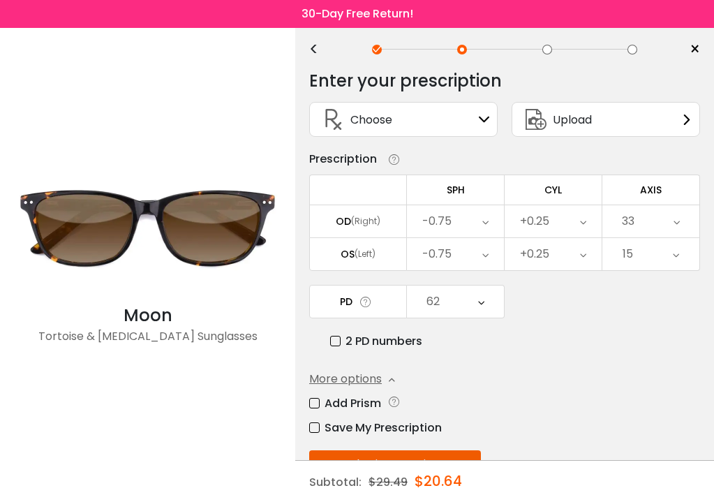
click at [678, 225] on icon at bounding box center [676, 221] width 6 height 32
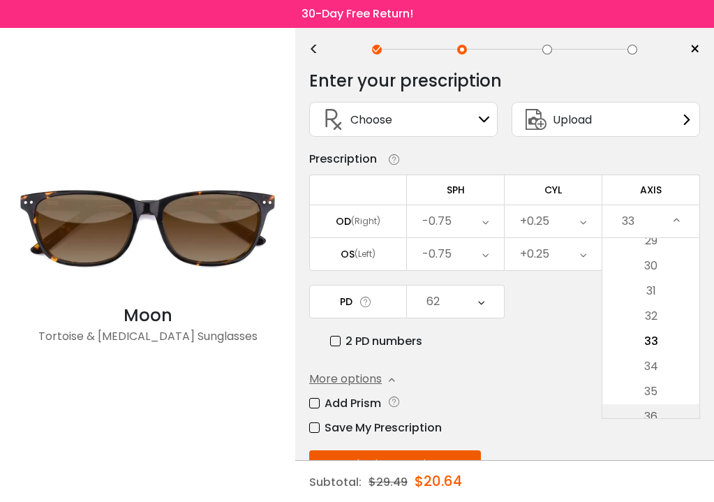
click at [678, 413] on li "36" at bounding box center [650, 416] width 97 height 25
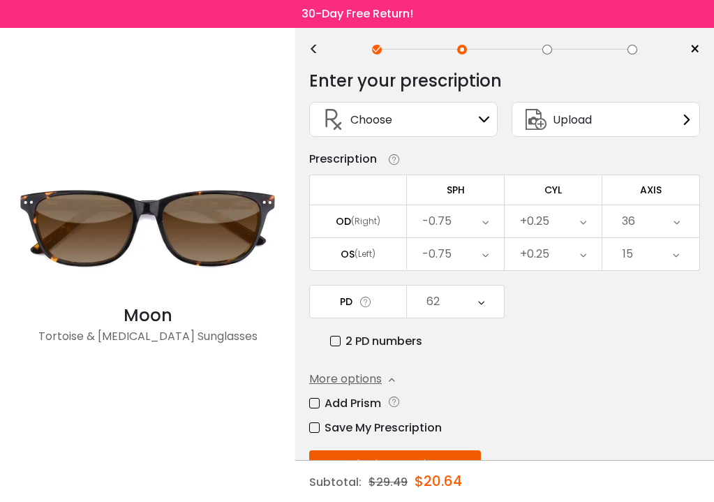
click at [671, 219] on div "36" at bounding box center [650, 221] width 97 height 32
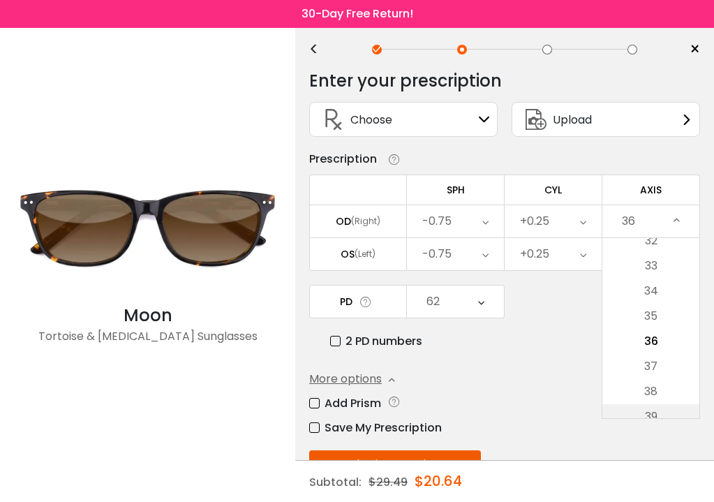
click at [666, 413] on li "39" at bounding box center [650, 416] width 97 height 25
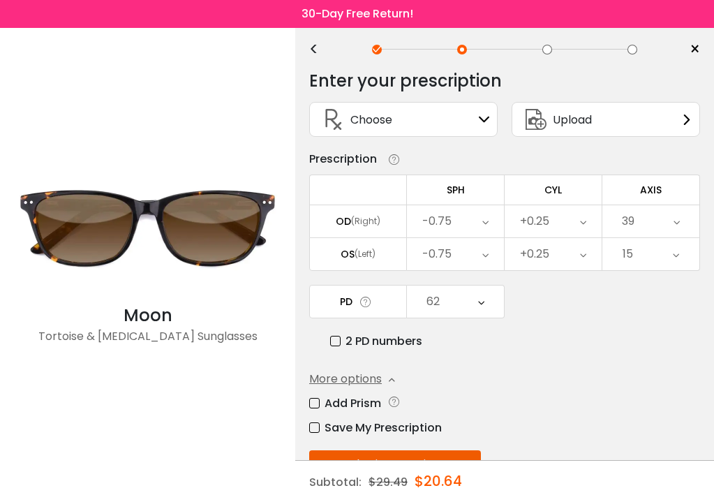
click at [676, 219] on icon at bounding box center [676, 221] width 6 height 32
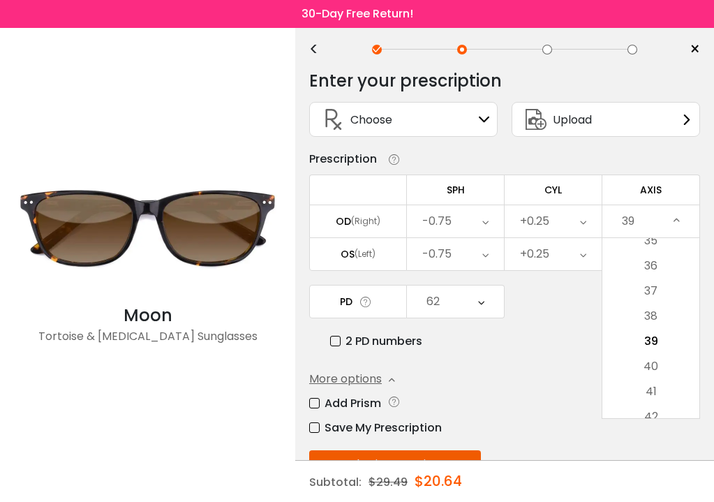
click at [668, 419] on div "Cancel AXIS OD Save None 1 2 3 4 5 6 7 8 9 10 11 12 13 14 15 16 17 18 19 20 21 …" at bounding box center [650, 327] width 98 height 181
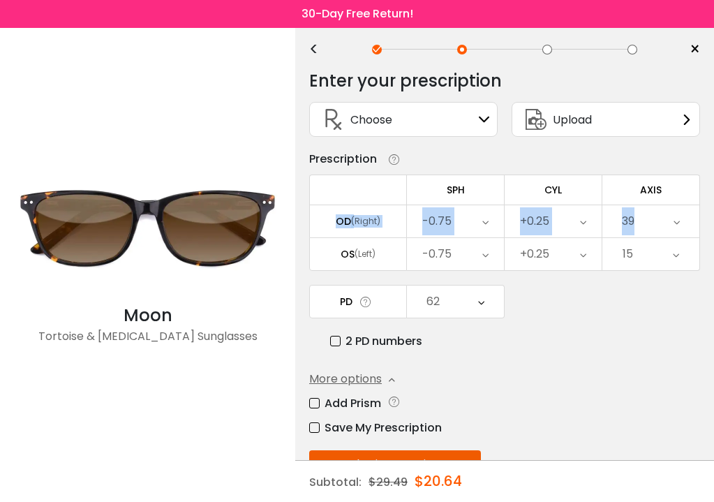
click at [673, 208] on tbody "SPH CYL AXIS ADD OD (Right) -0.75 Cancel SPH OD Save -20.00 -19.75 -19.50 -19.2…" at bounding box center [504, 222] width 391 height 96
click at [673, 221] on div "39" at bounding box center [650, 221] width 97 height 32
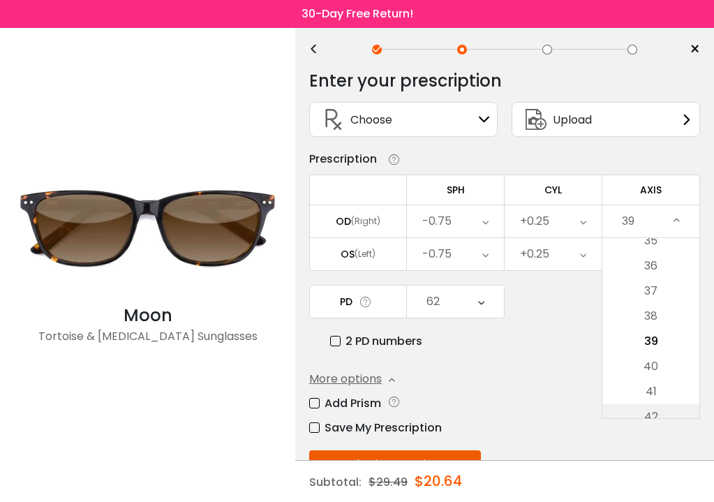
click at [675, 417] on li "42" at bounding box center [650, 416] width 97 height 25
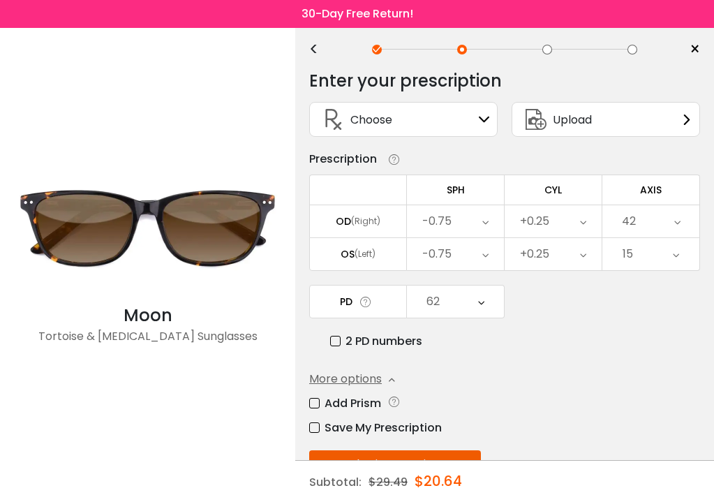
click at [671, 224] on div "42" at bounding box center [650, 221] width 97 height 32
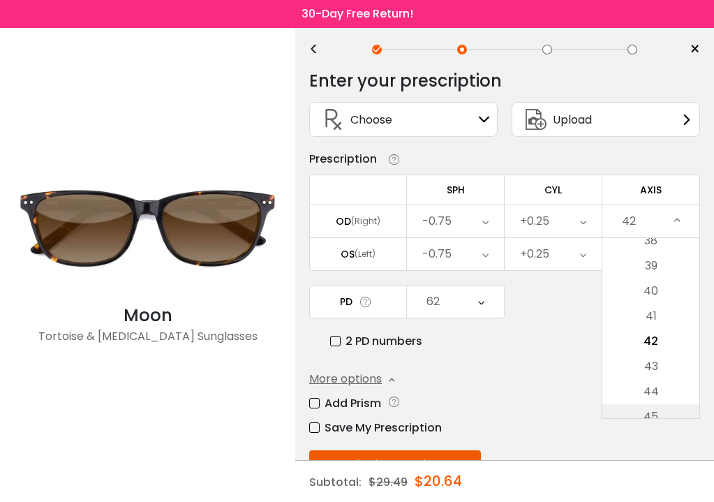
click at [666, 417] on li "45" at bounding box center [650, 416] width 97 height 25
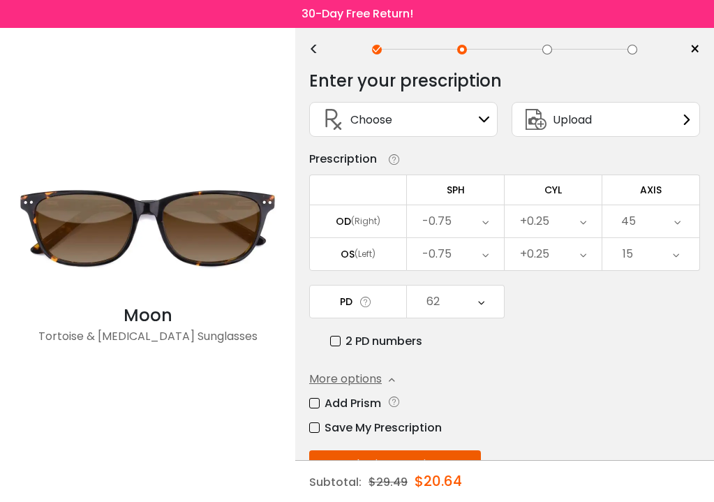
click at [678, 224] on icon at bounding box center [677, 221] width 6 height 32
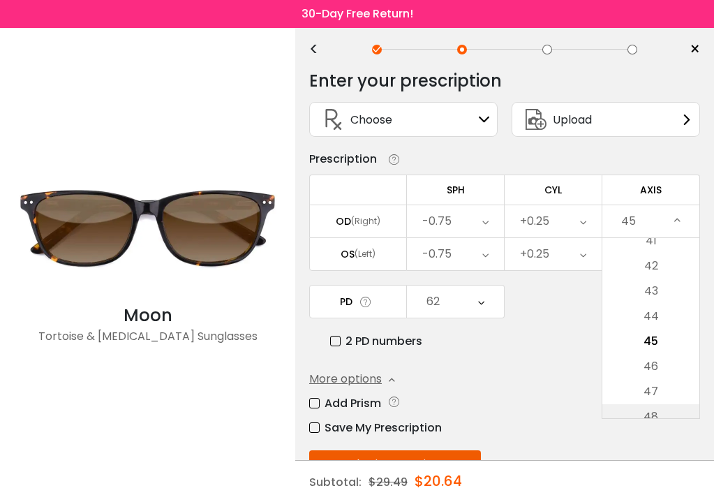
click at [673, 414] on li "48" at bounding box center [650, 416] width 97 height 25
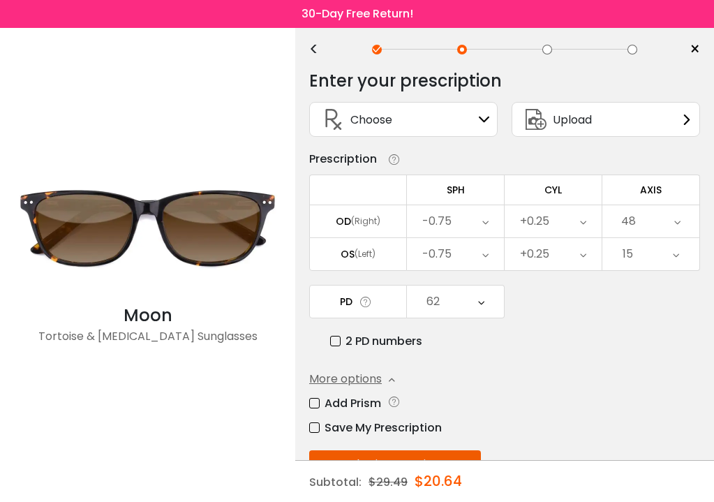
click at [673, 224] on div "48" at bounding box center [650, 221] width 97 height 32
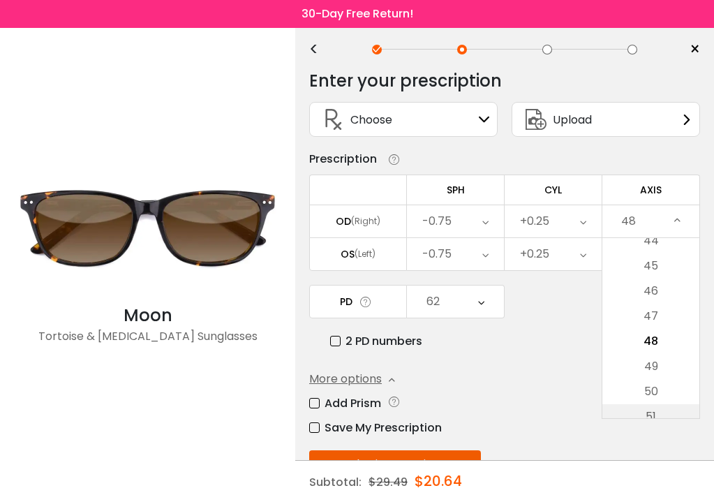
click at [674, 413] on li "51" at bounding box center [650, 416] width 97 height 25
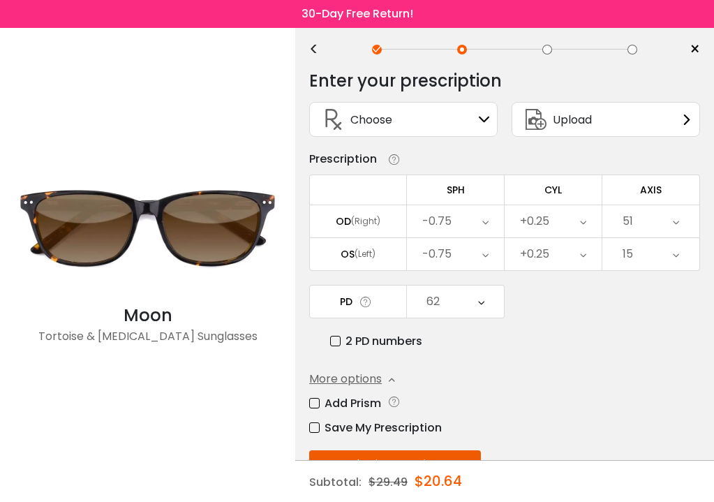
click at [675, 213] on icon at bounding box center [676, 221] width 6 height 32
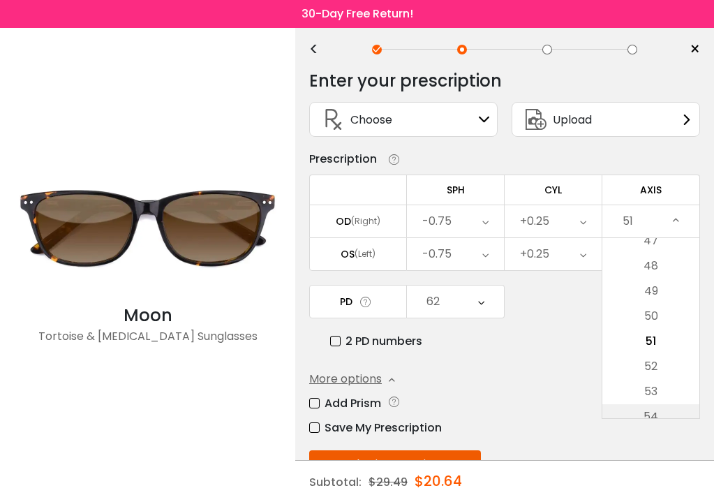
click at [649, 417] on li "54" at bounding box center [650, 416] width 97 height 25
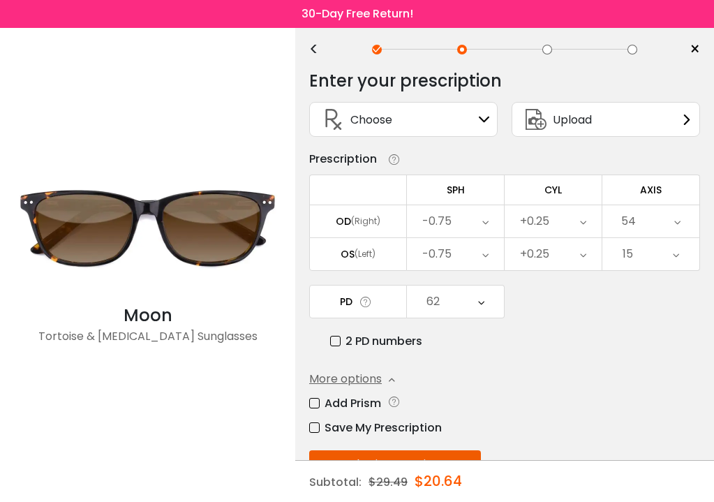
click at [675, 222] on icon at bounding box center [677, 221] width 6 height 32
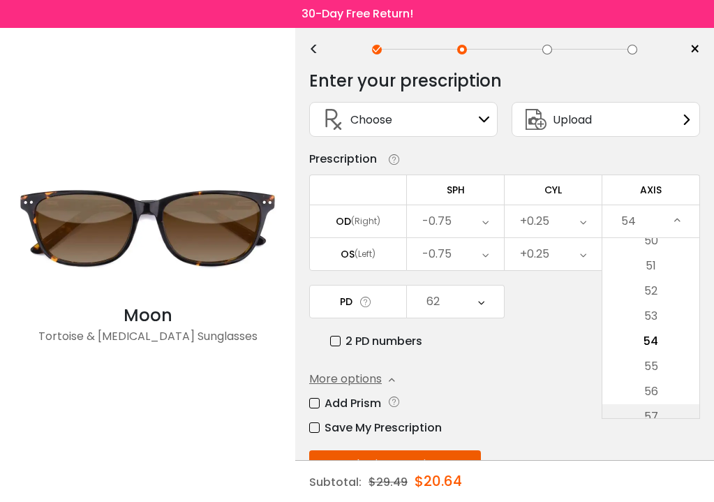
click at [687, 417] on li "57" at bounding box center [650, 416] width 97 height 25
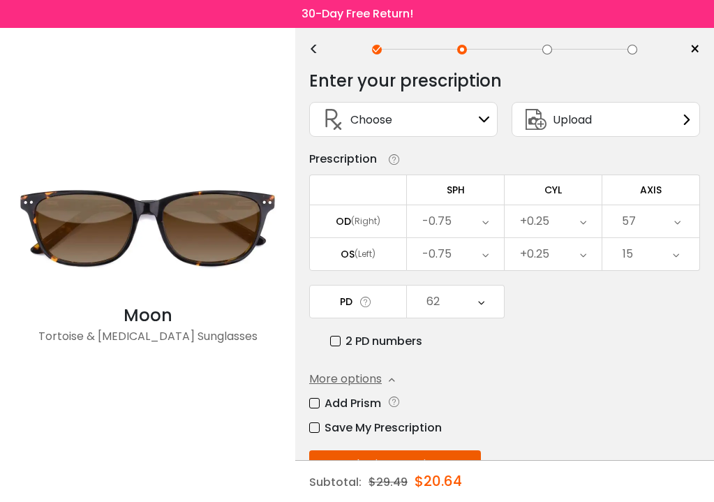
click at [669, 225] on div "57" at bounding box center [650, 221] width 97 height 32
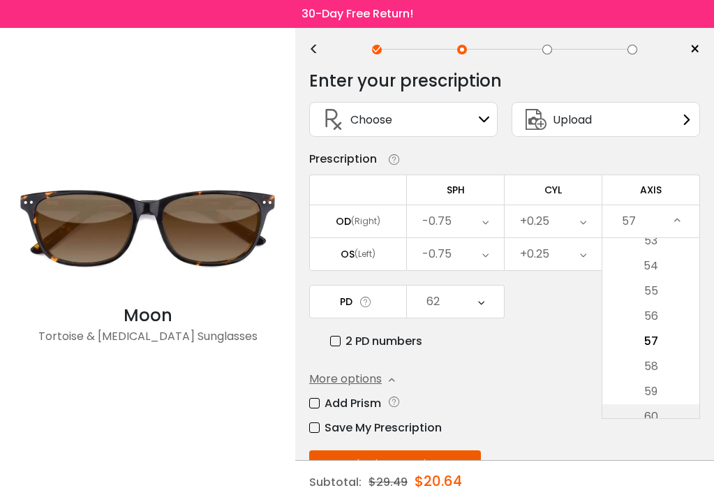
click at [691, 413] on li "60" at bounding box center [650, 416] width 97 height 25
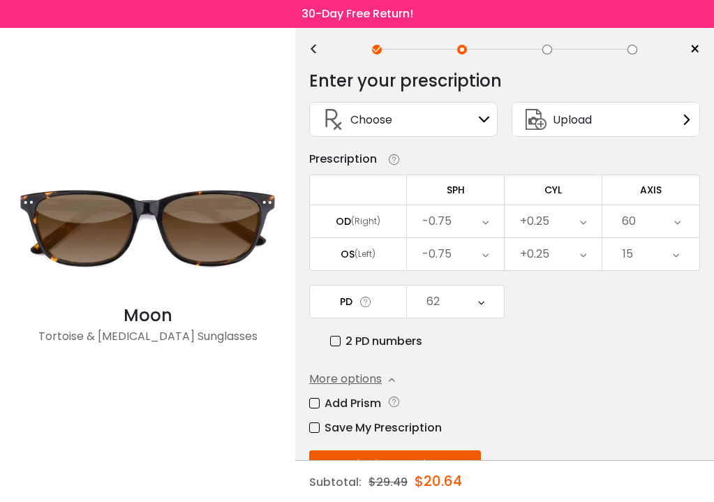
click at [678, 221] on icon at bounding box center [677, 221] width 6 height 32
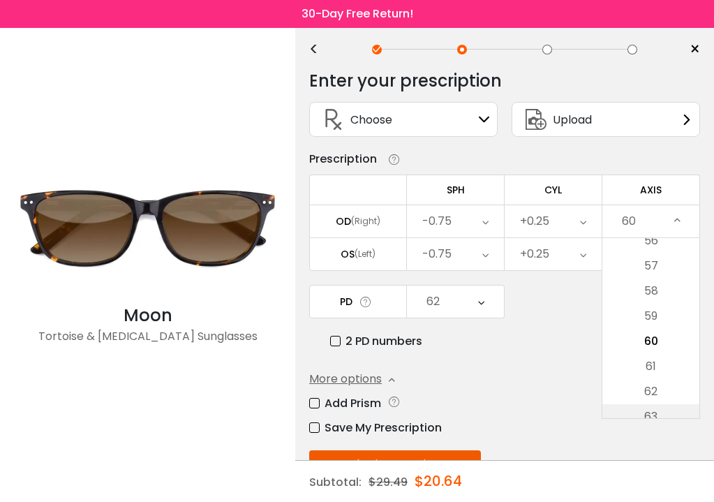
click at [689, 415] on li "63" at bounding box center [650, 416] width 97 height 25
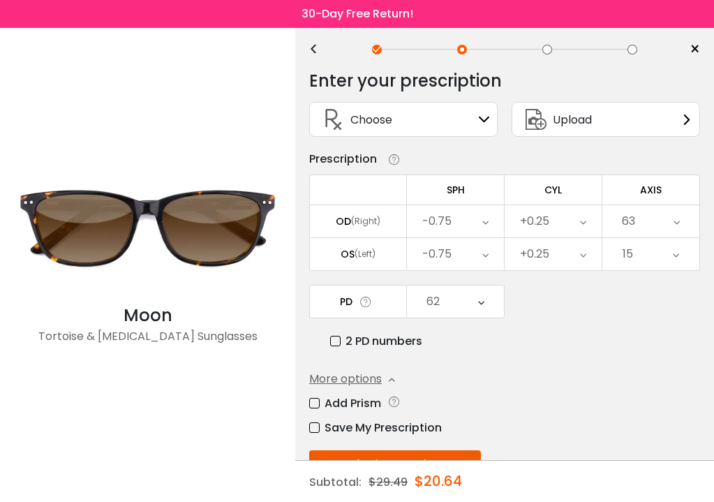
click at [674, 218] on icon at bounding box center [676, 221] width 6 height 32
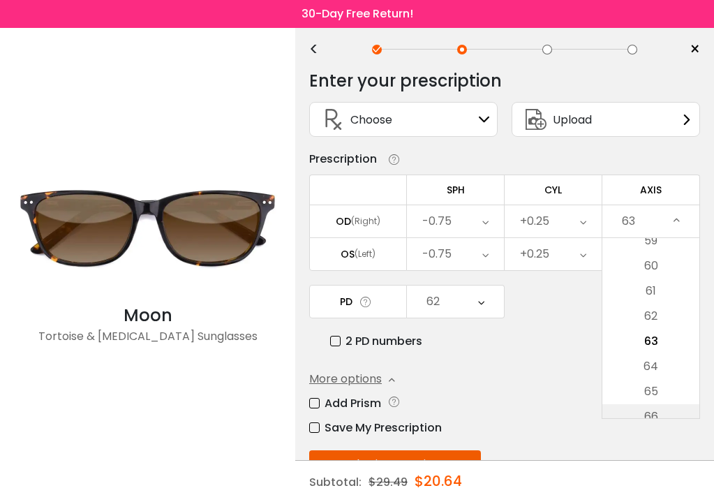
click at [678, 417] on li "66" at bounding box center [650, 416] width 97 height 25
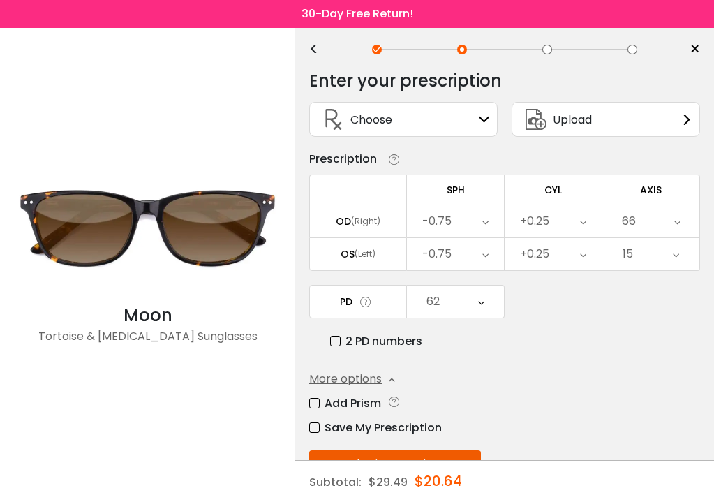
click at [678, 222] on icon at bounding box center [677, 221] width 6 height 32
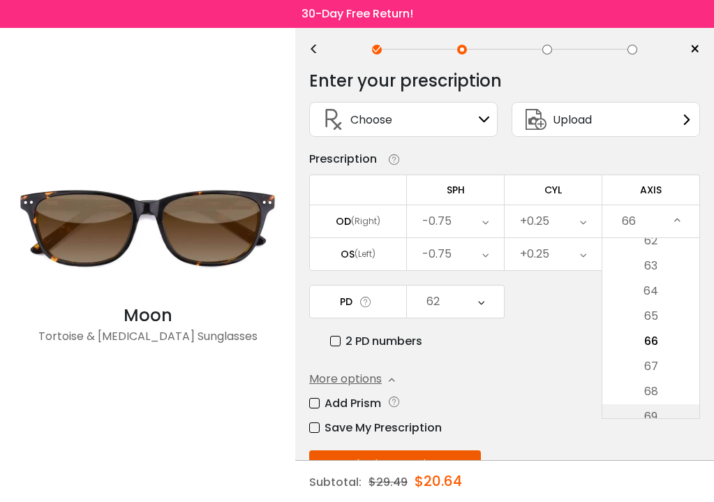
click at [667, 417] on li "69" at bounding box center [650, 416] width 97 height 25
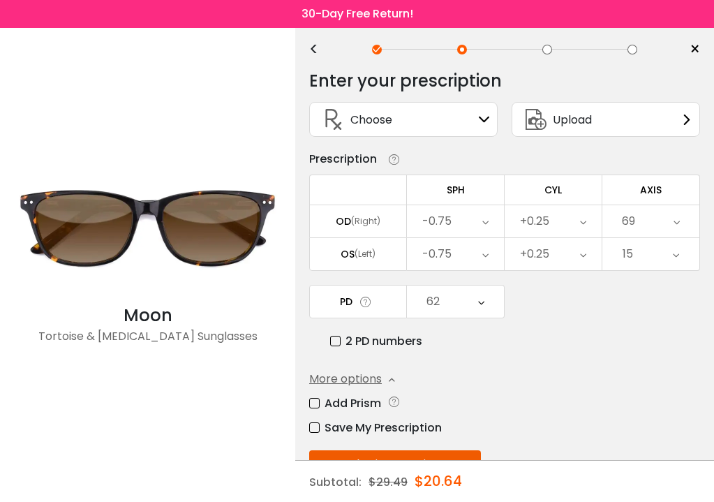
click at [680, 220] on icon at bounding box center [676, 221] width 6 height 32
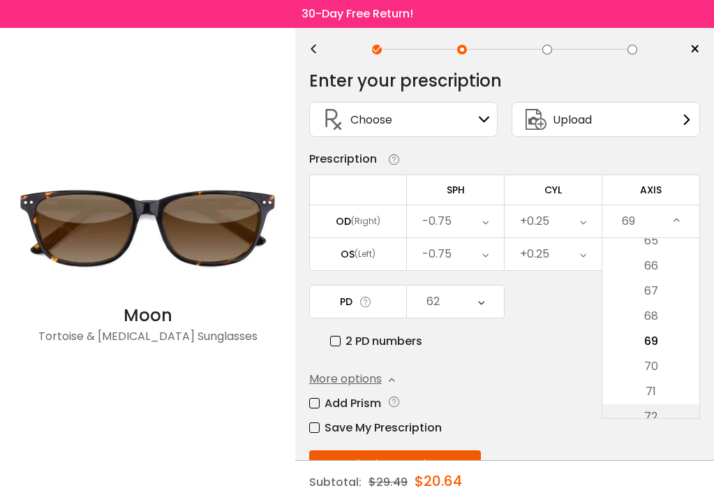
click at [674, 419] on li "72" at bounding box center [650, 416] width 97 height 25
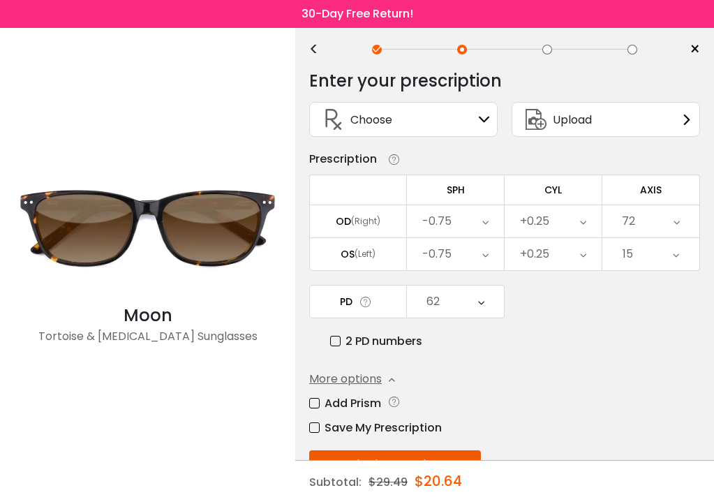
click at [678, 227] on icon at bounding box center [676, 221] width 6 height 32
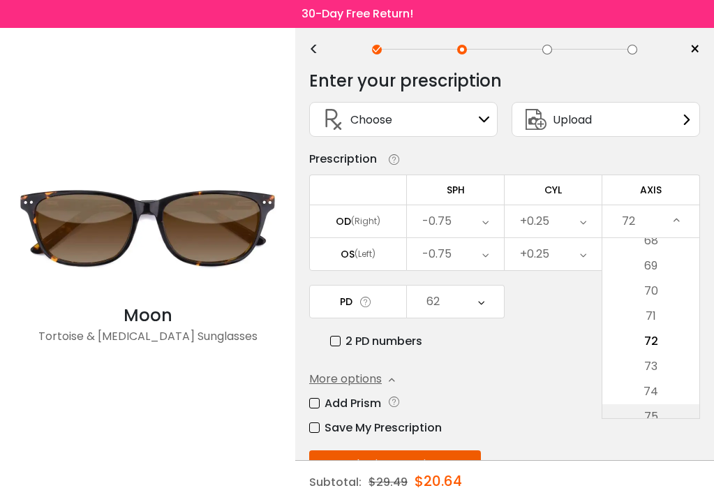
click at [672, 419] on li "75" at bounding box center [650, 416] width 97 height 25
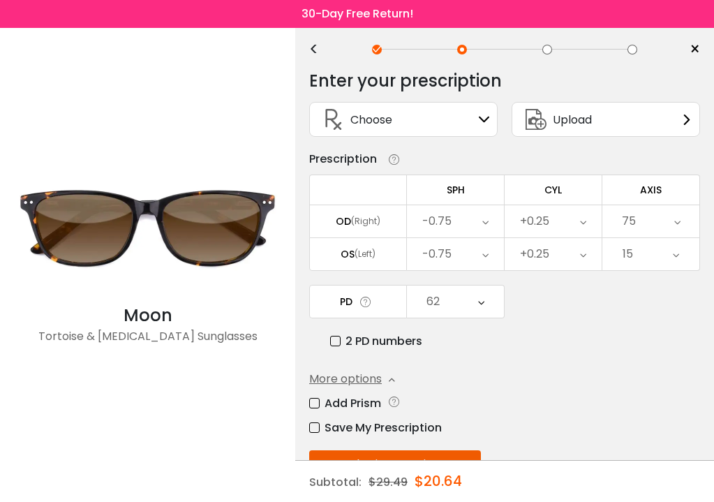
click at [677, 227] on icon at bounding box center [677, 221] width 6 height 32
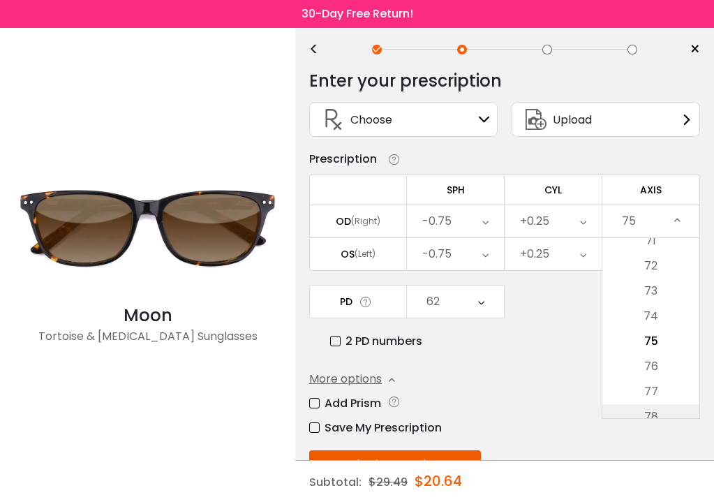
click at [677, 414] on li "78" at bounding box center [650, 416] width 97 height 25
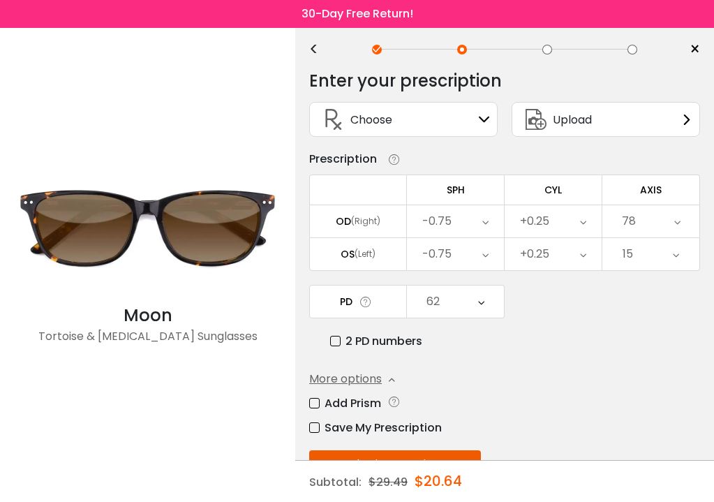
click at [678, 218] on icon at bounding box center [677, 221] width 6 height 32
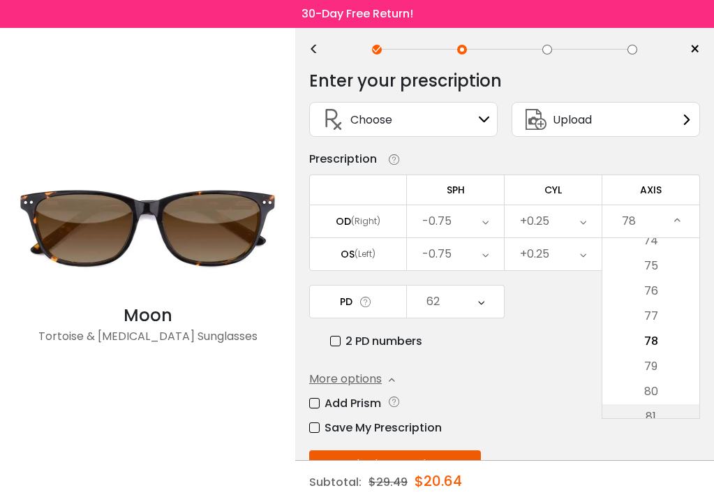
click at [677, 412] on li "81" at bounding box center [650, 416] width 97 height 25
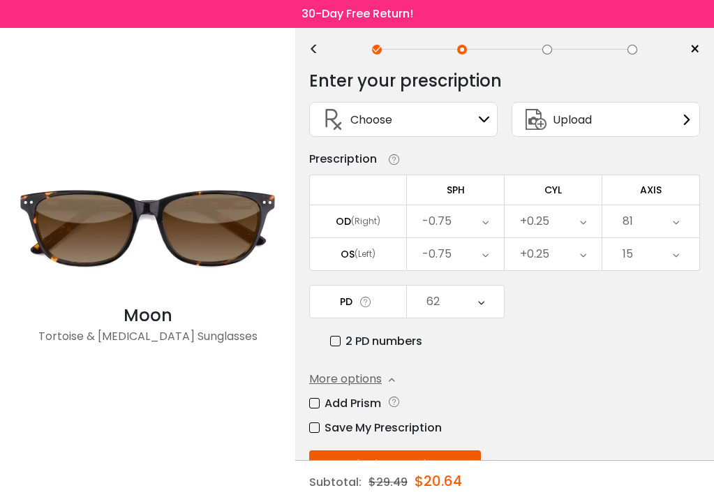
click at [676, 227] on icon at bounding box center [676, 221] width 6 height 32
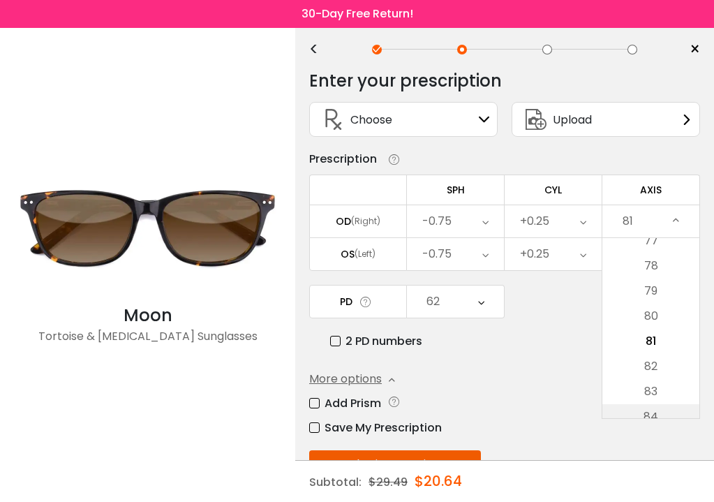
click at [681, 414] on li "84" at bounding box center [650, 416] width 97 height 25
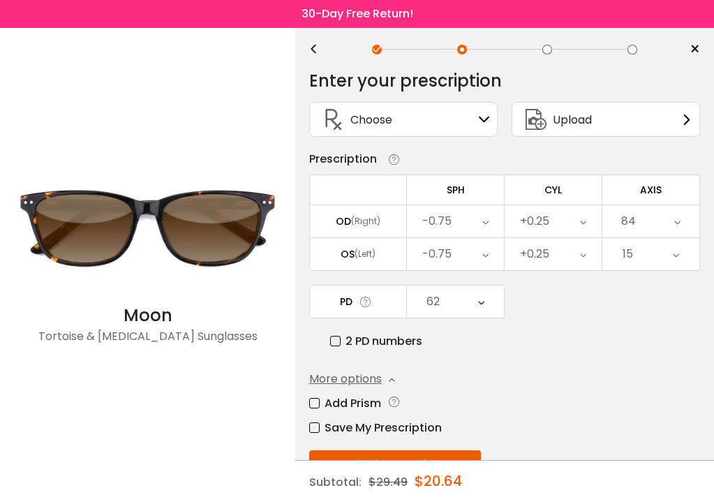
click at [680, 223] on icon at bounding box center [677, 221] width 6 height 32
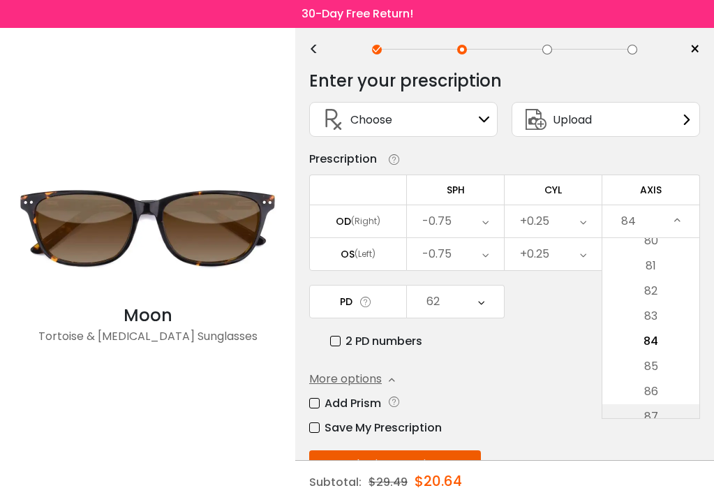
click at [663, 412] on li "87" at bounding box center [650, 416] width 97 height 25
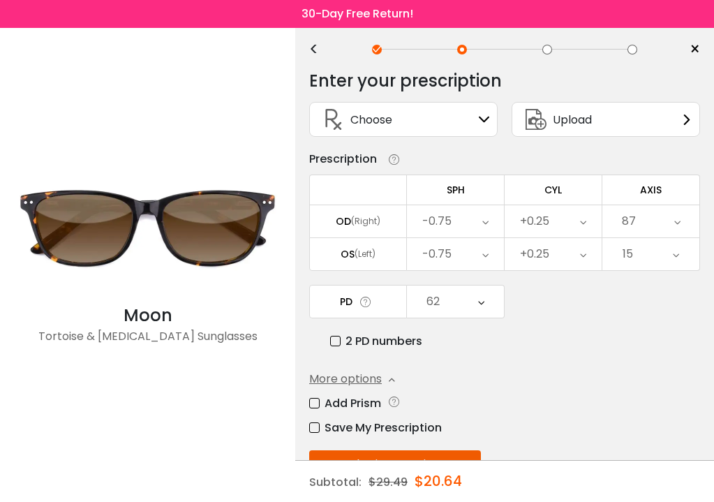
click at [676, 220] on icon at bounding box center [677, 221] width 6 height 32
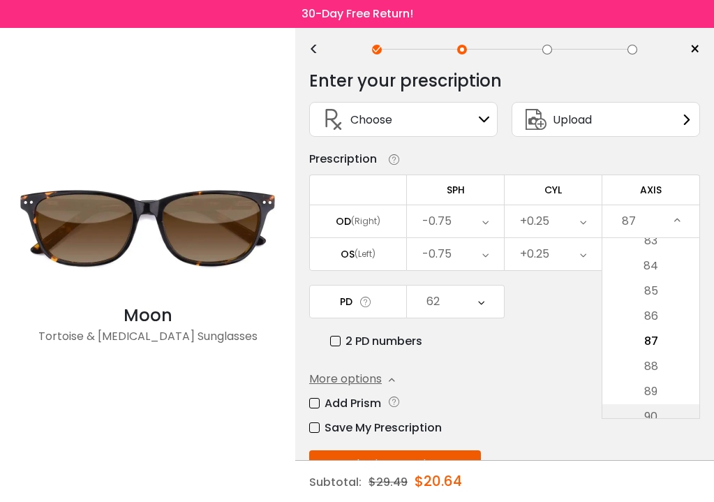
click at [662, 412] on li "90" at bounding box center [650, 416] width 97 height 25
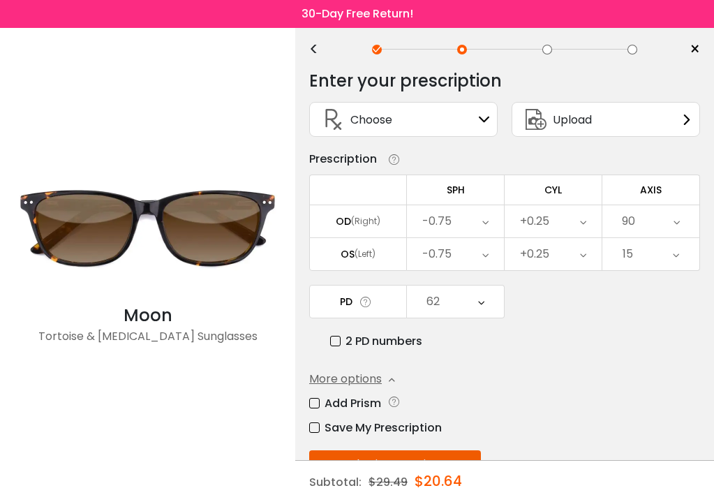
click at [676, 217] on icon at bounding box center [676, 221] width 6 height 32
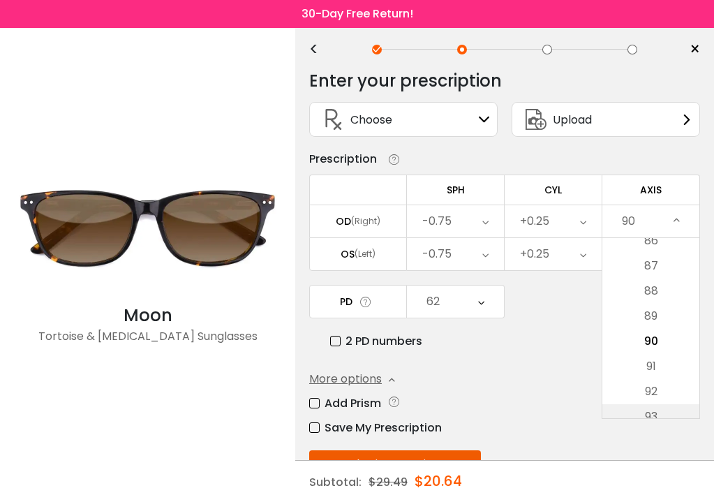
click at [680, 415] on li "93" at bounding box center [650, 416] width 97 height 25
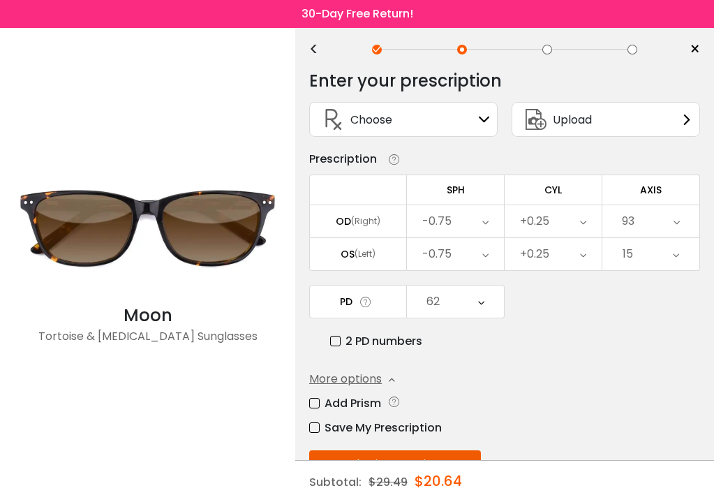
click at [671, 223] on div "93" at bounding box center [650, 221] width 97 height 32
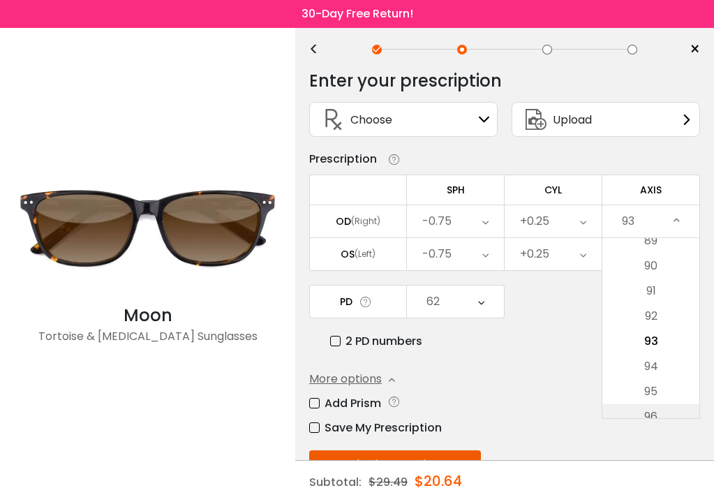
click at [675, 418] on li "96" at bounding box center [650, 416] width 97 height 25
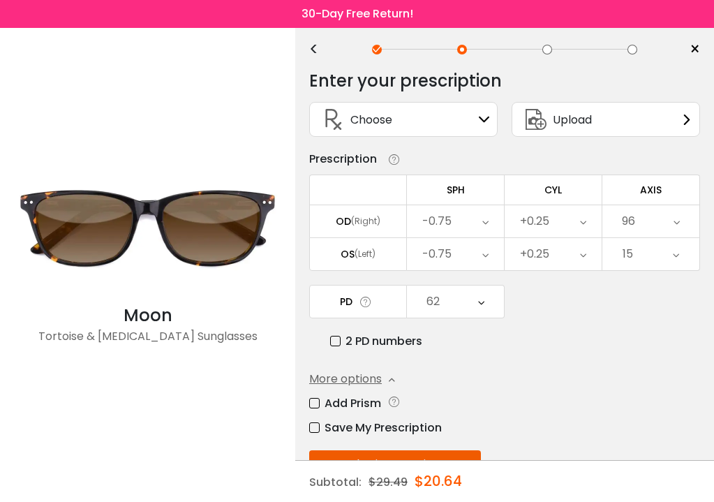
click at [680, 223] on div "96" at bounding box center [650, 221] width 97 height 32
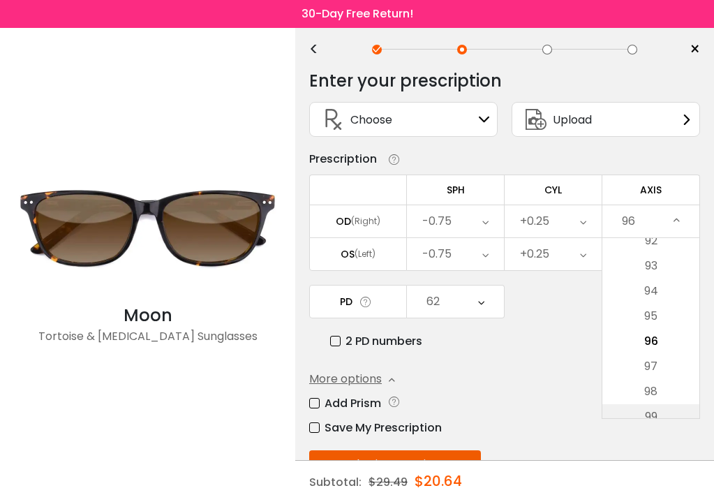
click at [690, 418] on li "99" at bounding box center [650, 416] width 97 height 25
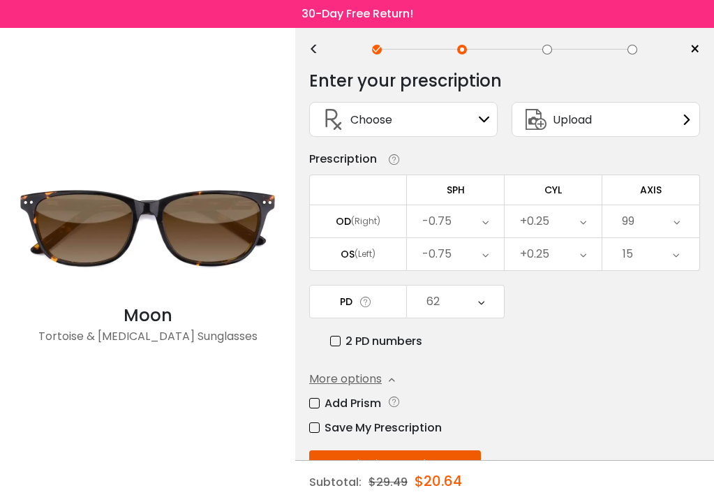
click at [678, 223] on icon at bounding box center [676, 221] width 6 height 32
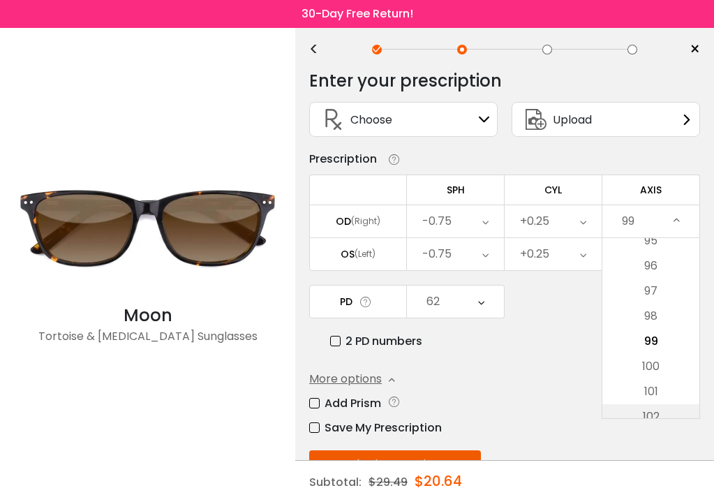
click at [690, 417] on li "102" at bounding box center [650, 416] width 97 height 25
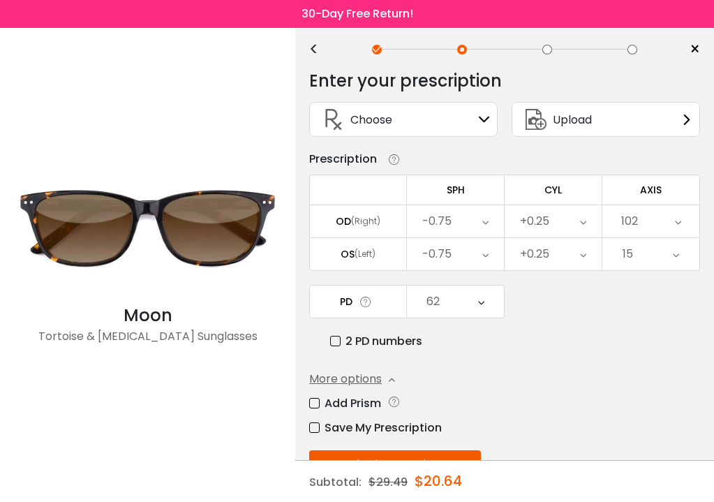
click at [673, 223] on div "102" at bounding box center [650, 221] width 97 height 32
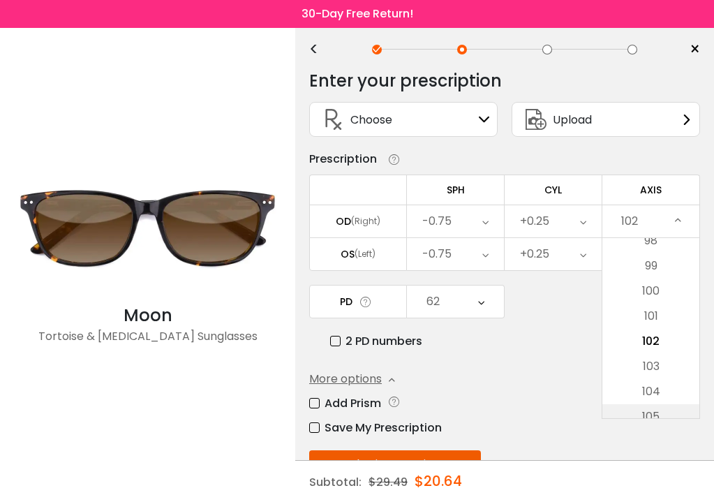
click at [681, 413] on li "105" at bounding box center [650, 416] width 97 height 25
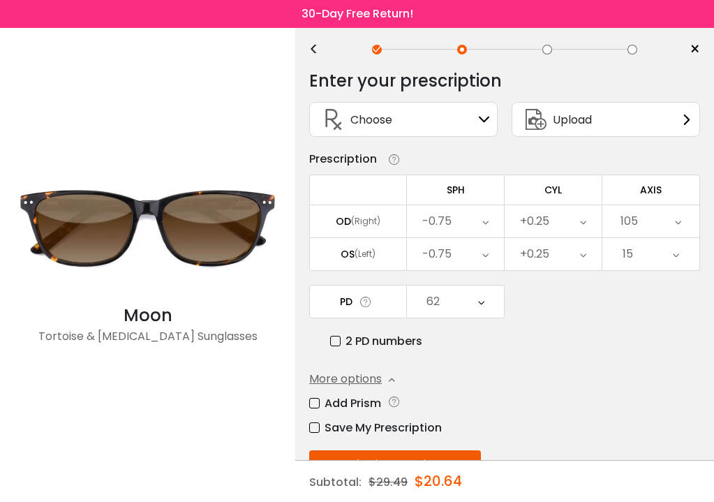
click at [675, 223] on icon at bounding box center [678, 221] width 6 height 32
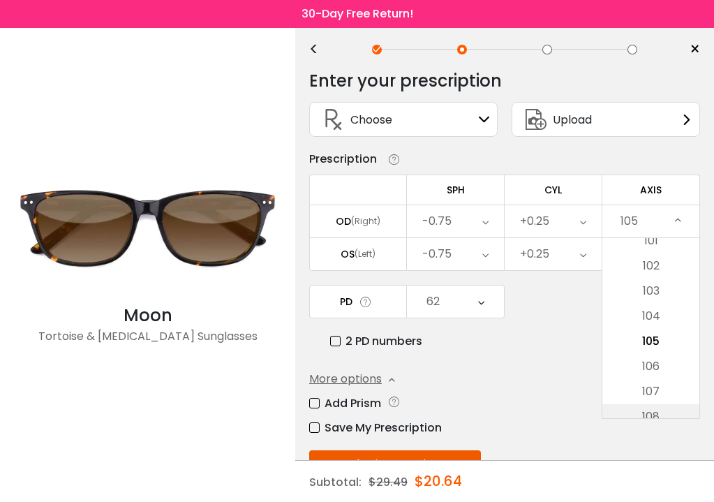
click at [675, 415] on li "108" at bounding box center [650, 416] width 97 height 25
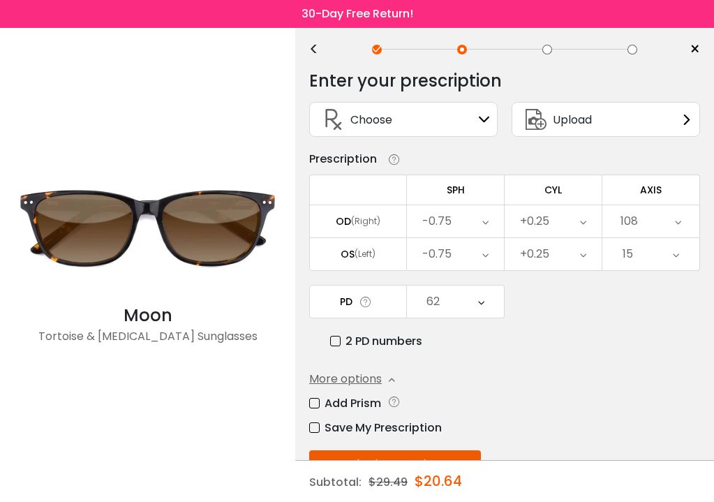
click at [669, 223] on div "108" at bounding box center [650, 221] width 97 height 32
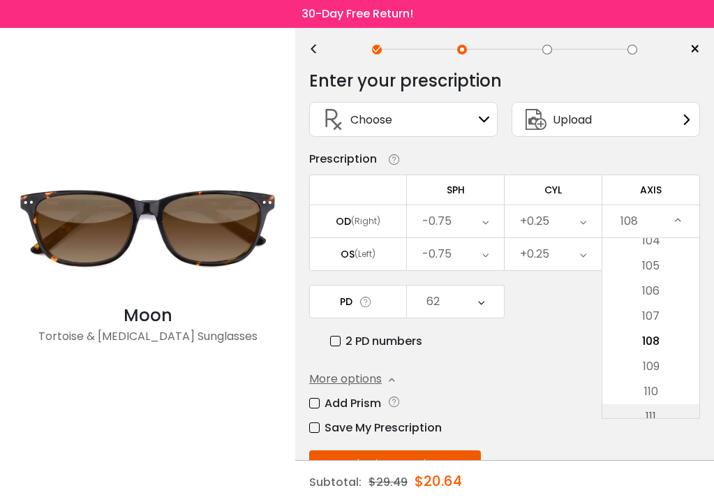
click at [673, 417] on li "111" at bounding box center [650, 416] width 97 height 25
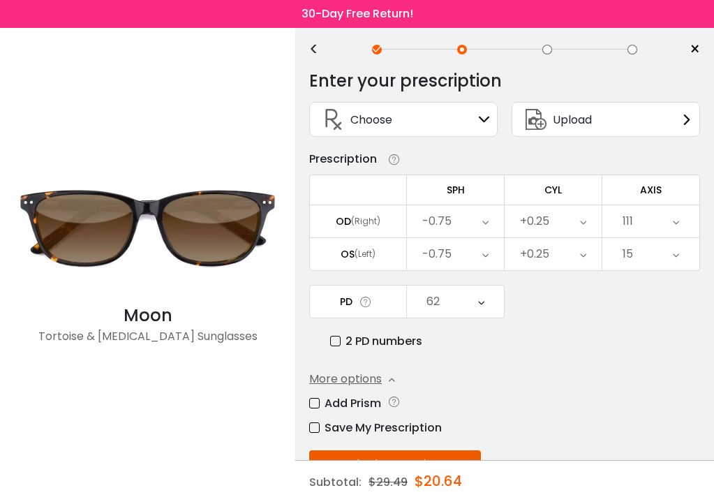
click at [678, 223] on icon at bounding box center [676, 221] width 6 height 32
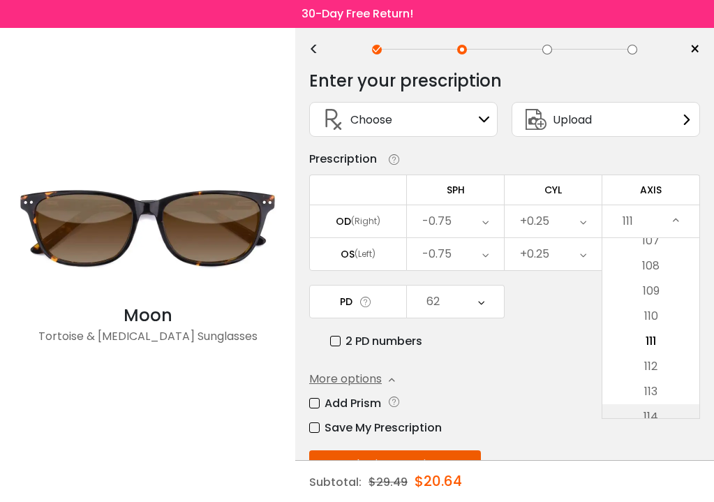
click at [676, 412] on li "114" at bounding box center [650, 416] width 97 height 25
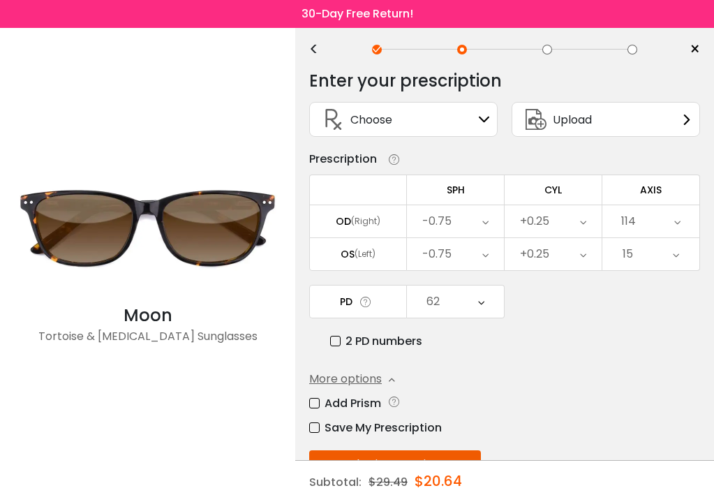
click at [675, 225] on icon at bounding box center [677, 221] width 6 height 32
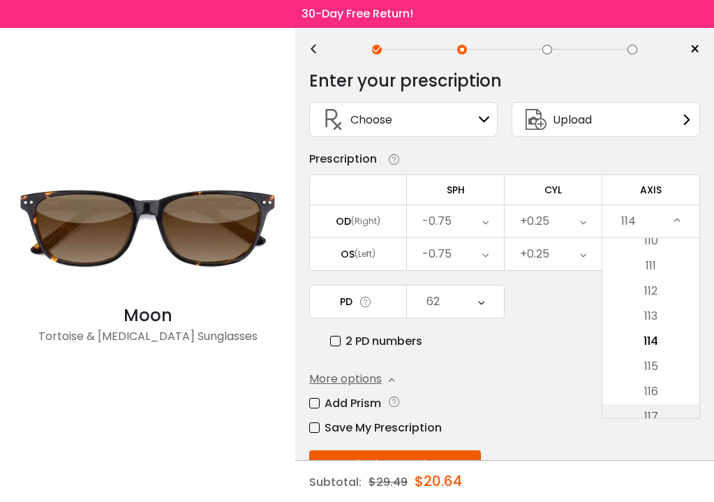
click at [682, 412] on li "117" at bounding box center [650, 416] width 97 height 25
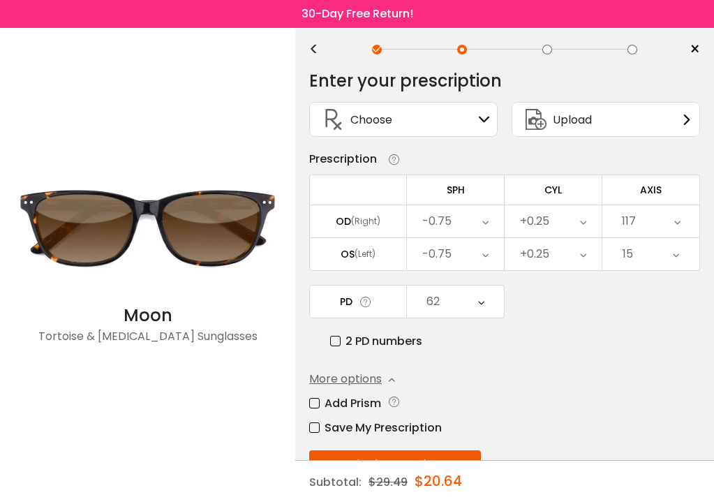
click at [676, 224] on icon at bounding box center [677, 221] width 6 height 32
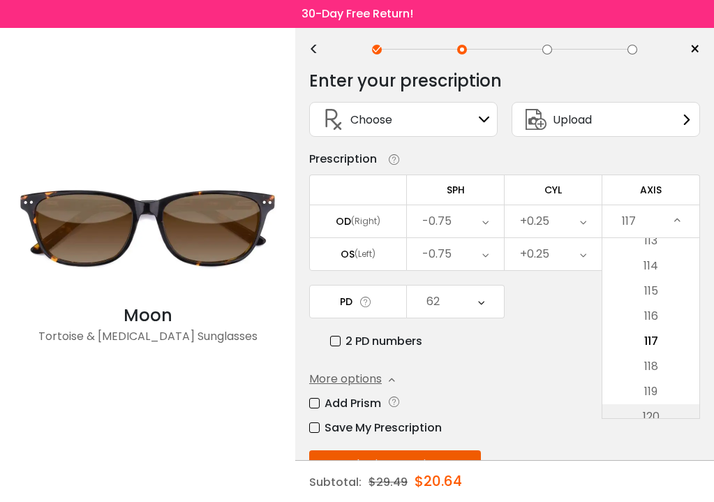
click at [684, 412] on li "120" at bounding box center [650, 416] width 97 height 25
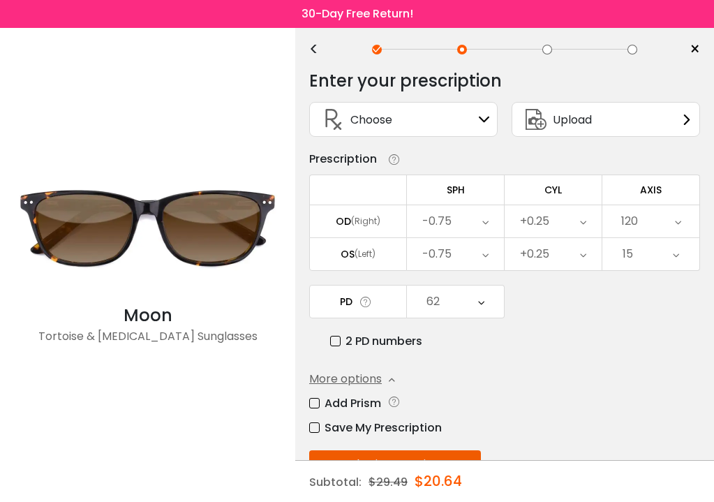
click at [675, 223] on icon at bounding box center [678, 221] width 6 height 32
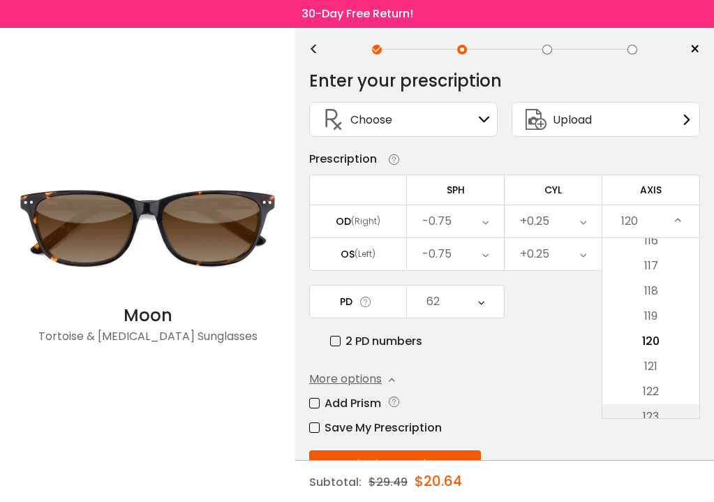
click at [684, 409] on li "123" at bounding box center [650, 416] width 97 height 25
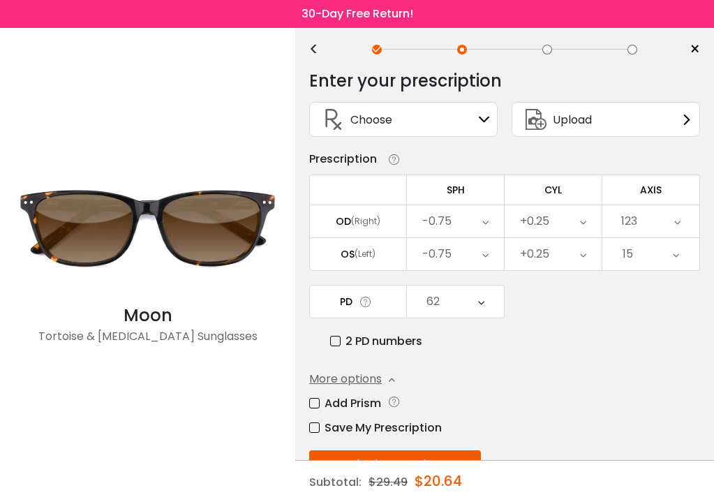
click at [673, 223] on div "123" at bounding box center [650, 221] width 97 height 32
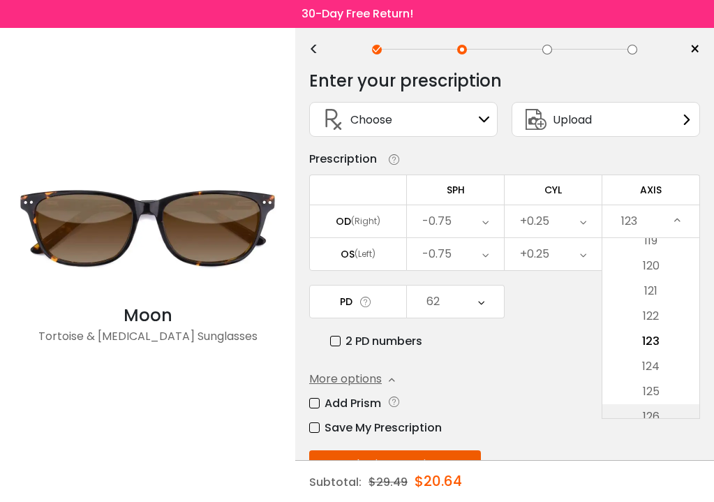
click at [680, 415] on li "126" at bounding box center [650, 416] width 97 height 25
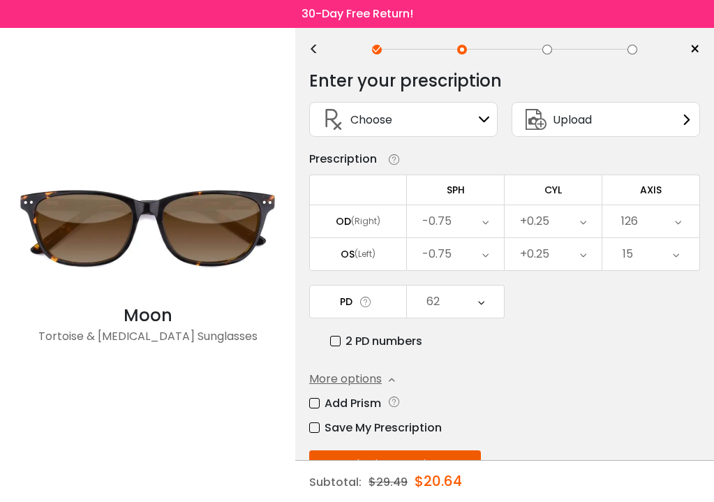
click at [678, 218] on icon at bounding box center [678, 221] width 6 height 32
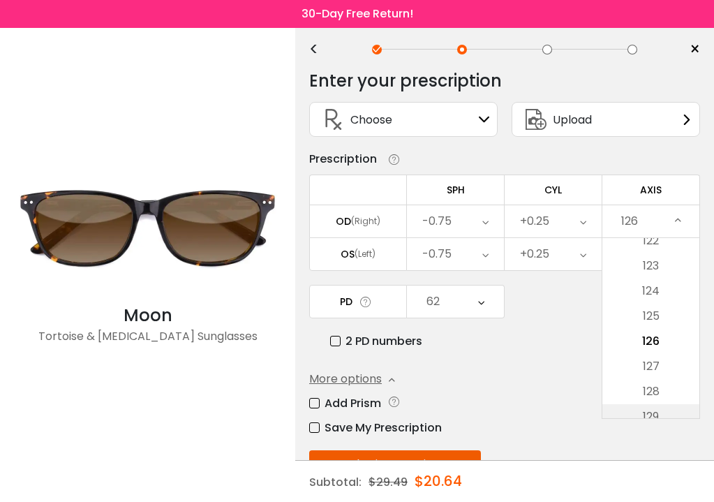
click at [686, 411] on li "129" at bounding box center [650, 416] width 97 height 25
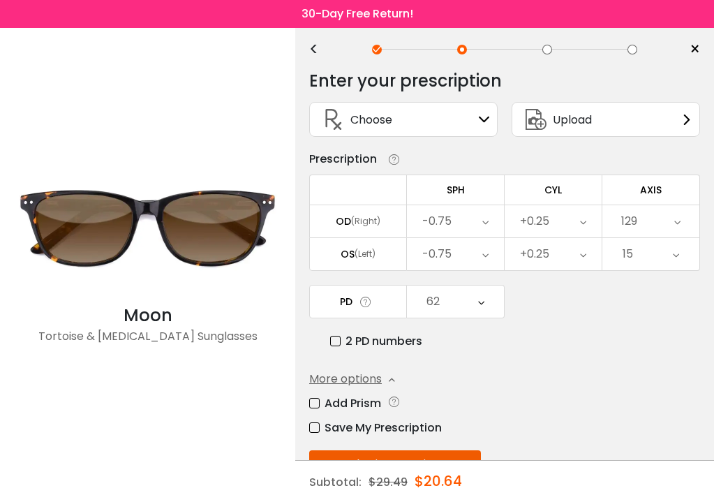
click at [681, 220] on div "129" at bounding box center [650, 221] width 97 height 32
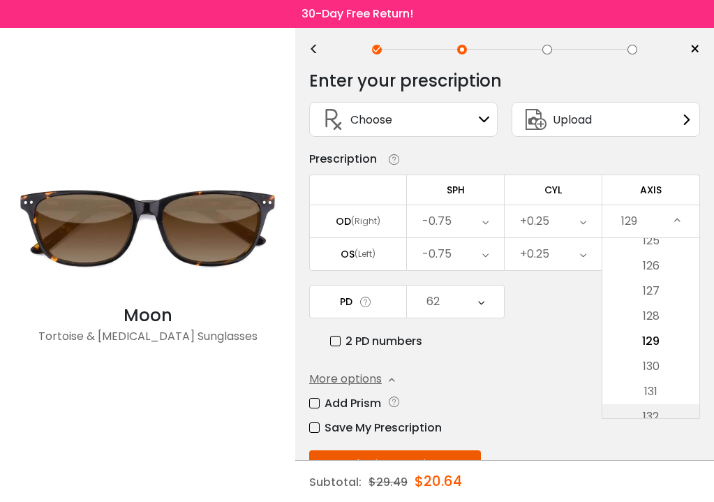
click at [674, 412] on li "132" at bounding box center [650, 416] width 97 height 25
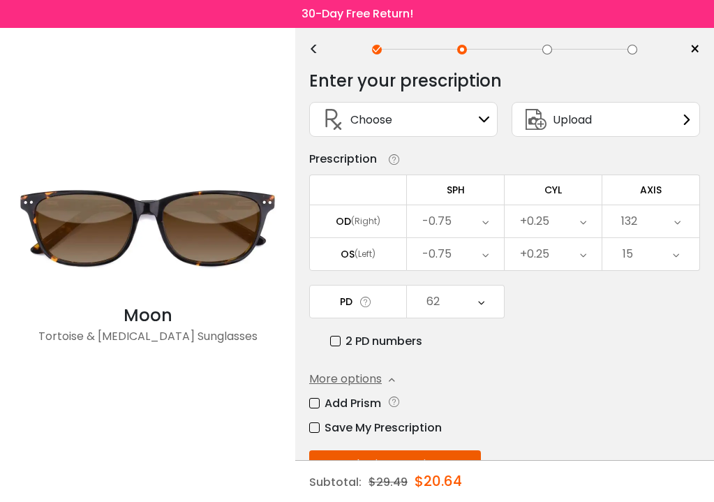
click at [678, 218] on icon at bounding box center [677, 221] width 6 height 32
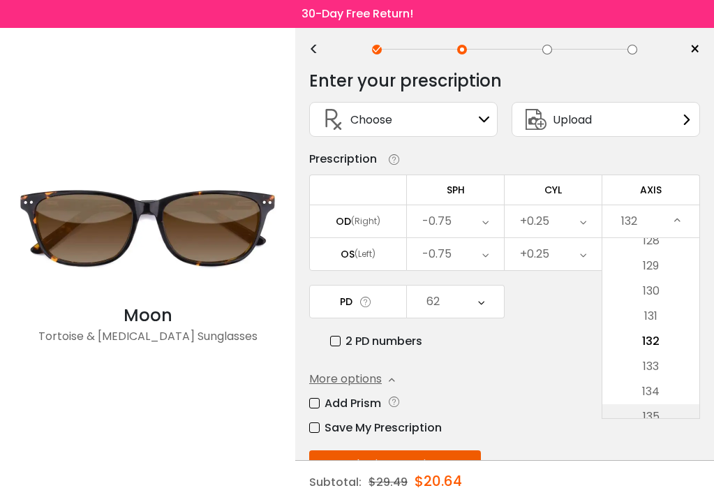
click at [671, 416] on li "135" at bounding box center [650, 416] width 97 height 25
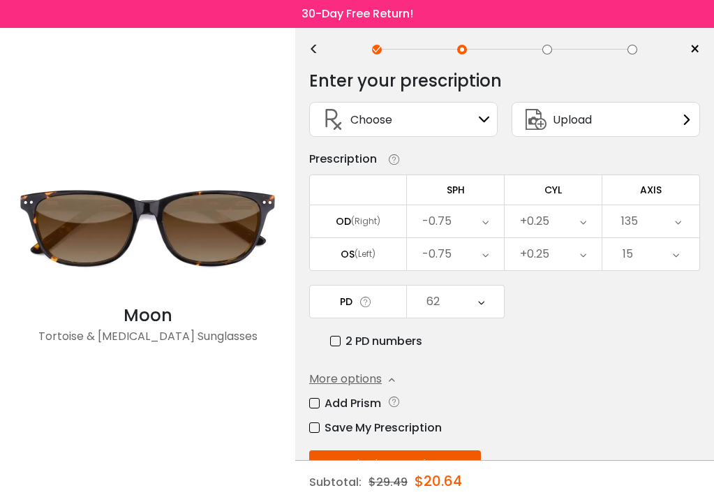
click at [677, 220] on icon at bounding box center [678, 221] width 6 height 32
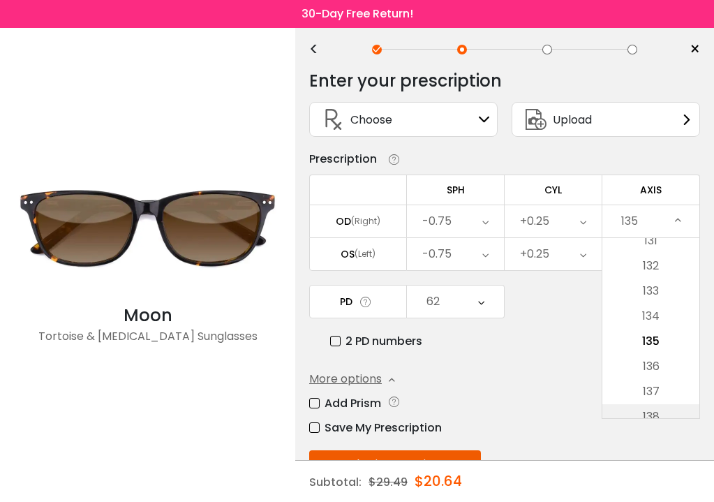
click at [668, 418] on li "138" at bounding box center [650, 416] width 97 height 25
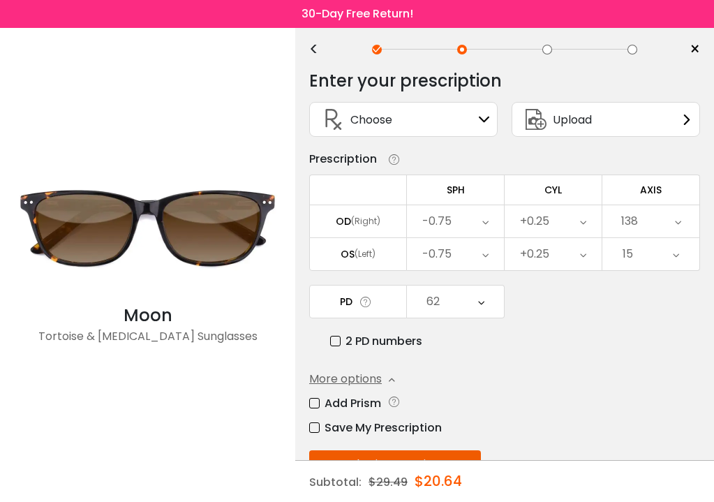
click at [675, 222] on icon at bounding box center [678, 221] width 6 height 32
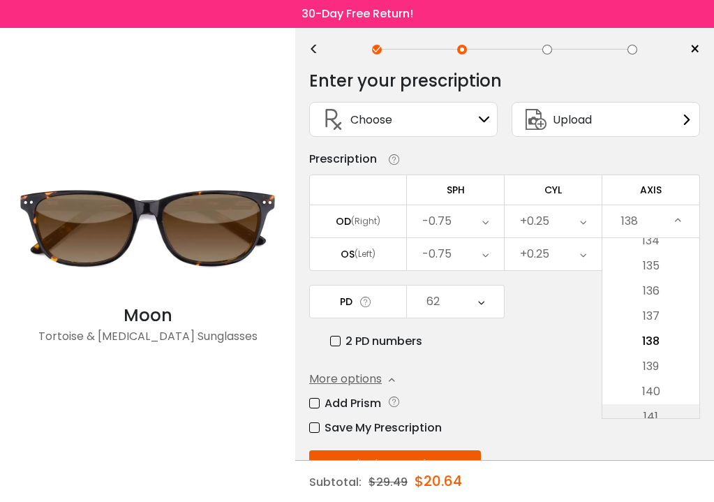
click at [676, 407] on li "141" at bounding box center [650, 416] width 97 height 25
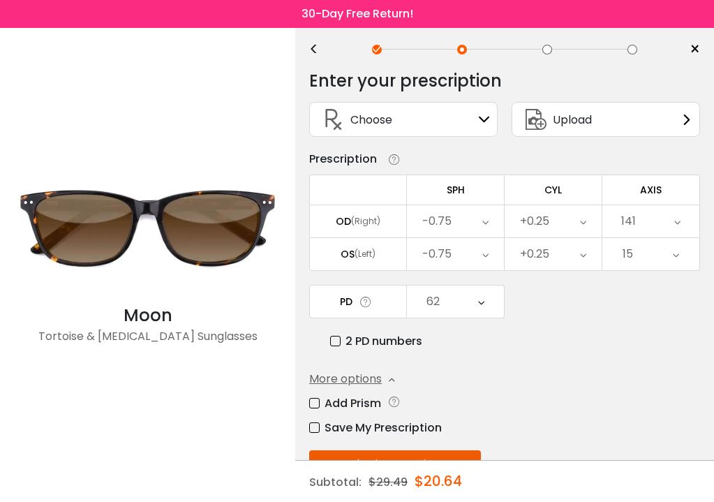
click at [674, 224] on icon at bounding box center [677, 221] width 6 height 32
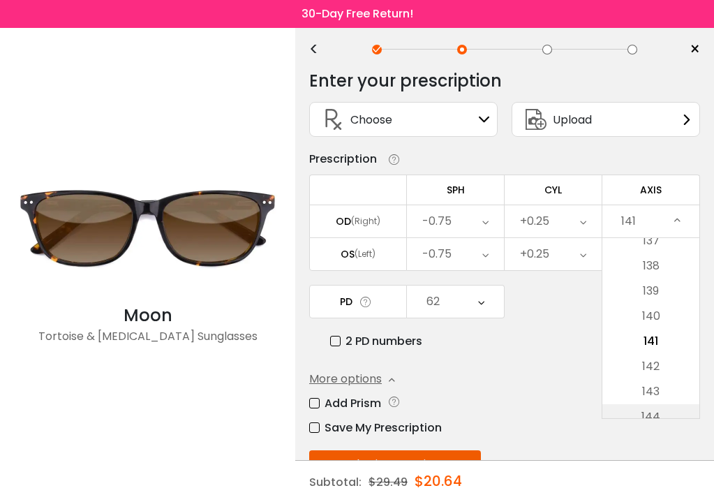
click at [684, 412] on li "144" at bounding box center [650, 416] width 97 height 25
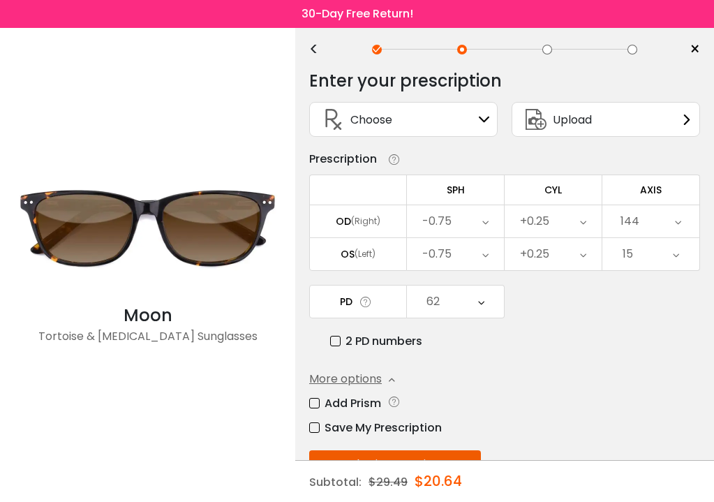
click at [676, 221] on icon at bounding box center [678, 221] width 6 height 32
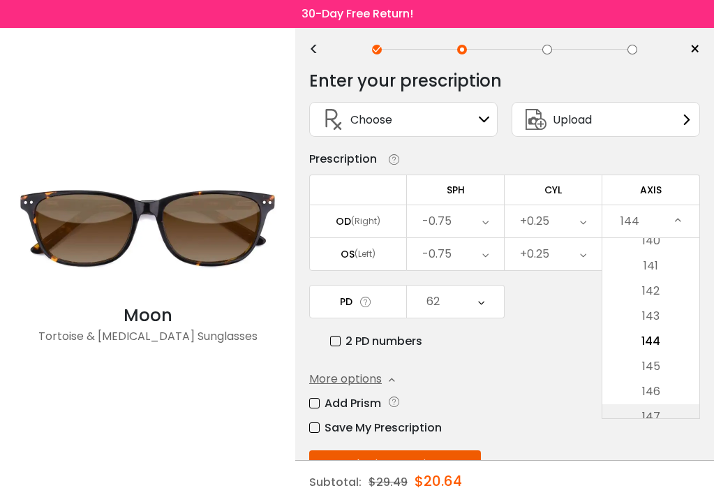
click at [682, 415] on li "147" at bounding box center [650, 416] width 97 height 25
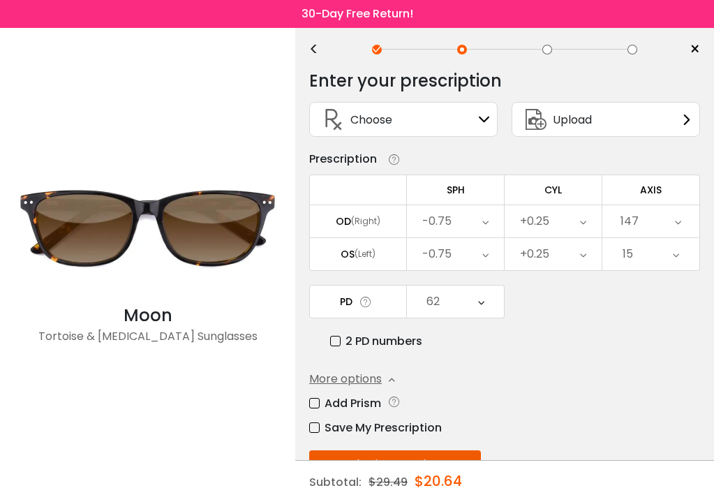
click at [678, 223] on icon at bounding box center [678, 221] width 6 height 32
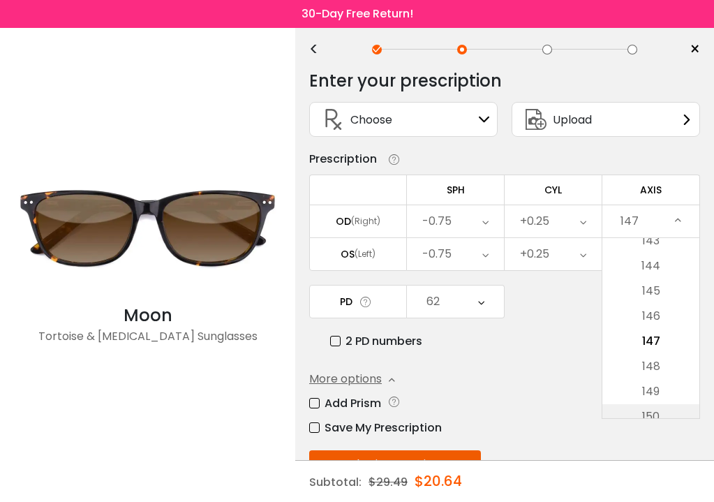
click at [678, 417] on li "150" at bounding box center [650, 416] width 97 height 25
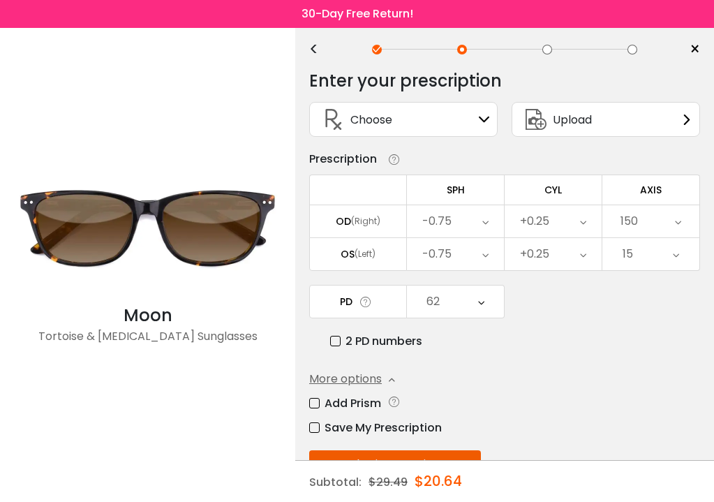
click at [678, 227] on icon at bounding box center [678, 221] width 6 height 32
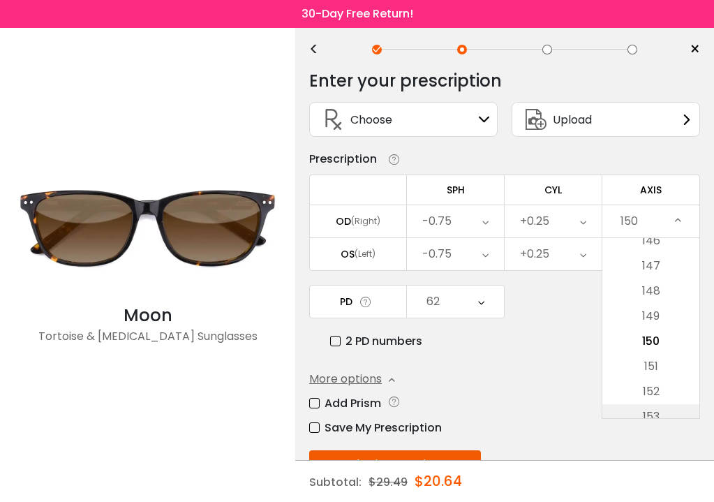
click at [679, 413] on li "153" at bounding box center [650, 416] width 97 height 25
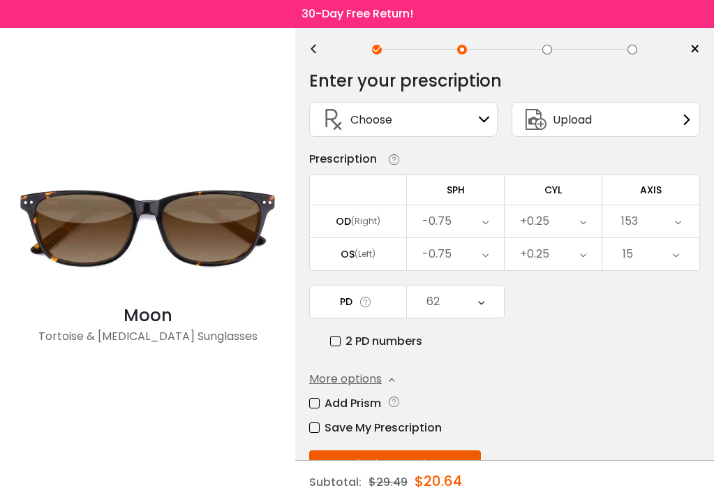
click at [675, 223] on icon at bounding box center [678, 221] width 6 height 32
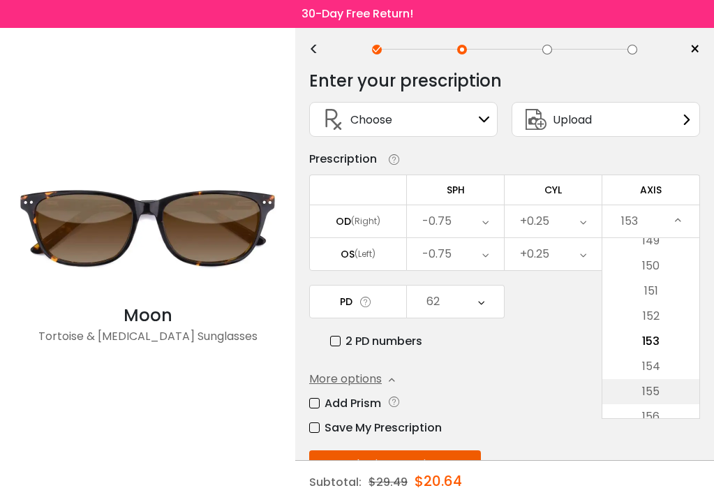
click at [661, 394] on li "155" at bounding box center [650, 391] width 97 height 25
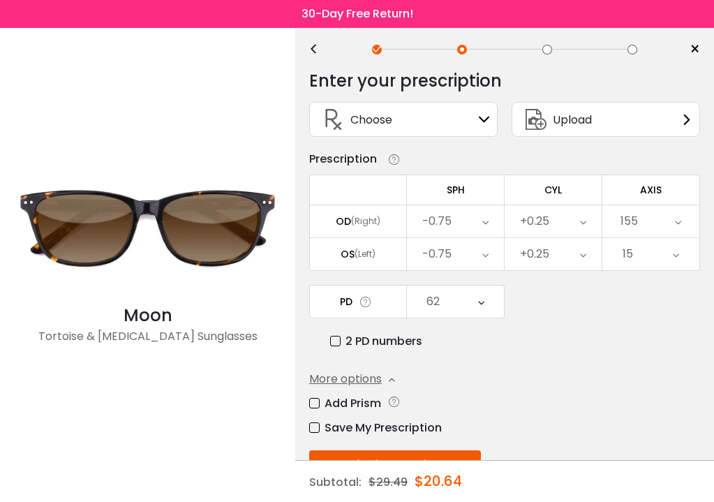
click at [315, 429] on label "Save My Prescription" at bounding box center [375, 427] width 133 height 17
click at [479, 452] on input "text" at bounding box center [406, 456] width 195 height 27
type input "*********"
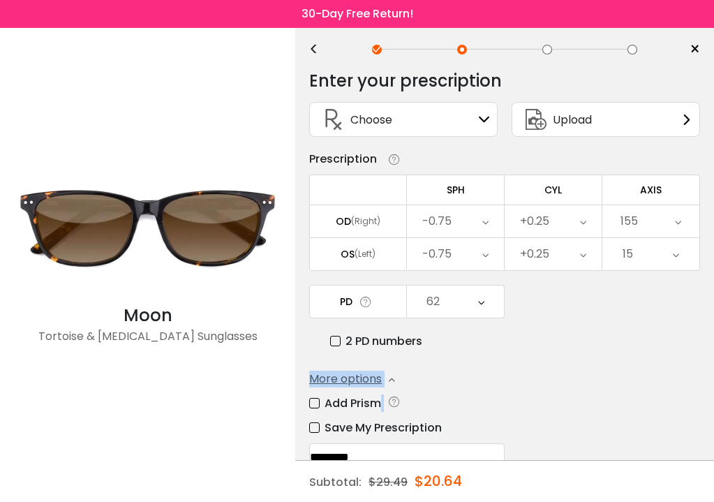
drag, startPoint x: 537, startPoint y: 366, endPoint x: 548, endPoint y: 433, distance: 67.9
click at [548, 433] on div "Enter your prescription SPH (Sphere) Lens strength needed to correct your visio…" at bounding box center [504, 320] width 391 height 521
click at [561, 391] on div "More options Add Prism Vertical (Δ) Base Direction Horizontal (Δ) Base Directio…" at bounding box center [504, 420] width 391 height 99
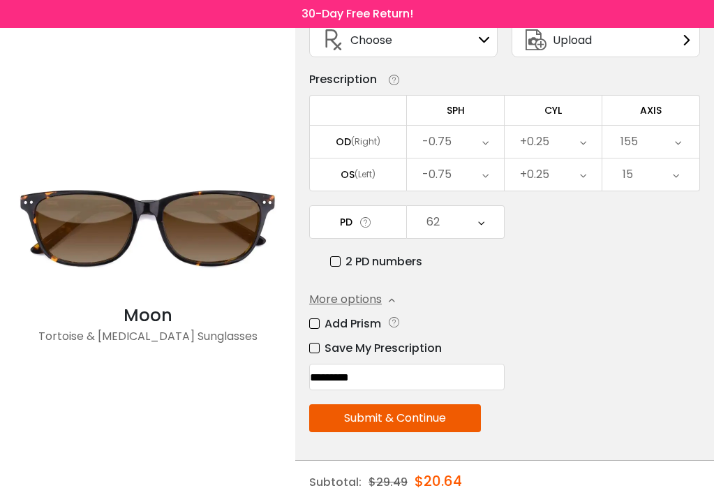
scroll to position [106, 0]
click at [394, 415] on button "Submit & Continue" at bounding box center [395, 418] width 172 height 28
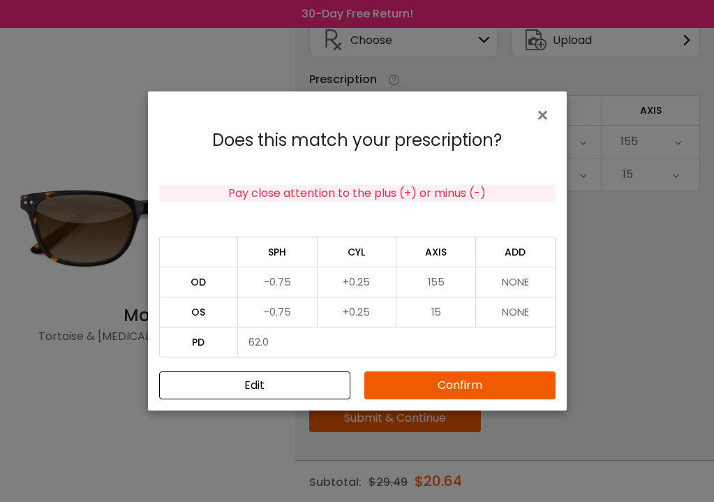
click at [440, 382] on button "Confirm" at bounding box center [459, 385] width 191 height 28
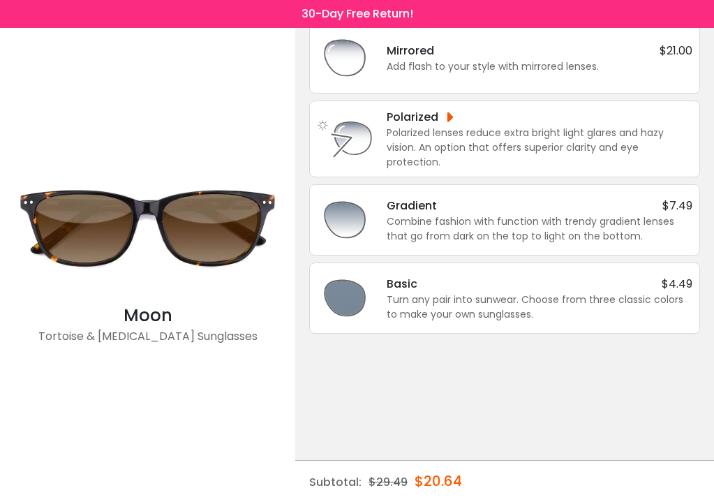
scroll to position [0, 0]
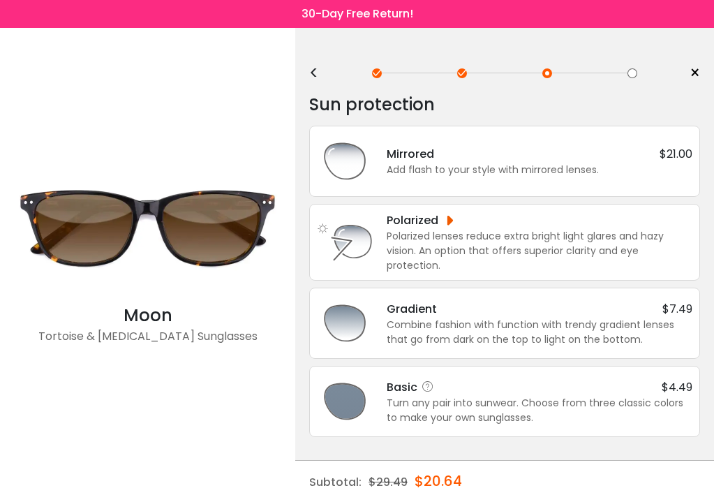
click at [529, 379] on div "Basic $4.49" at bounding box center [540, 386] width 306 height 17
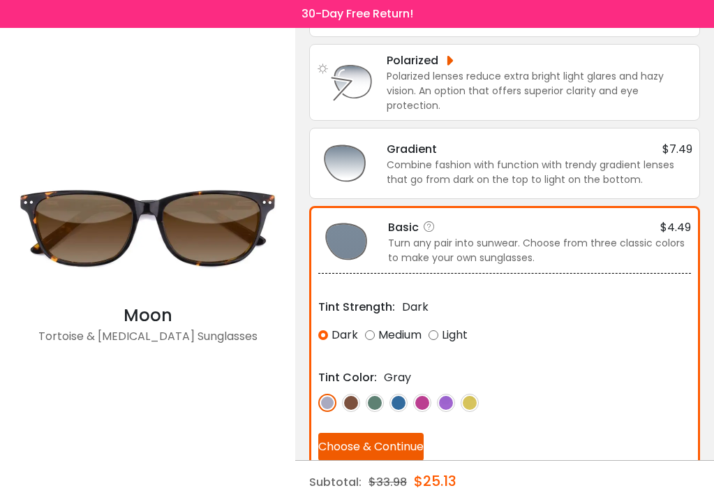
scroll to position [161, 0]
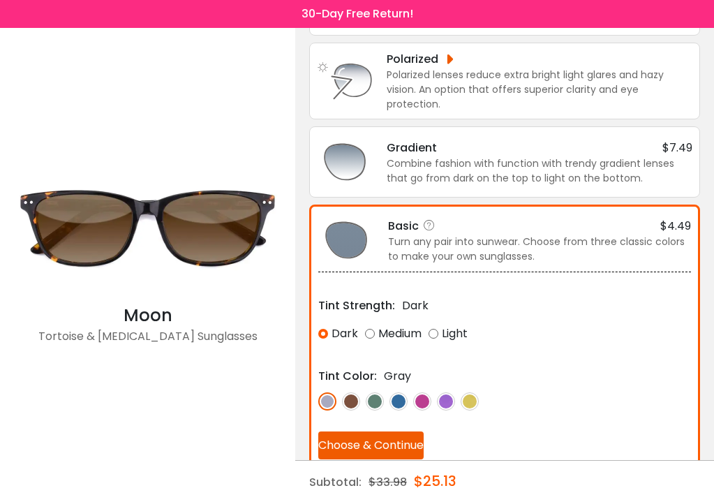
click at [371, 328] on div "Medium" at bounding box center [393, 333] width 57 height 25
click at [352, 398] on img at bounding box center [351, 401] width 18 height 18
click at [366, 433] on button "Choose & Continue" at bounding box center [370, 445] width 105 height 28
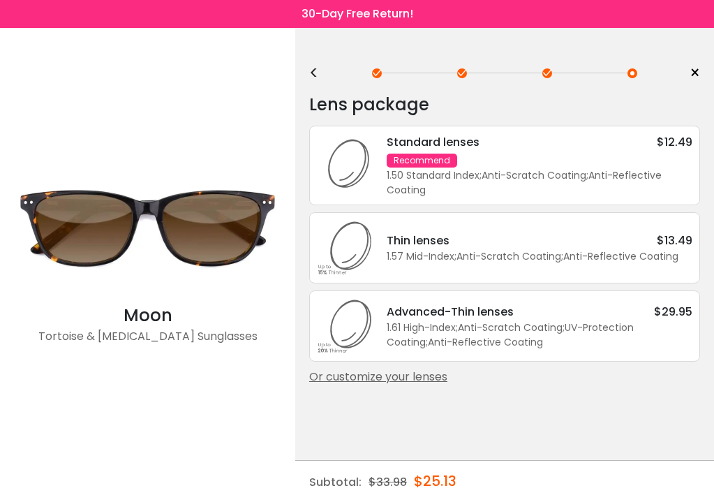
scroll to position [0, 0]
click at [490, 167] on div "Standard lenses $12.49 Recommend 1.50 Standard Index ; Anti-Scratch Coating ; A…" at bounding box center [533, 165] width 320 height 64
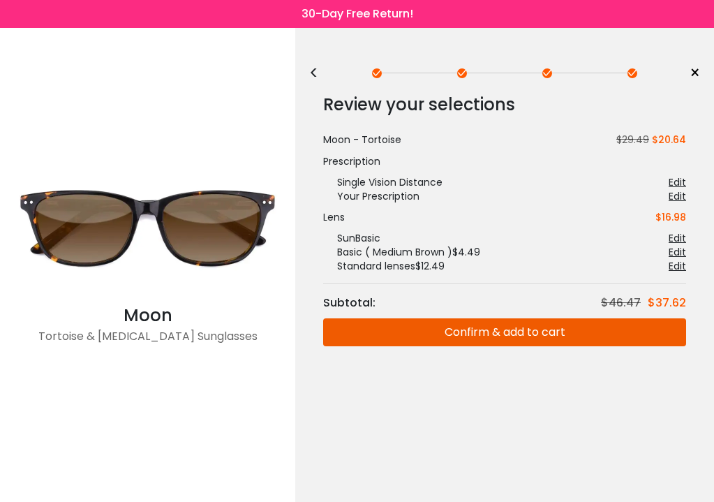
click at [507, 325] on button "Confirm & add to cart" at bounding box center [504, 332] width 363 height 28
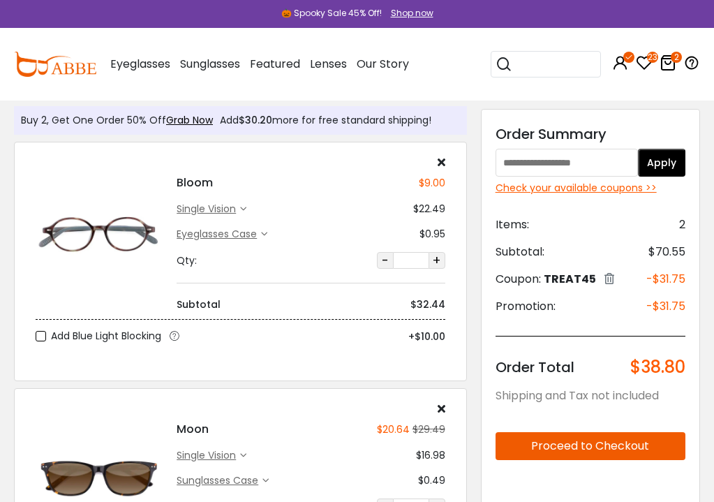
scroll to position [-5, 0]
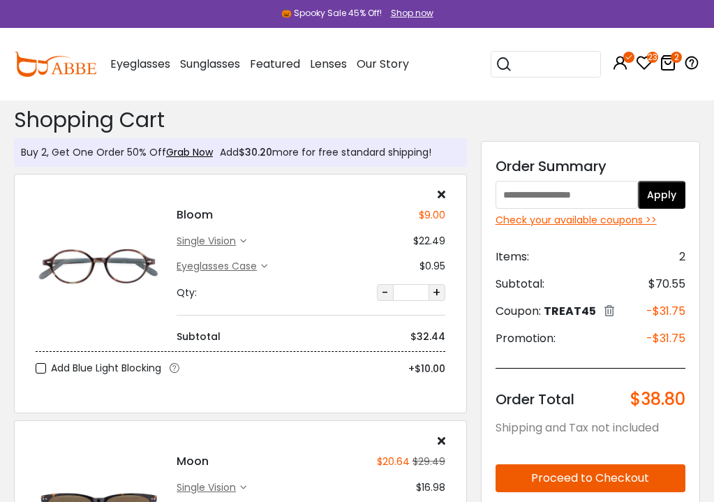
click at [228, 245] on div "single vision" at bounding box center [208, 241] width 63 height 15
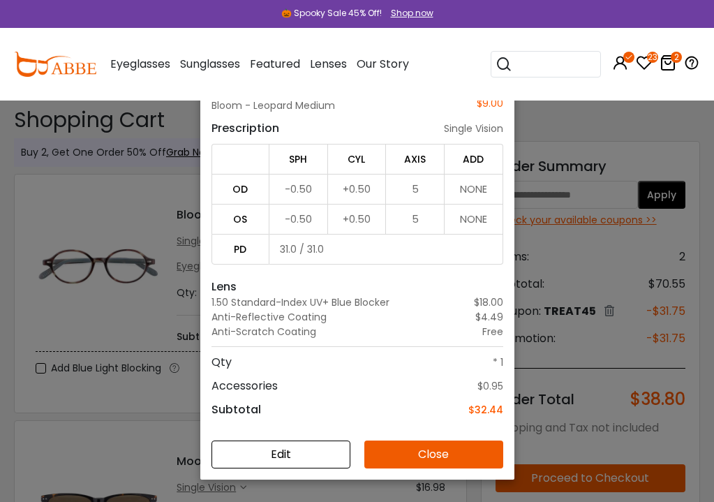
scroll to position [100, 0]
click at [280, 454] on button "Edit" at bounding box center [280, 454] width 139 height 28
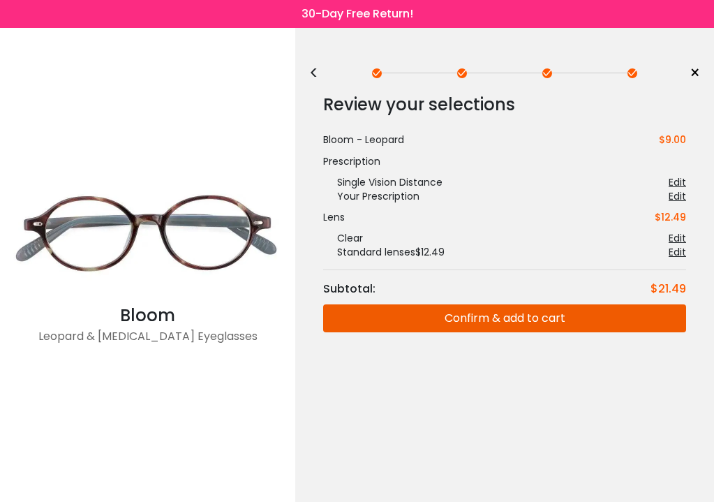
click at [678, 195] on div "Edit" at bounding box center [676, 196] width 17 height 14
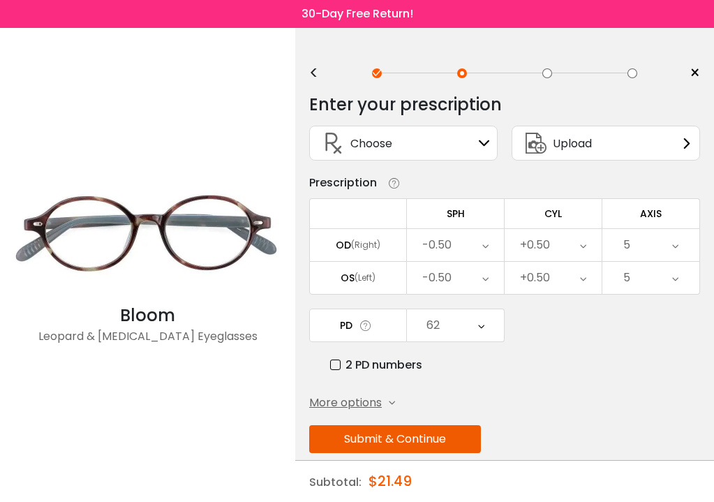
click at [698, 71] on span "×" at bounding box center [694, 73] width 10 height 21
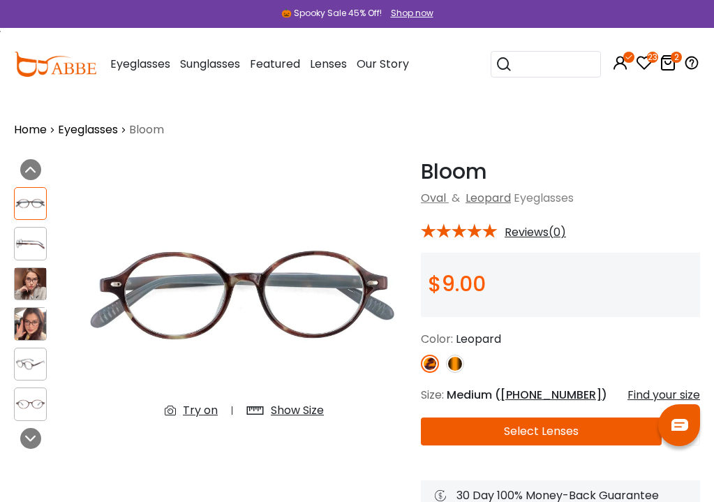
click at [671, 62] on icon at bounding box center [667, 62] width 17 height 17
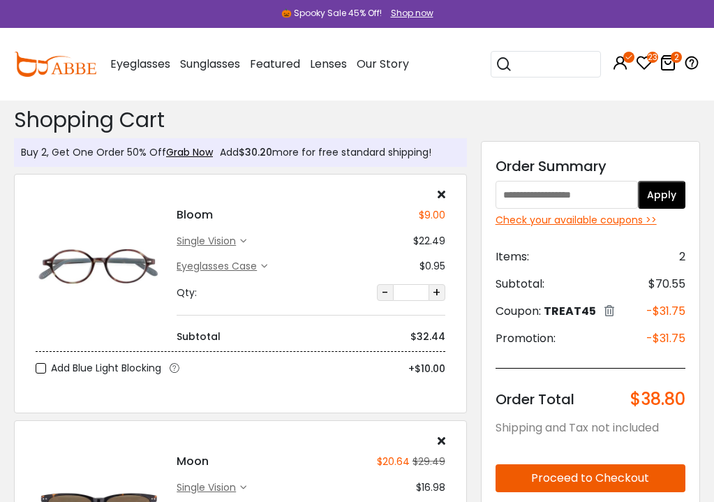
click at [237, 240] on div "single vision" at bounding box center [208, 241] width 63 height 15
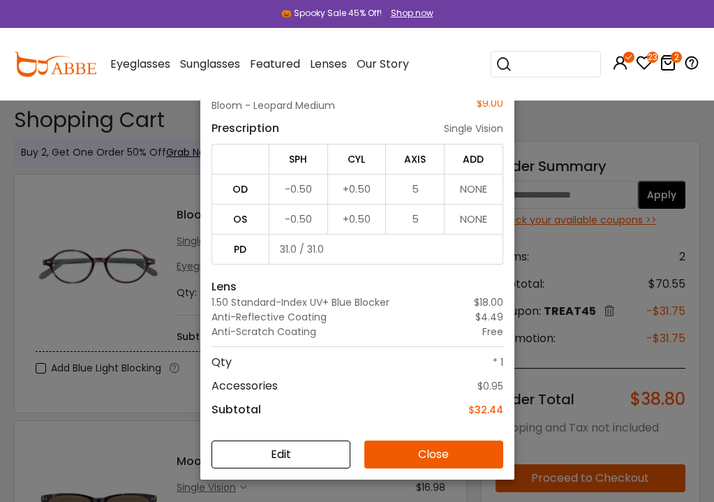
scroll to position [100, 0]
click at [328, 451] on button "Edit" at bounding box center [280, 454] width 139 height 28
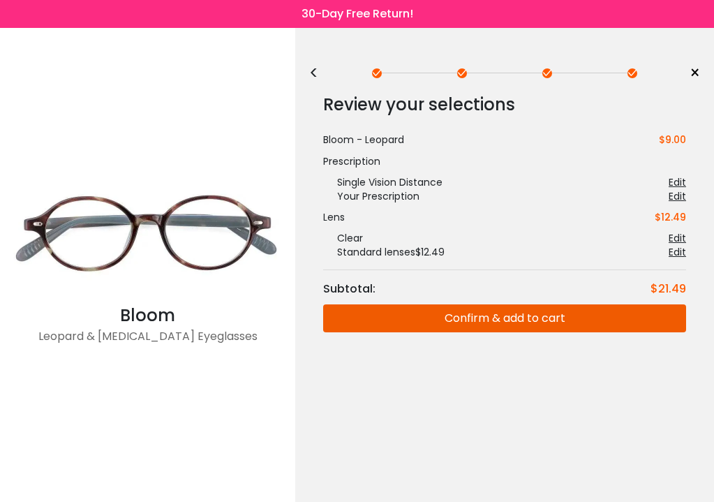
click at [679, 182] on div "Edit" at bounding box center [676, 182] width 17 height 14
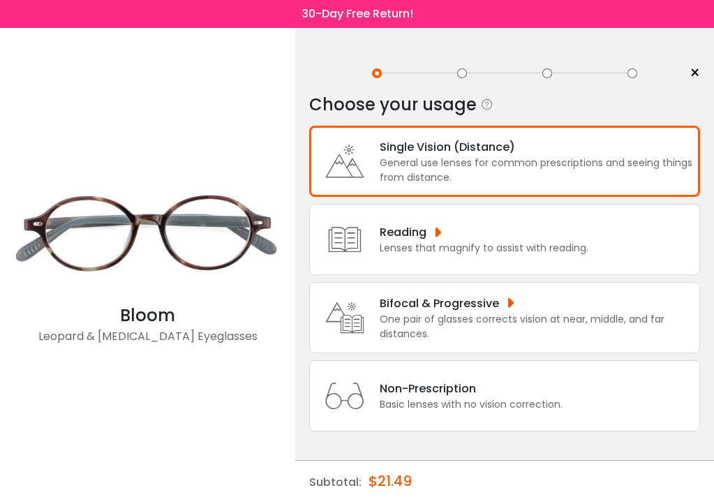
click at [650, 178] on div "General use lenses for common prescriptions and seeing things from distance." at bounding box center [536, 170] width 313 height 29
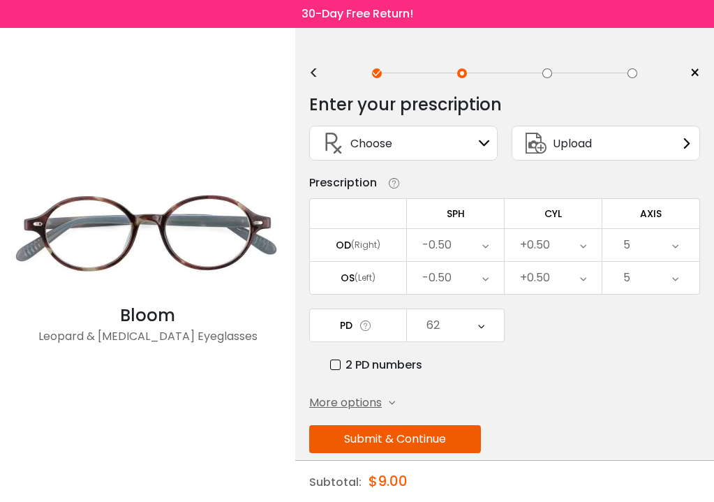
click at [375, 405] on span "More options" at bounding box center [345, 402] width 73 height 17
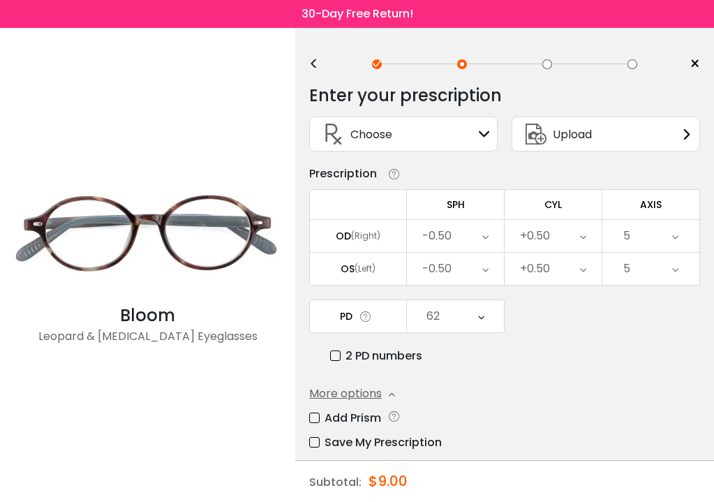
scroll to position [10, 0]
click at [483, 129] on icon at bounding box center [484, 133] width 11 height 11
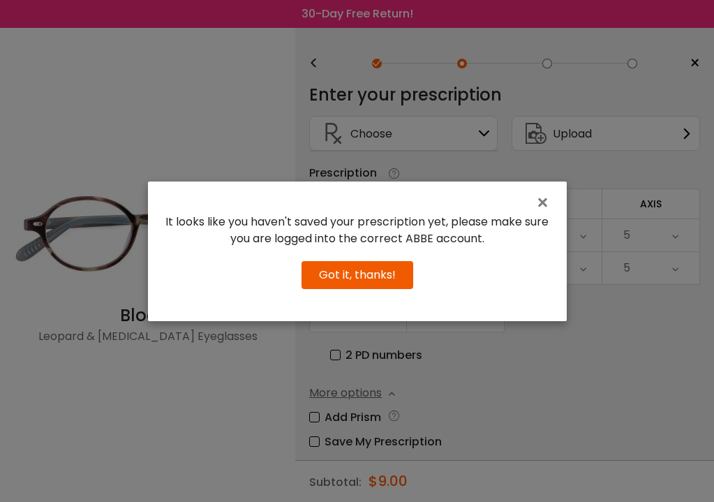
click at [387, 276] on button "Got it, thanks!" at bounding box center [357, 275] width 112 height 28
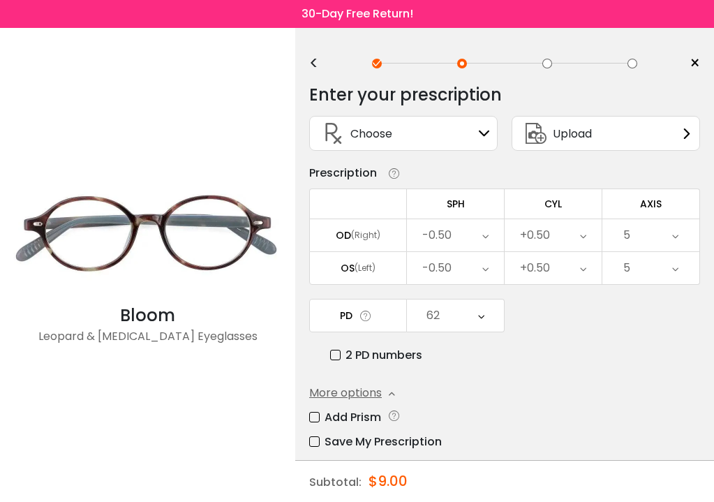
click at [592, 133] on span "Upload" at bounding box center [572, 133] width 39 height 17
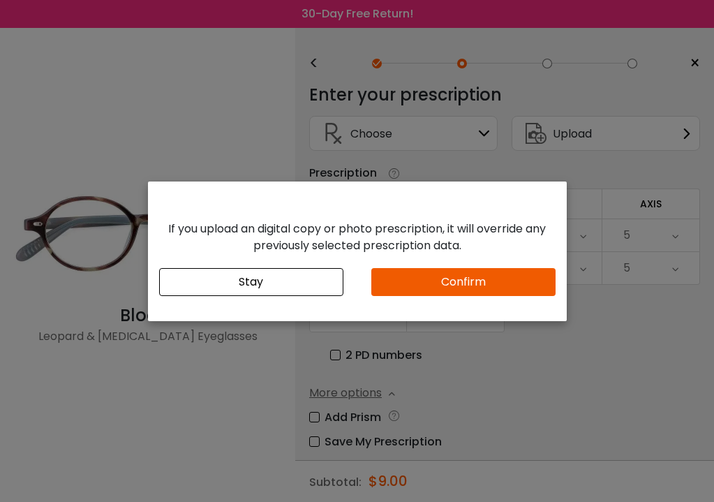
click at [458, 278] on button "Confirm" at bounding box center [463, 282] width 184 height 28
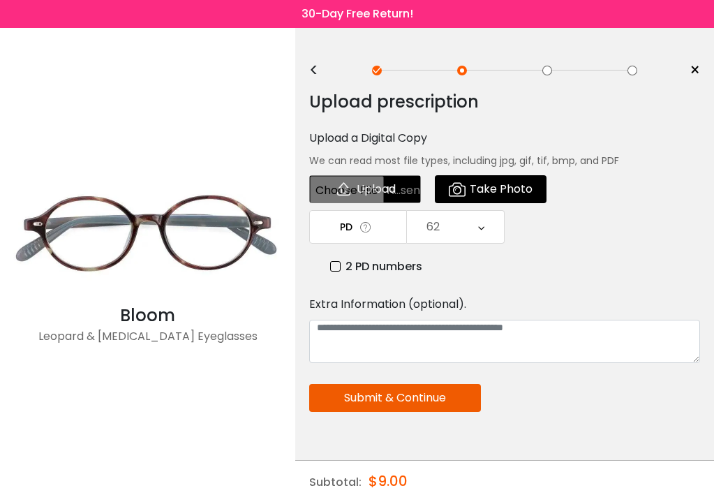
scroll to position [0, 0]
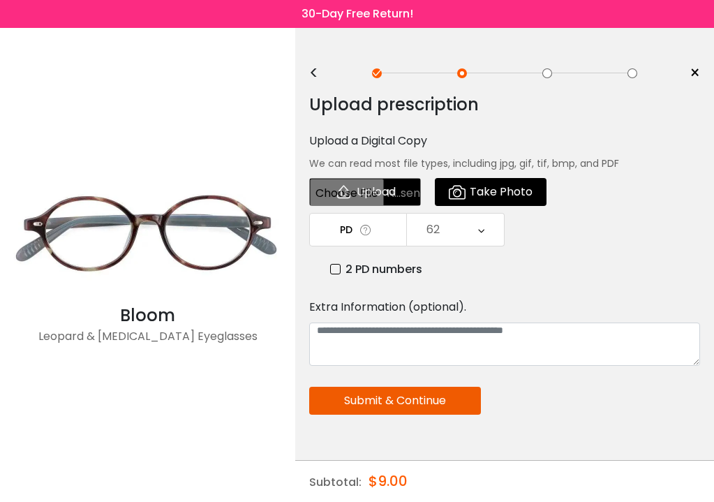
click at [696, 68] on span "×" at bounding box center [694, 73] width 10 height 21
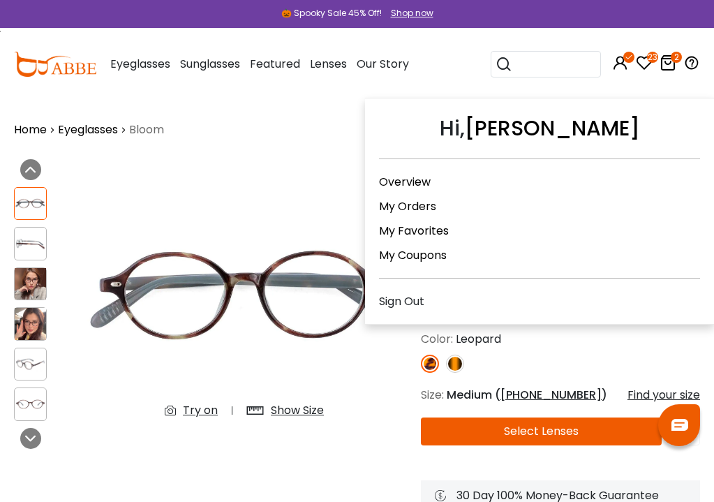
click at [419, 183] on link "Overview" at bounding box center [405, 182] width 52 height 16
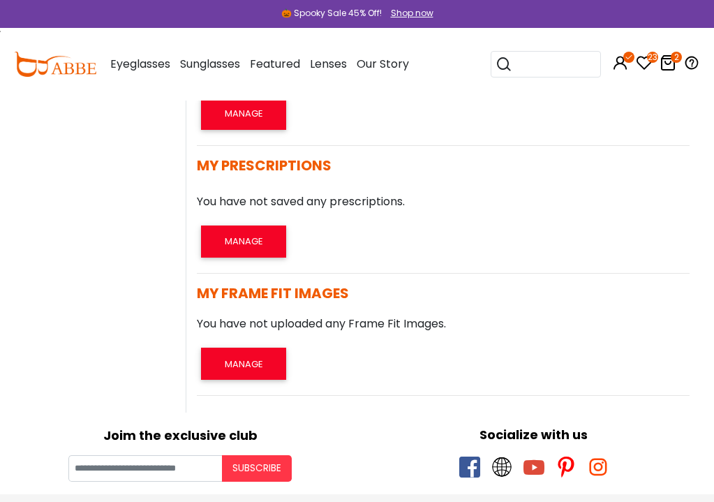
scroll to position [510, 0]
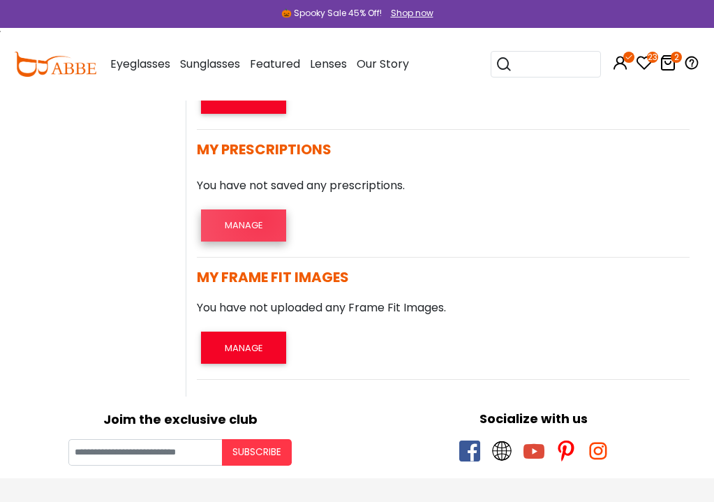
click at [262, 219] on button "MANAGE" at bounding box center [243, 225] width 85 height 32
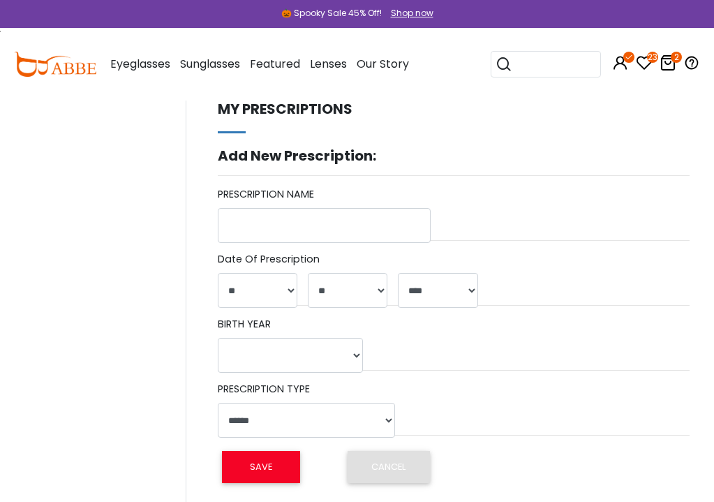
select select "**"
select select "****"
select select
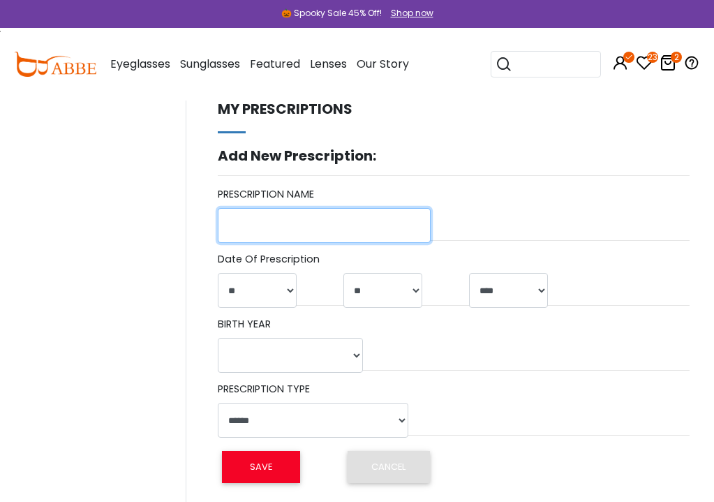
click at [310, 222] on input "text" at bounding box center [324, 225] width 213 height 35
type input "*********"
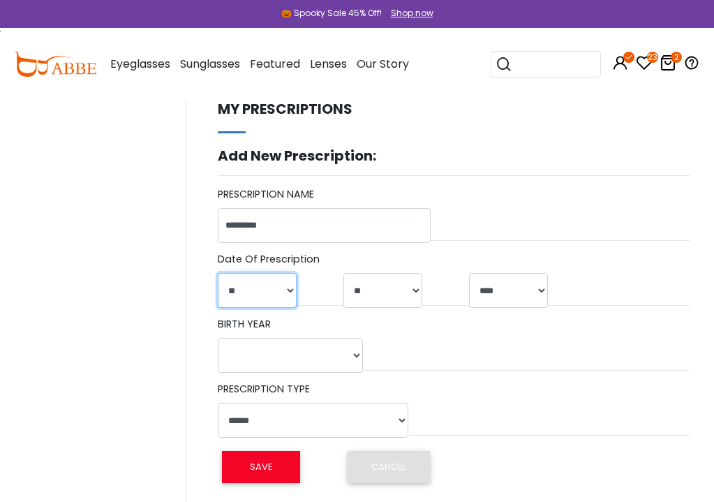
select select "*"
select select "**"
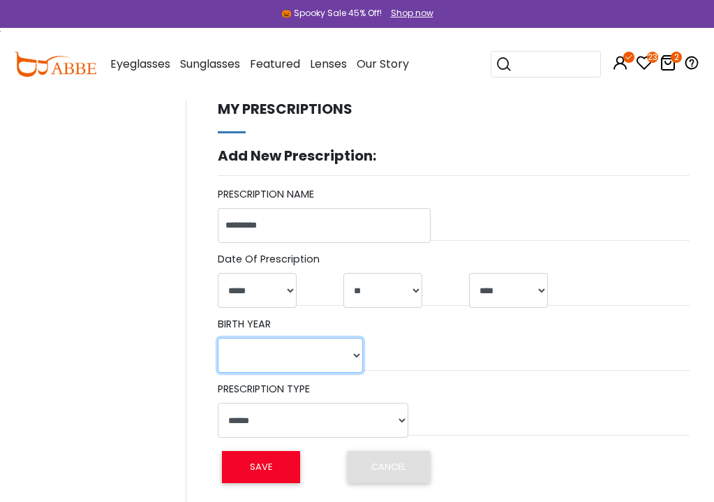
select select "****"
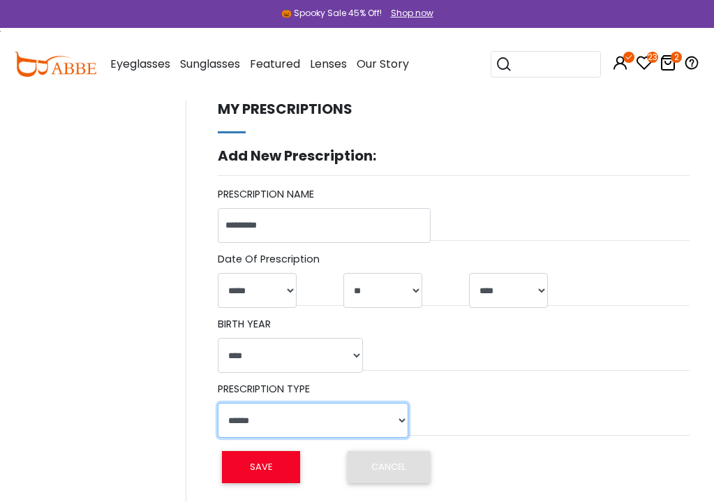
select select "******"
click at [274, 470] on button "SAVE" at bounding box center [261, 467] width 78 height 32
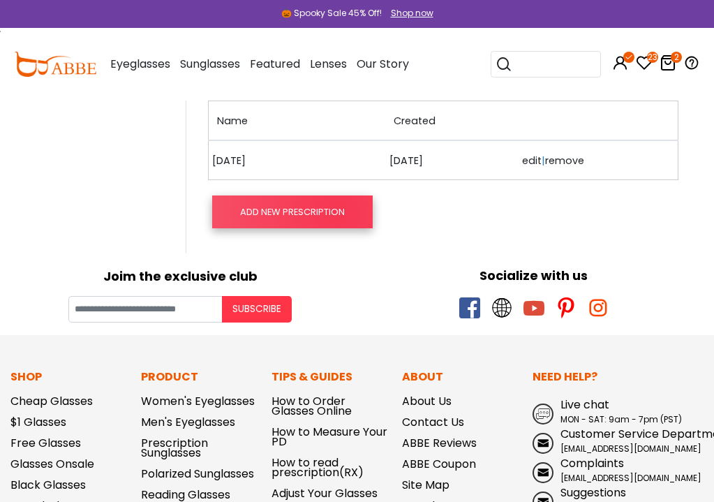
click at [337, 212] on button "ADD NEW PRESCRIPTION" at bounding box center [292, 211] width 160 height 32
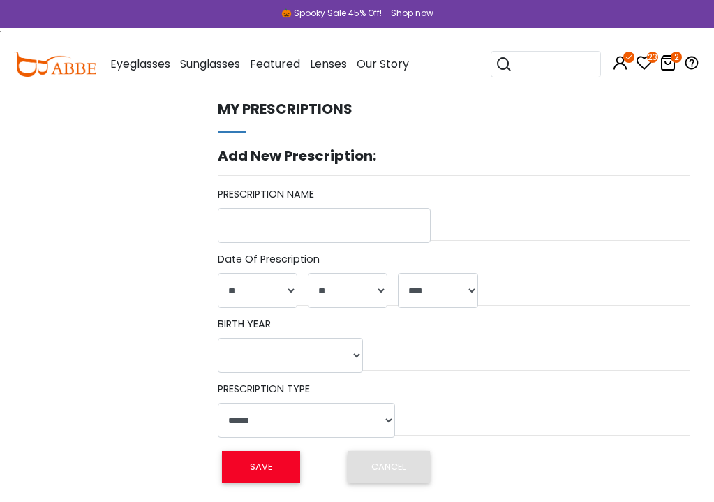
select select "**"
select select "****"
select select
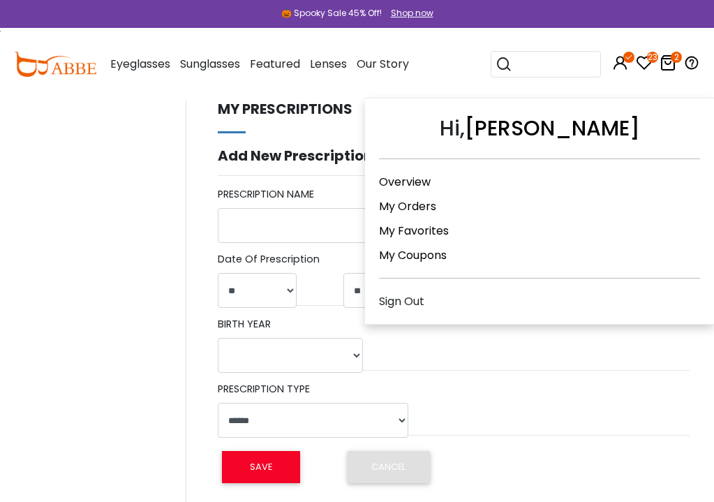
click at [417, 180] on link "Overview" at bounding box center [405, 182] width 52 height 16
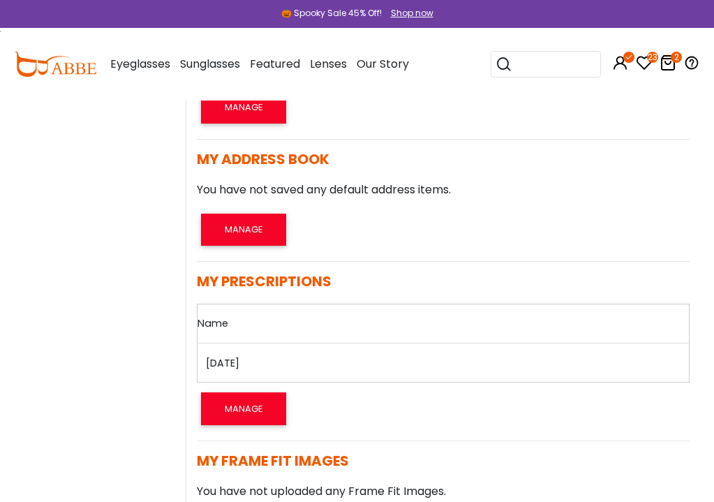
scroll to position [414, 0]
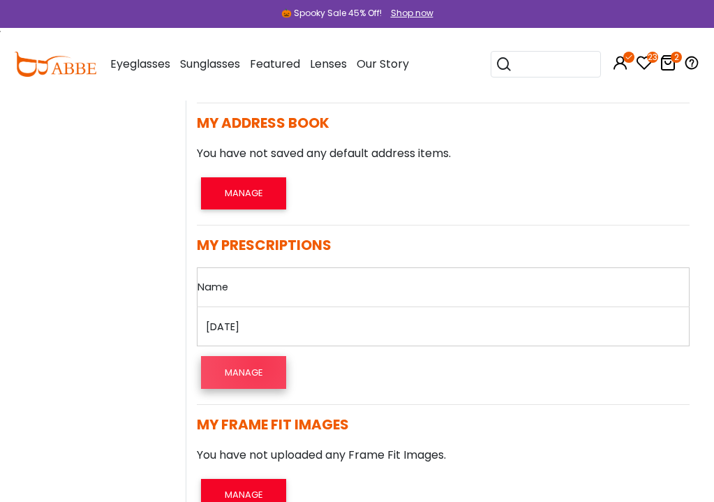
click at [258, 364] on button "MANAGE" at bounding box center [243, 372] width 85 height 32
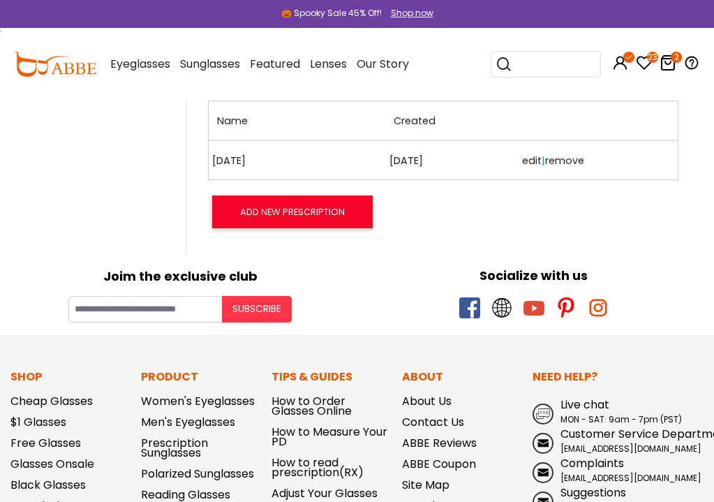
click at [526, 158] on link "edit" at bounding box center [532, 161] width 20 height 14
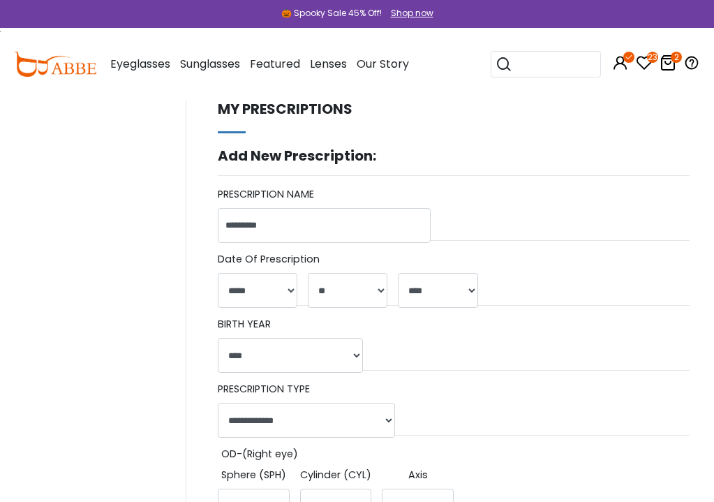
select select "*"
select select "**"
select select "****"
select select "******"
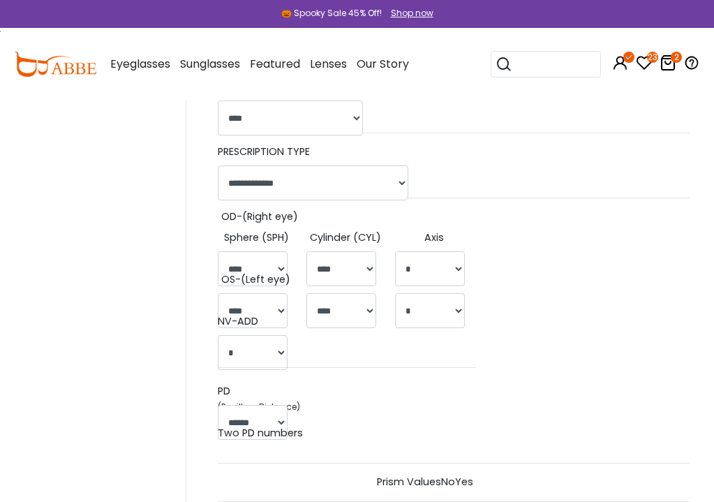
scroll to position [267, 0]
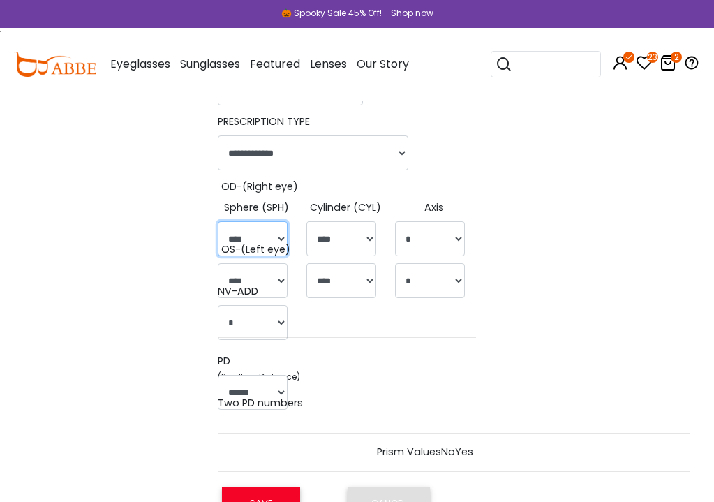
select select "*****"
click at [349, 287] on th "NV-ADD" at bounding box center [352, 294] width 269 height 21
select select "*****"
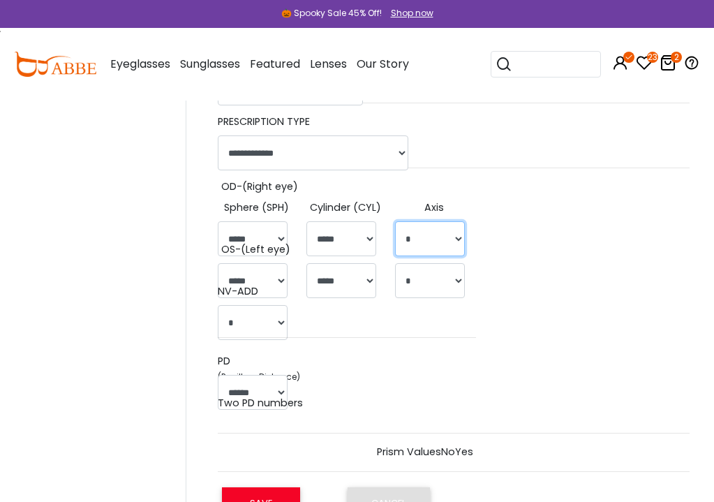
select select "***"
click at [437, 286] on th "NV-ADD" at bounding box center [352, 294] width 269 height 21
select select "**"
click at [283, 493] on button "SAVE" at bounding box center [261, 503] width 78 height 32
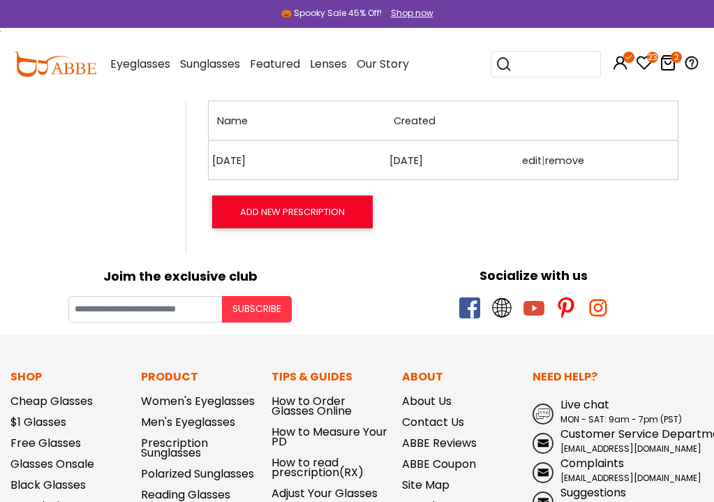
click at [526, 160] on link "edit" at bounding box center [532, 161] width 20 height 14
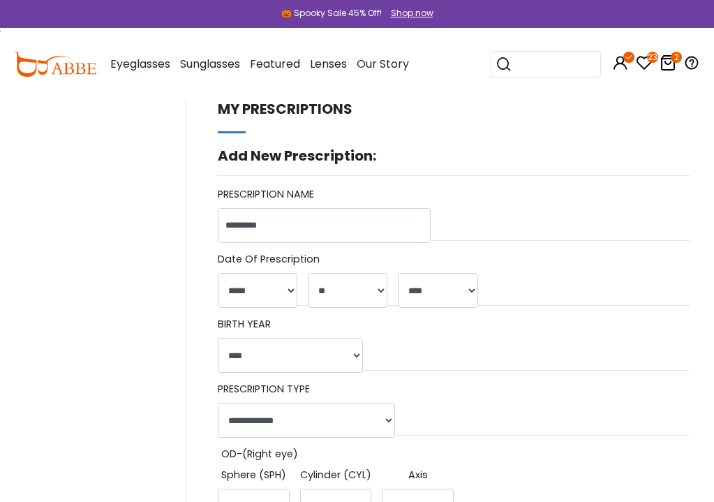
select select "*"
select select "**"
select select "****"
select select "******"
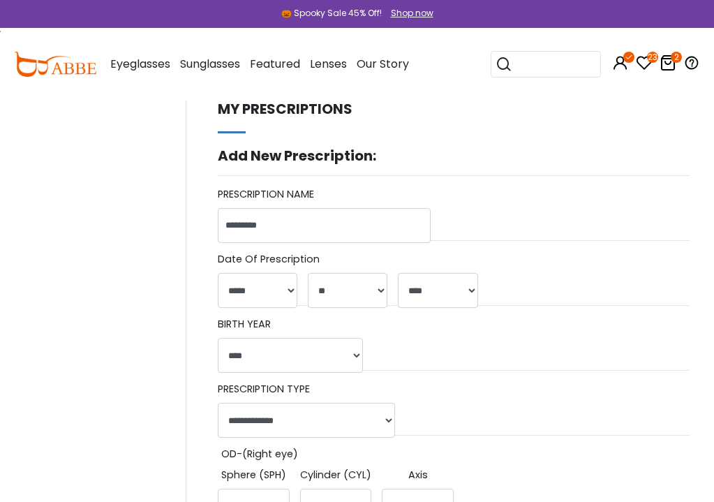
select select "*****"
select select "***"
select select "*****"
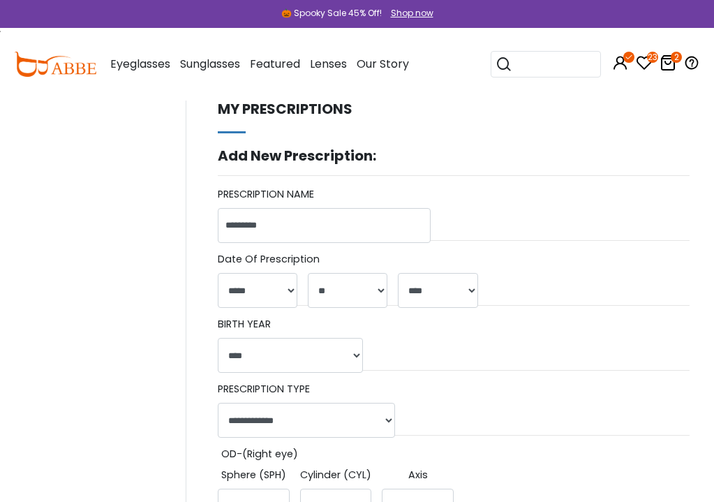
select select "**"
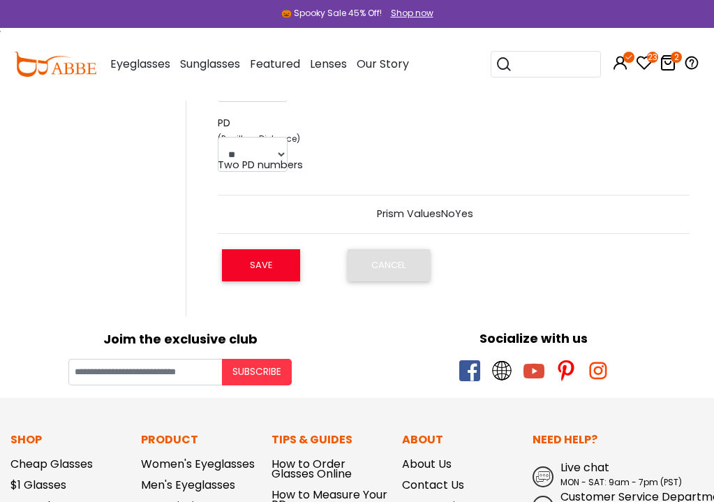
scroll to position [509, 0]
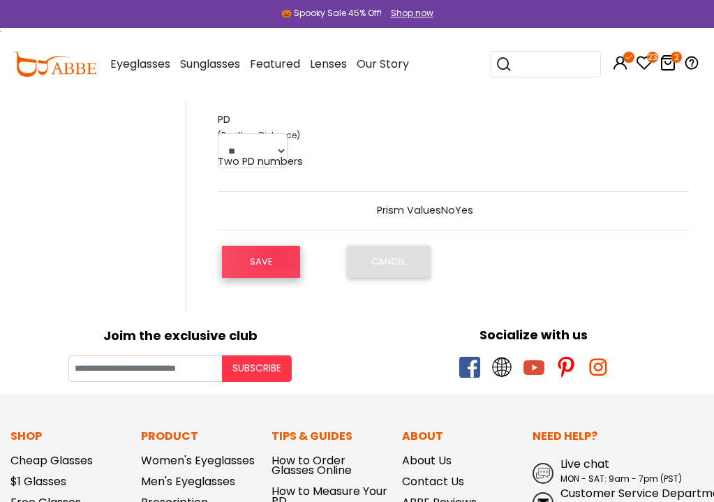
click at [276, 253] on button "SAVE" at bounding box center [261, 262] width 78 height 32
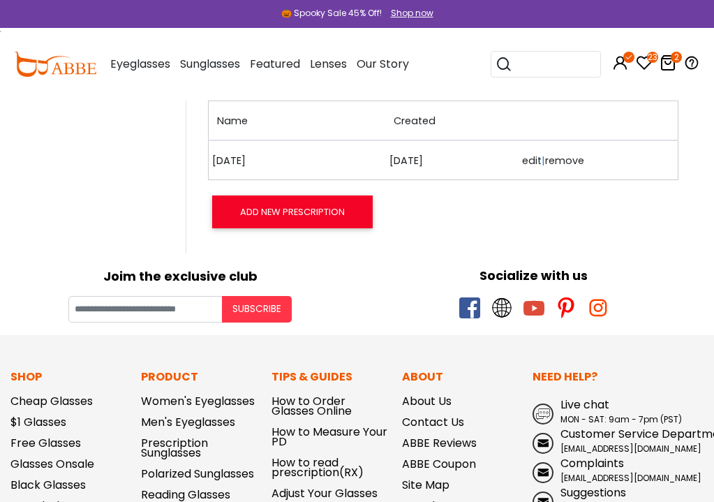
click at [667, 61] on icon at bounding box center [667, 62] width 17 height 17
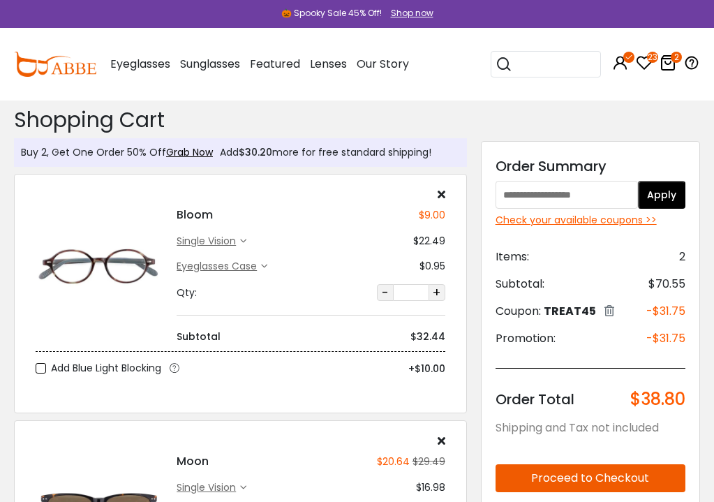
click at [240, 237] on div "single vision" at bounding box center [208, 241] width 63 height 15
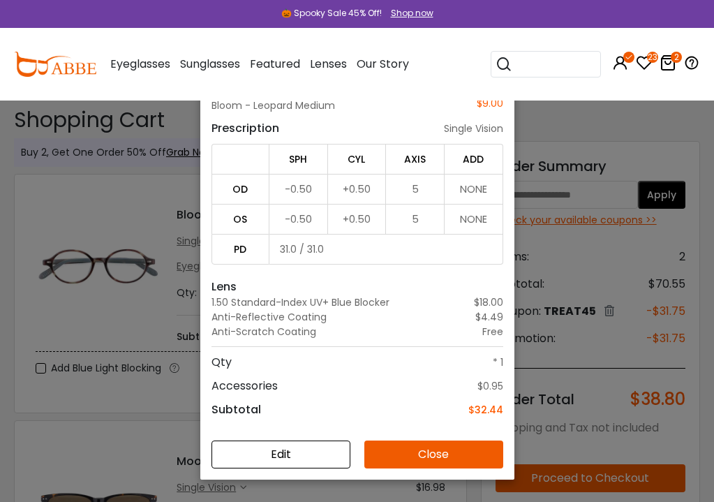
scroll to position [100, 0]
click at [330, 454] on button "Edit" at bounding box center [280, 454] width 139 height 28
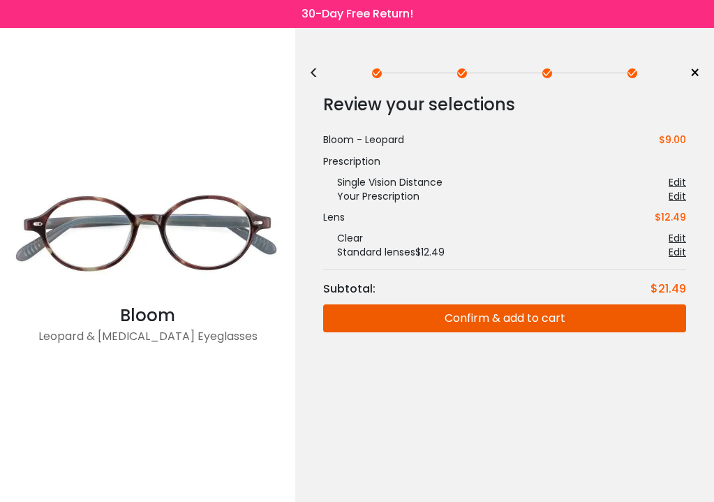
click at [675, 183] on div "Edit" at bounding box center [676, 182] width 17 height 14
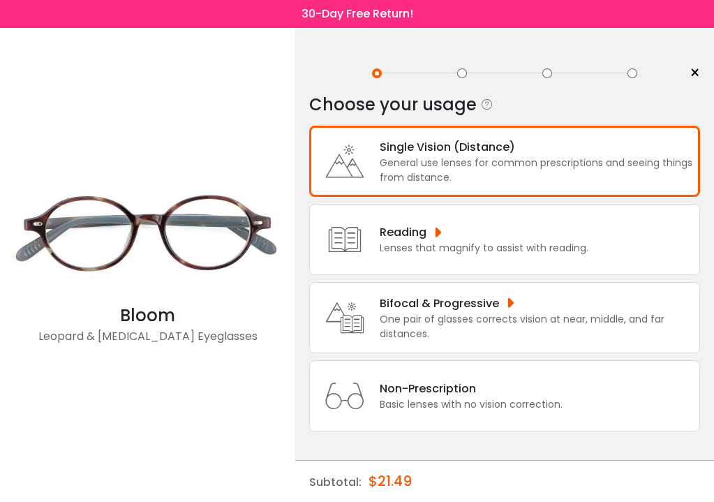
click at [648, 163] on div "General use lenses for common prescriptions and seeing things from distance." at bounding box center [536, 170] width 313 height 29
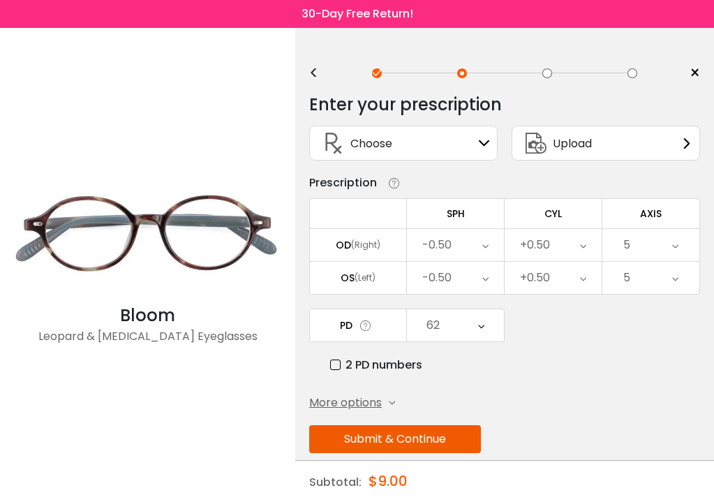
click at [481, 143] on icon at bounding box center [484, 142] width 11 height 11
click at [475, 141] on div "Choose Sign In" at bounding box center [403, 142] width 173 height 33
click at [484, 144] on icon at bounding box center [484, 142] width 11 height 11
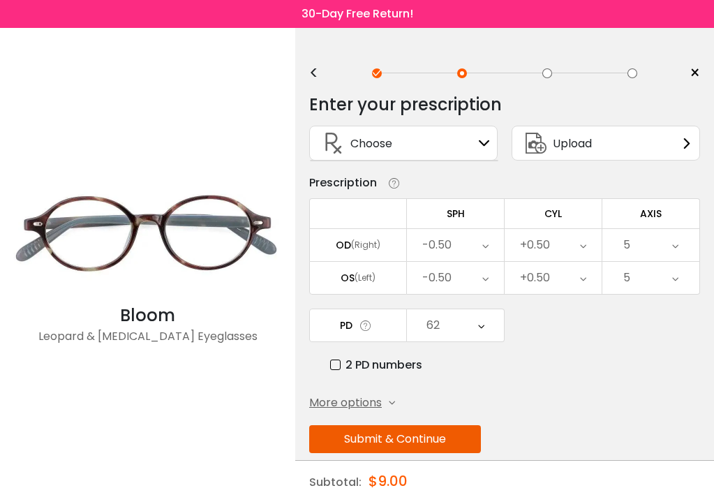
click at [694, 70] on span "×" at bounding box center [694, 73] width 10 height 21
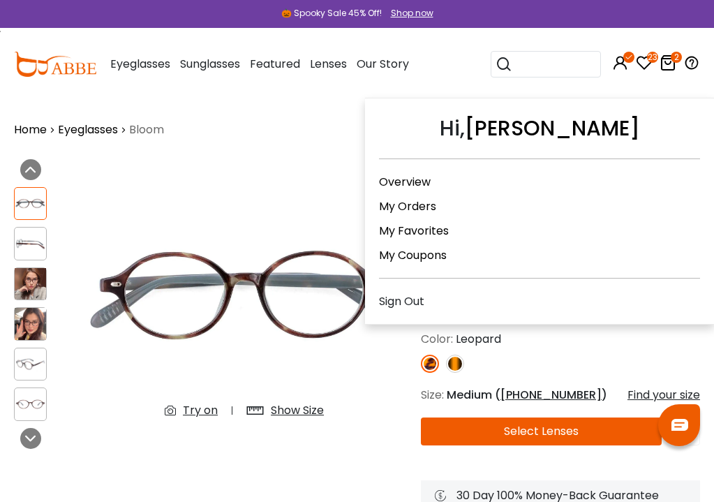
click at [431, 257] on link "My Coupons" at bounding box center [413, 255] width 68 height 16
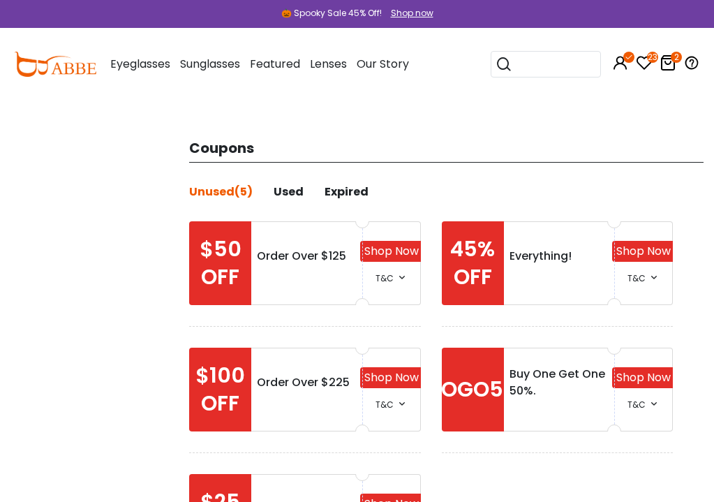
click at [673, 62] on icon "2" at bounding box center [676, 57] width 11 height 11
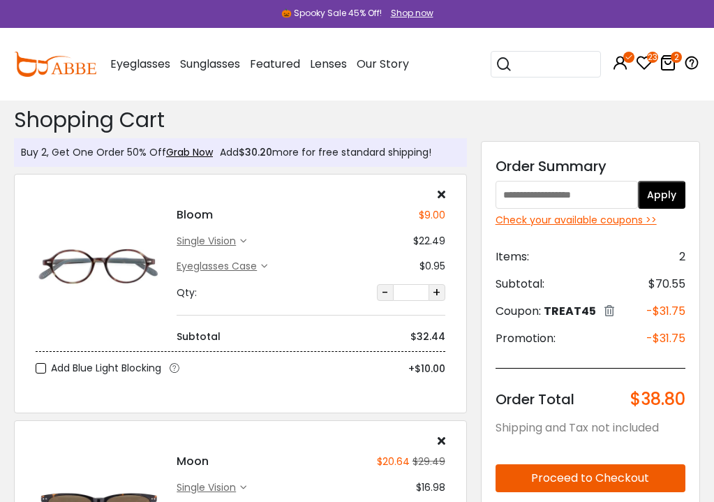
click at [435, 194] on div at bounding box center [311, 193] width 268 height 11
click at [440, 193] on icon at bounding box center [441, 193] width 8 height 11
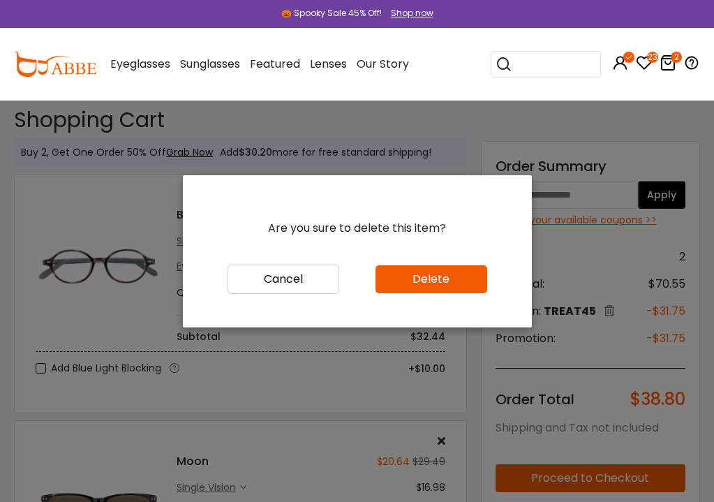
click at [414, 272] on button "Delete" at bounding box center [431, 279] width 112 height 28
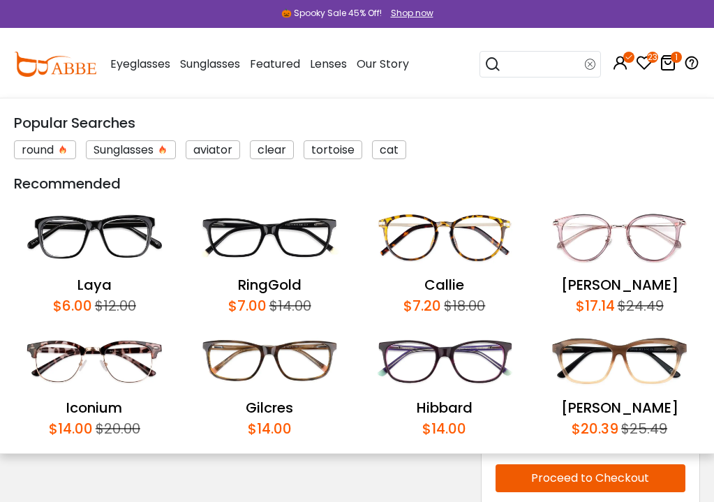
click at [544, 66] on input "search" at bounding box center [543, 64] width 84 height 25
type input "*****"
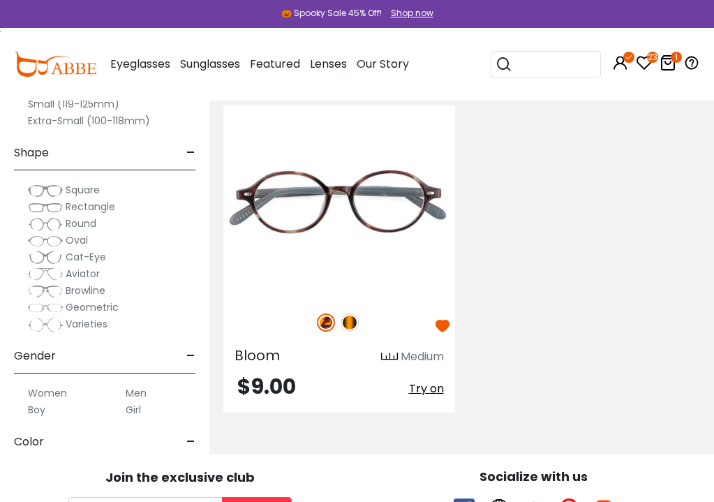
scroll to position [431, 0]
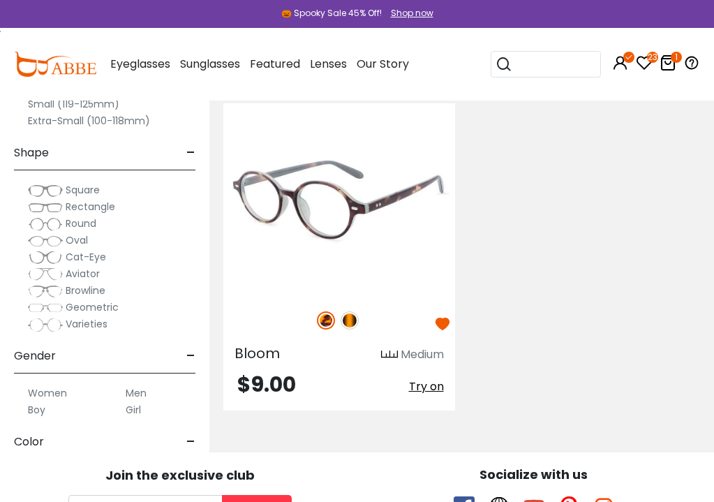
click at [380, 193] on img at bounding box center [339, 199] width 232 height 193
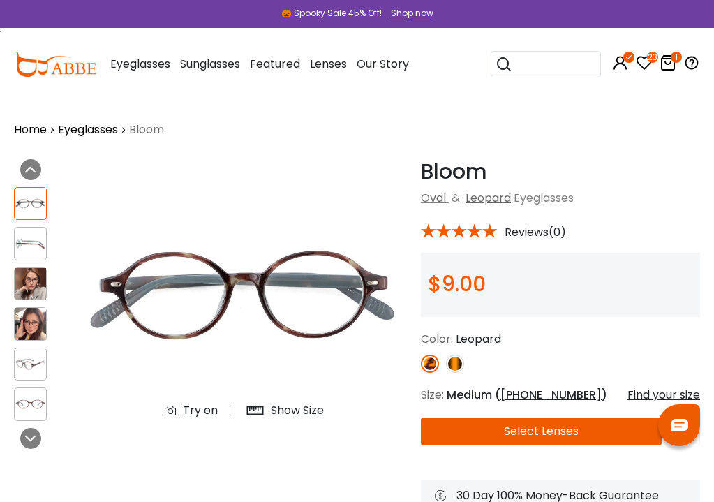
click at [477, 431] on button "Select Lenses" at bounding box center [541, 431] width 241 height 28
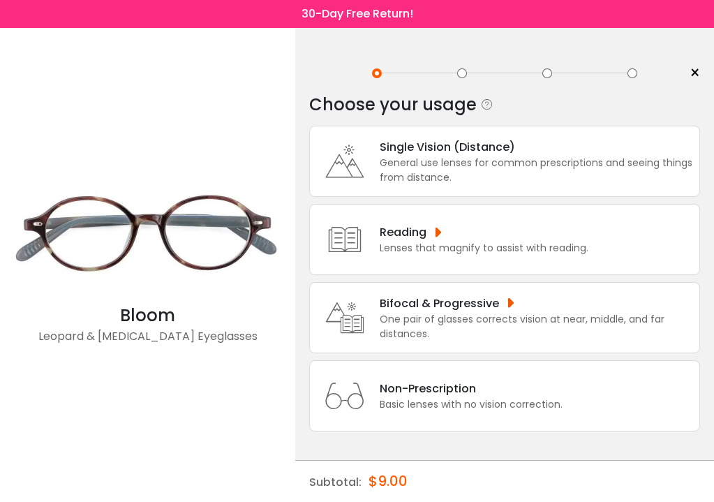
click at [479, 167] on div "General use lenses for common prescriptions and seeing things from distance." at bounding box center [536, 170] width 313 height 29
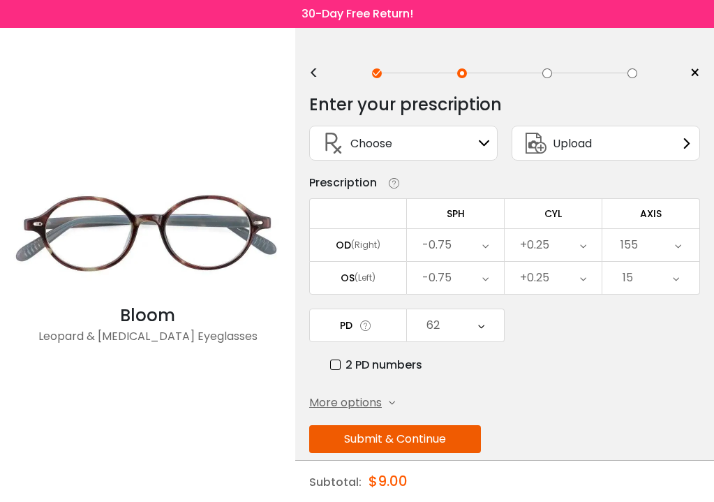
click at [452, 437] on button "Submit & Continue" at bounding box center [395, 439] width 172 height 28
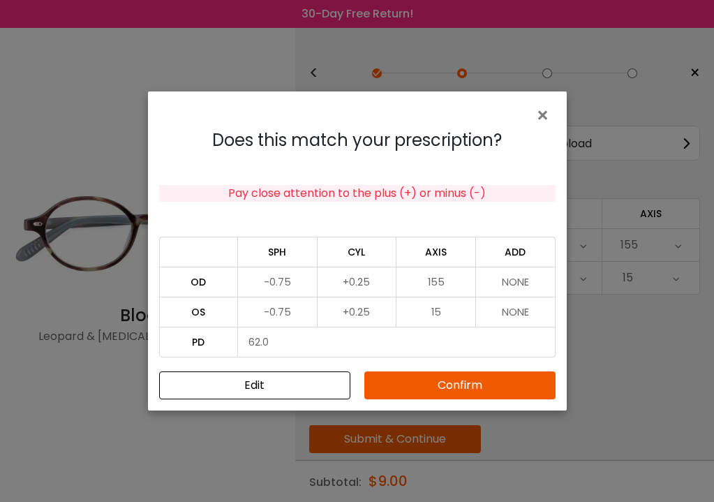
click at [467, 386] on button "Confirm" at bounding box center [459, 385] width 191 height 28
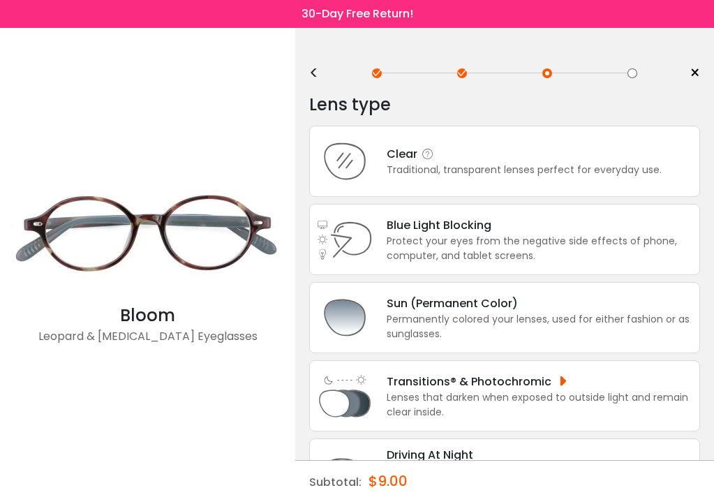
click at [510, 158] on div "Clear" at bounding box center [524, 153] width 275 height 17
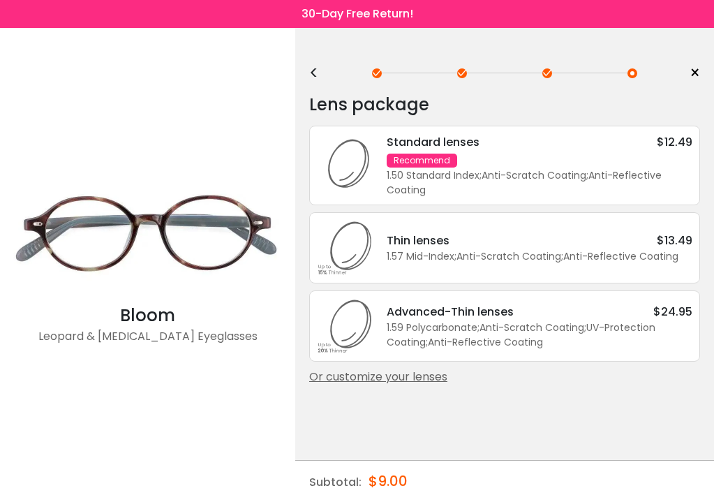
click at [513, 159] on div "Standard lenses $12.49 Recommend 1.50 Standard Index ; Anti-Scratch Coating ; A…" at bounding box center [533, 165] width 320 height 64
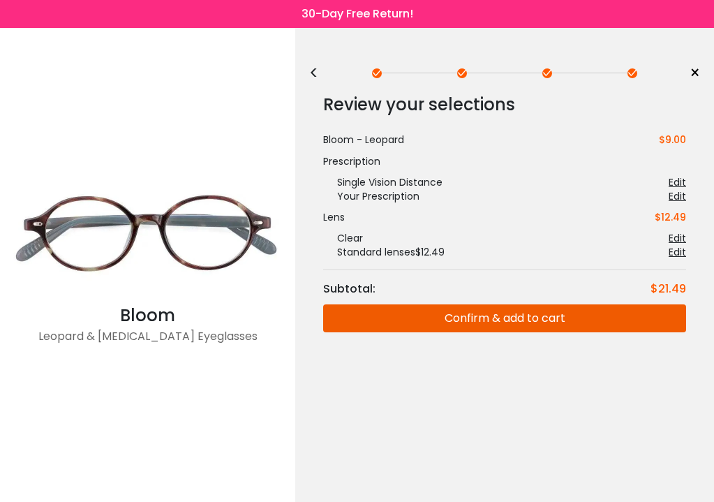
click at [491, 313] on button "Confirm & add to cart" at bounding box center [504, 318] width 363 height 28
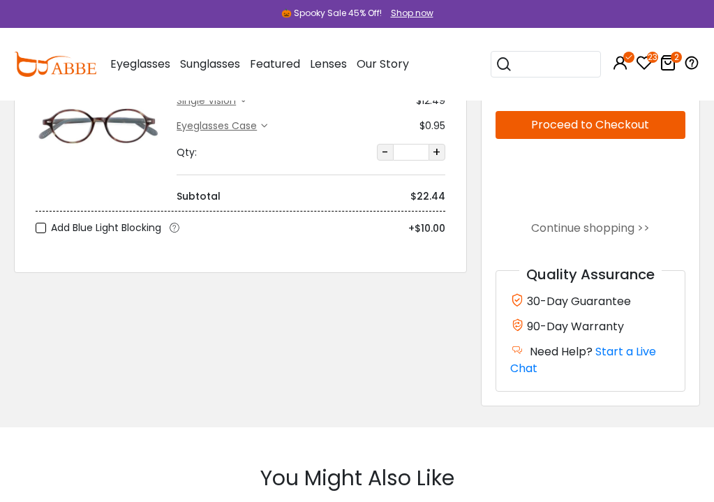
scroll to position [357, 0]
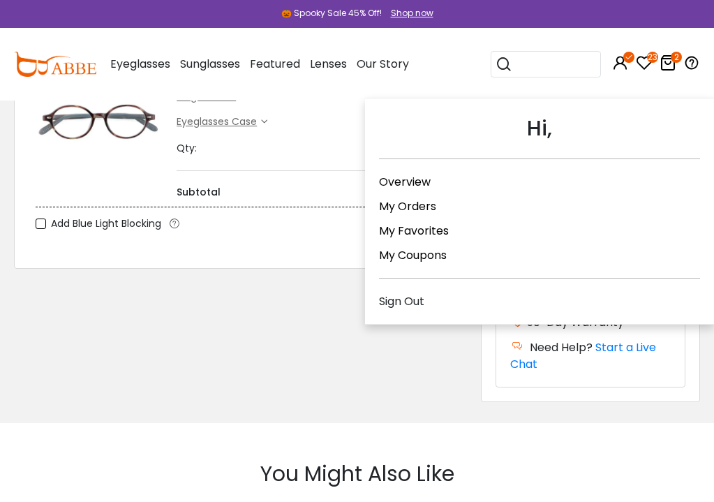
click at [421, 258] on link "My Coupons" at bounding box center [413, 255] width 68 height 16
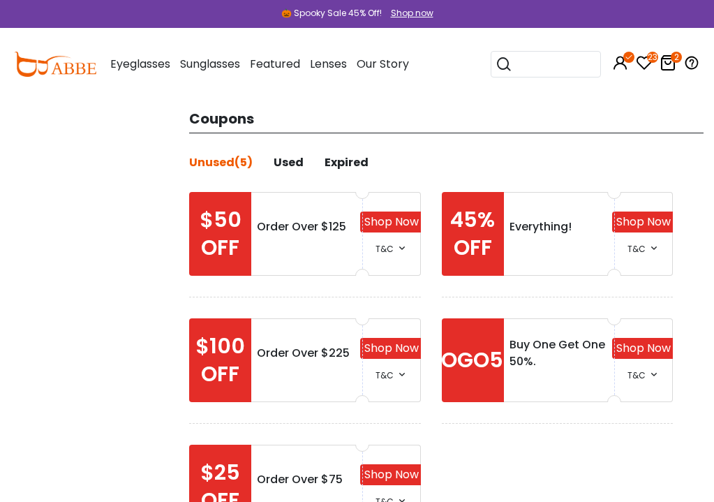
scroll to position [21, 0]
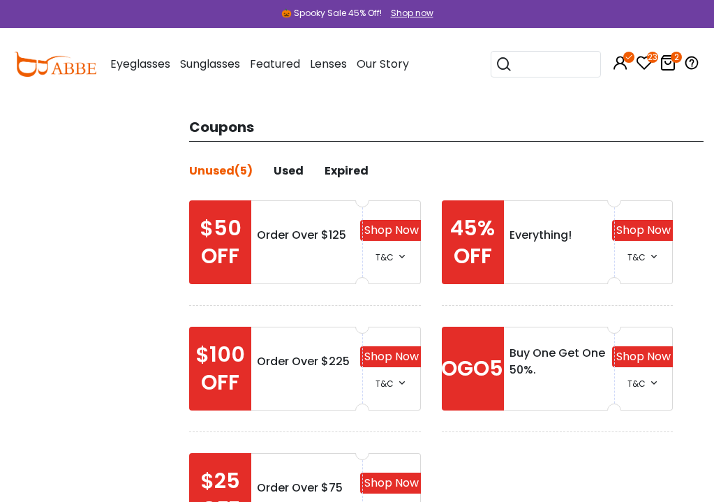
click at [669, 68] on icon at bounding box center [667, 62] width 17 height 17
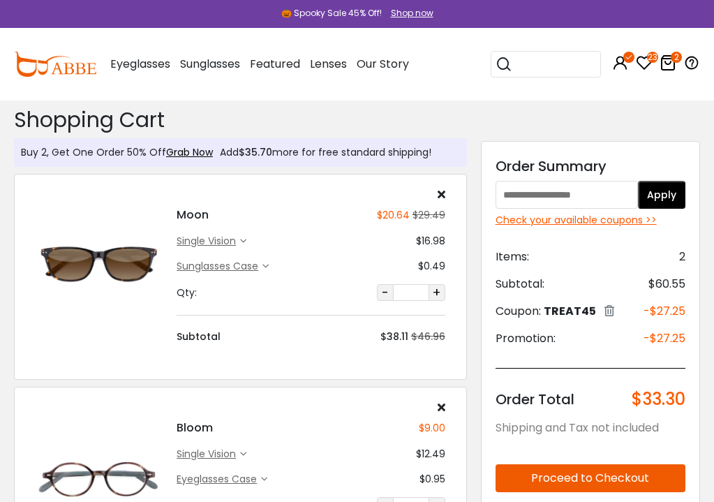
click at [598, 216] on div "Check your available coupons >>" at bounding box center [590, 220] width 190 height 15
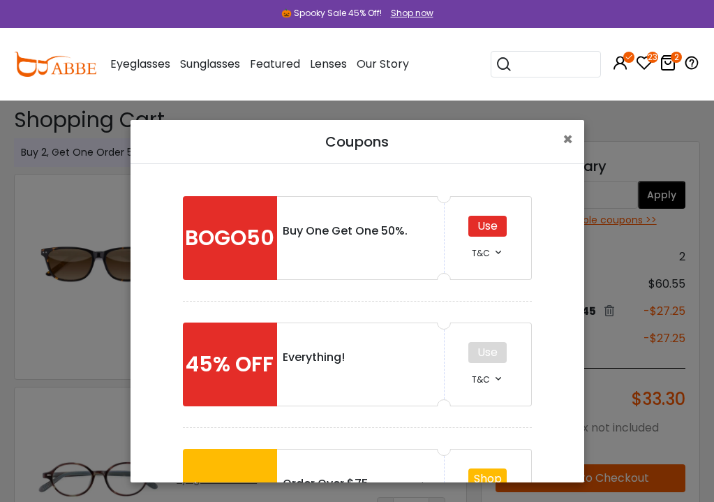
click at [495, 227] on div "Use" at bounding box center [487, 226] width 38 height 21
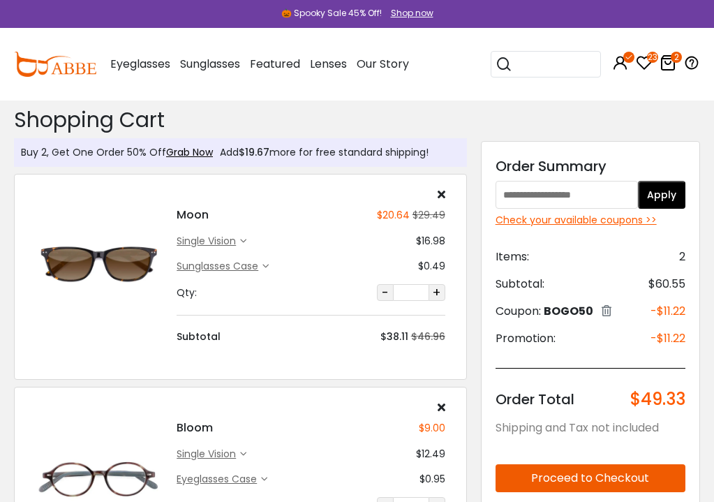
click at [544, 219] on div "Check your available coupons >>" at bounding box center [590, 220] width 190 height 15
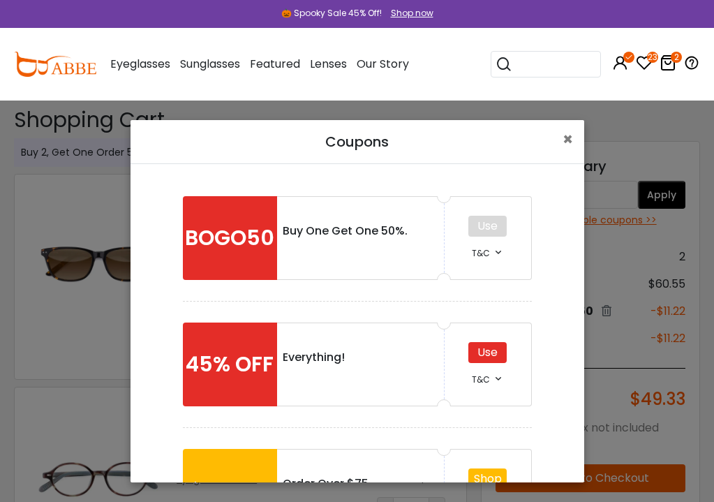
click at [496, 350] on div "Use" at bounding box center [487, 352] width 38 height 21
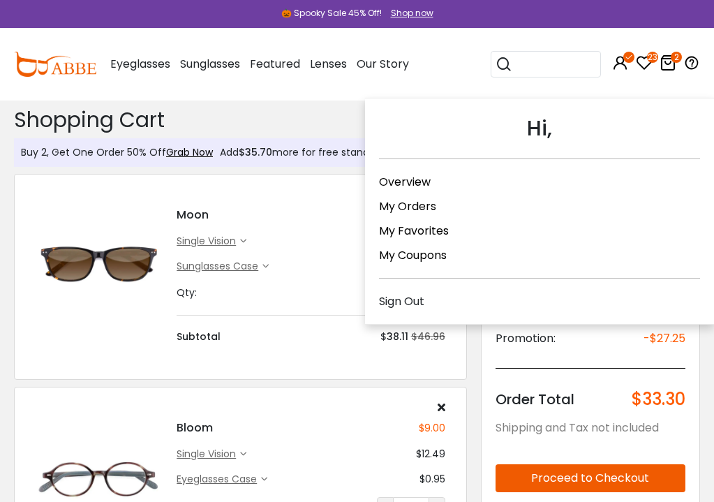
click at [434, 255] on link "My Coupons" at bounding box center [413, 255] width 68 height 16
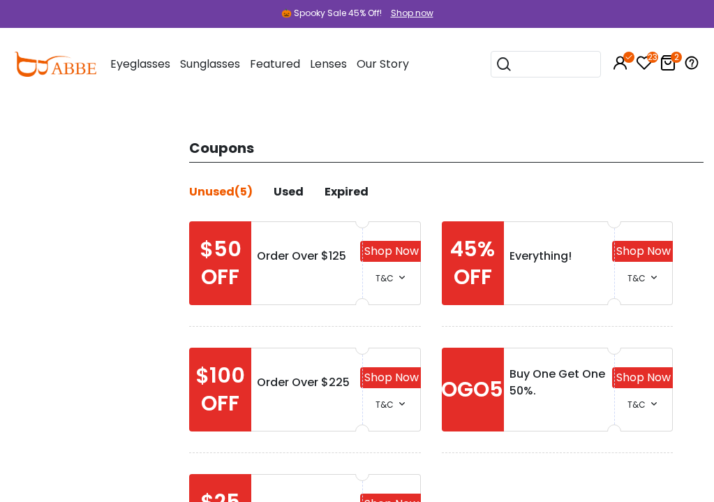
click at [285, 188] on div "Used" at bounding box center [289, 192] width 30 height 17
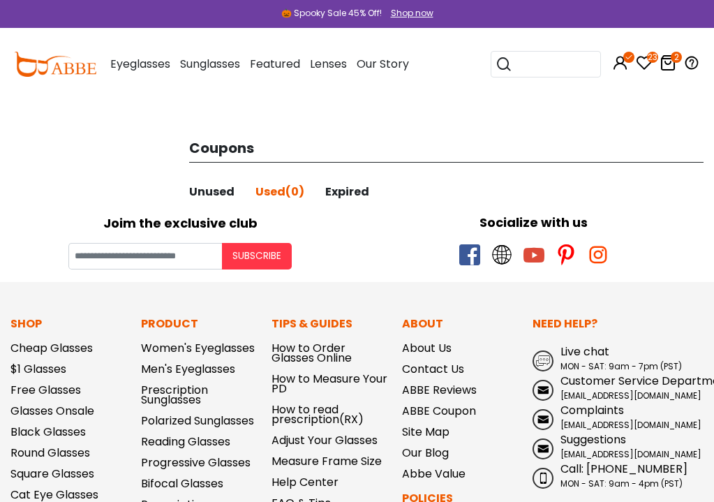
click at [209, 186] on div "Unused" at bounding box center [211, 192] width 45 height 17
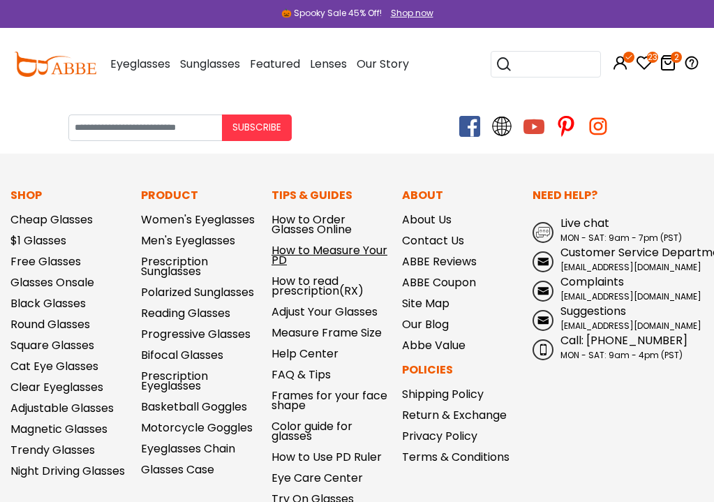
scroll to position [512, 0]
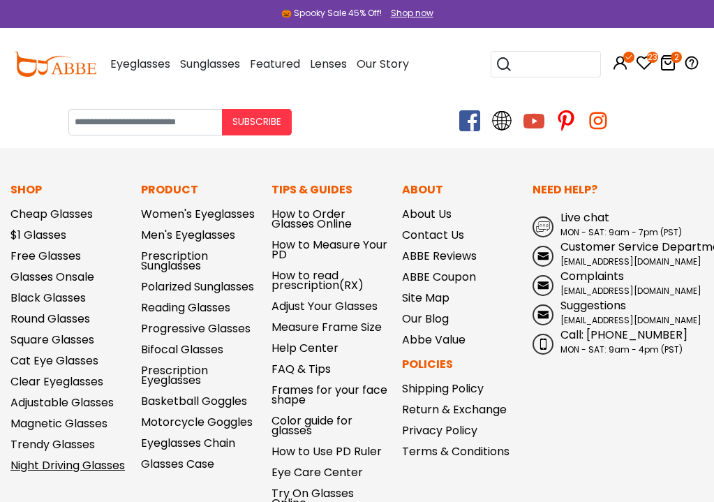
click at [36, 470] on link "Night Driving Glasses" at bounding box center [67, 465] width 114 height 16
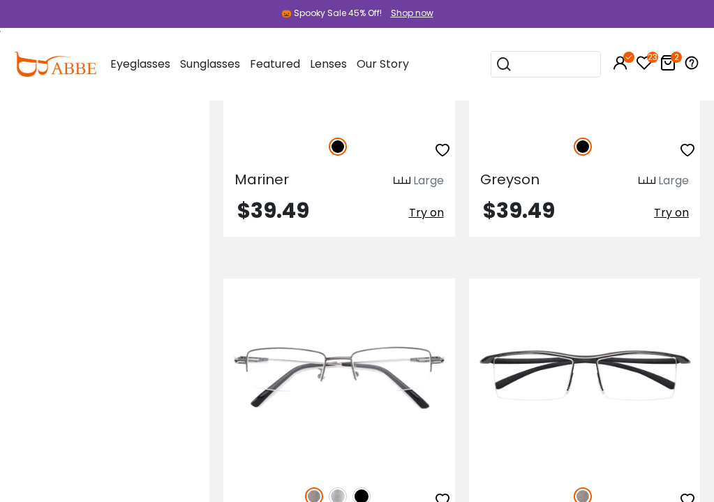
scroll to position [4601, 0]
